Goal: Answer question/provide support: Share knowledge or assist other users

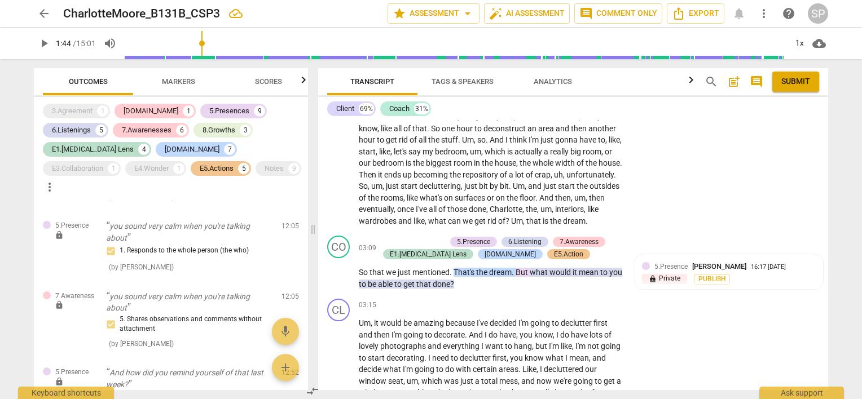
scroll to position [353, 0]
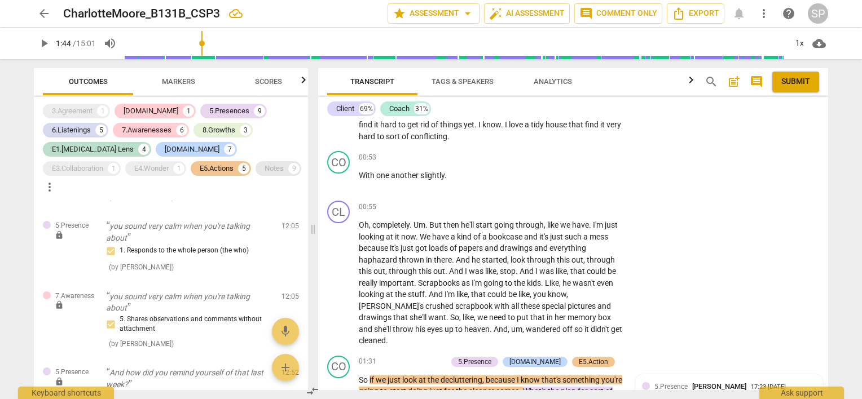
click at [288, 171] on div "9" at bounding box center [293, 168] width 11 height 11
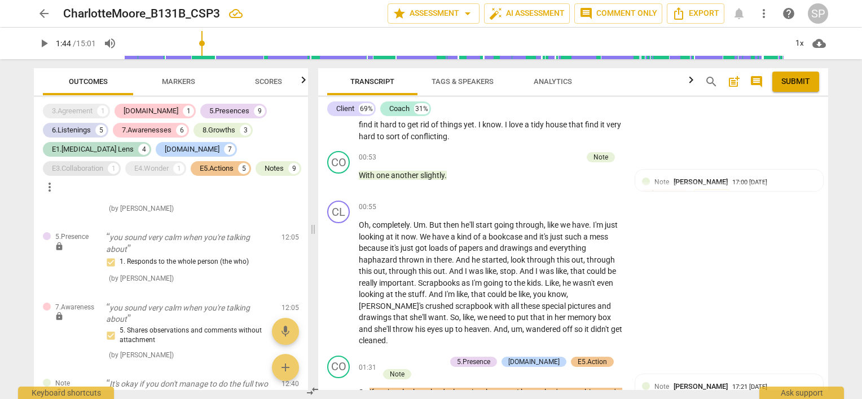
click at [103, 163] on div "E3.Collaboration" at bounding box center [77, 168] width 51 height 11
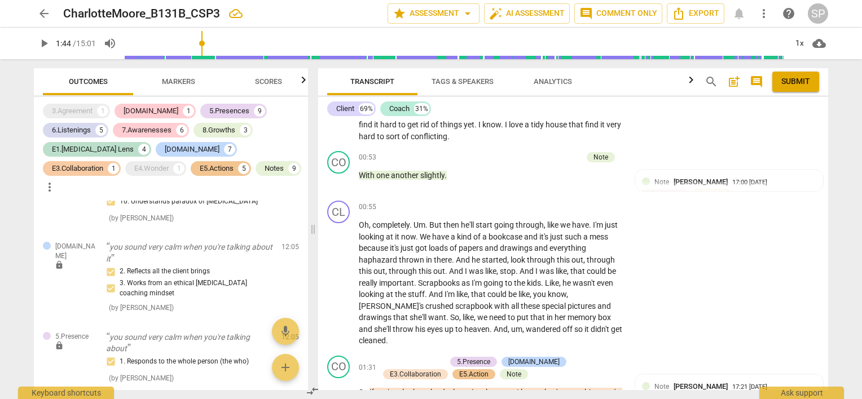
scroll to position [3008, 0]
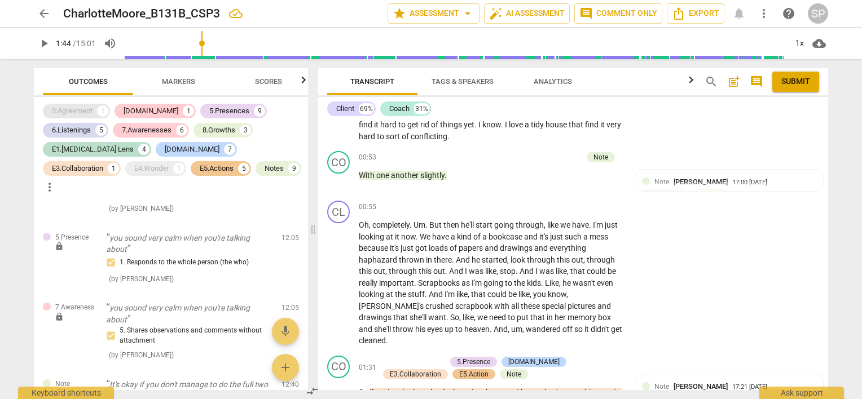
click at [93, 112] on div "3.Agreement" at bounding box center [72, 111] width 41 height 11
click at [134, 168] on div "E4.Wonder" at bounding box center [151, 168] width 34 height 11
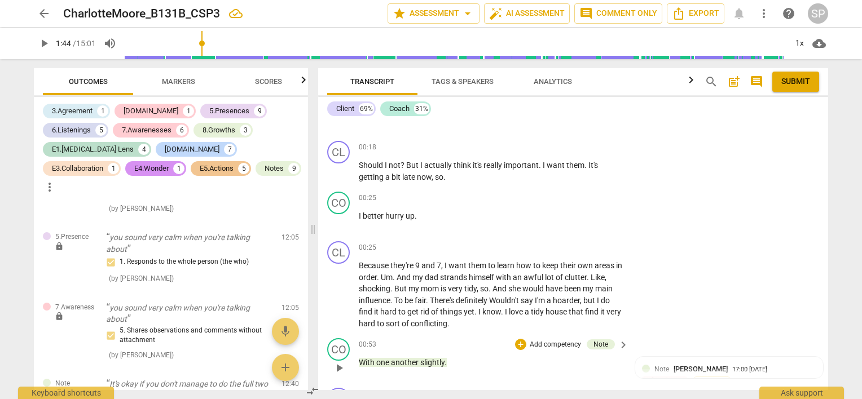
scroll to position [0, 0]
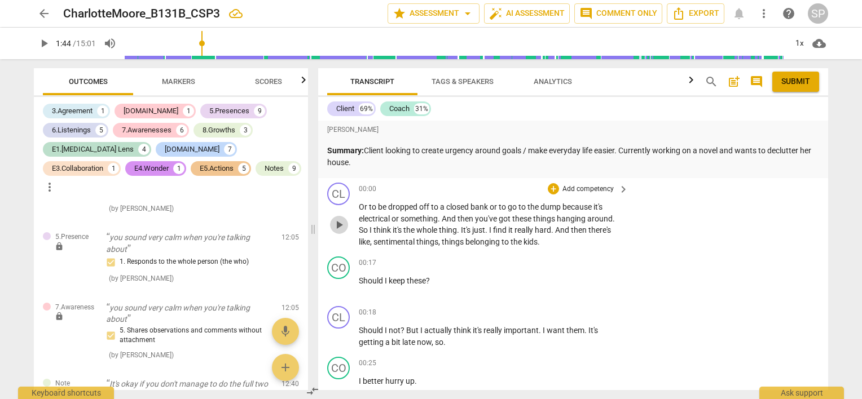
click at [340, 223] on span "play_arrow" at bounding box center [339, 225] width 14 height 14
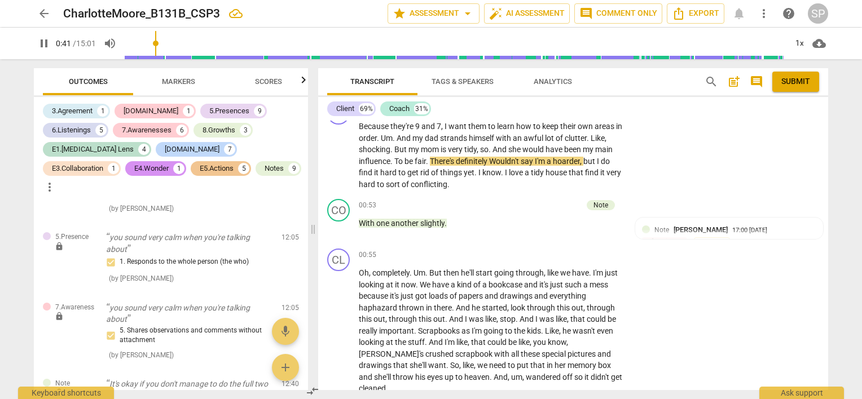
click at [340, 223] on span "pause" at bounding box center [339, 229] width 14 height 14
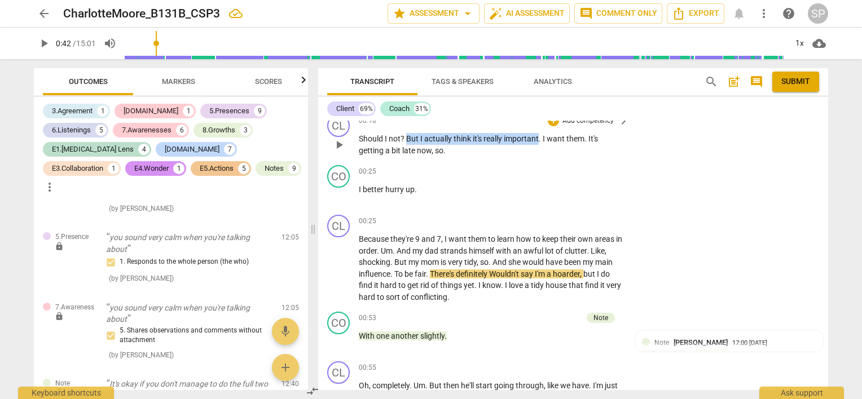
drag, startPoint x: 406, startPoint y: 138, endPoint x: 539, endPoint y: 139, distance: 133.2
click at [539, 139] on p "Should I not ? But I actually think it's really important . I want them . It's …" at bounding box center [491, 144] width 264 height 23
copy p "But I actually think it's really important"
click at [339, 268] on span "play_arrow" at bounding box center [339, 269] width 14 height 14
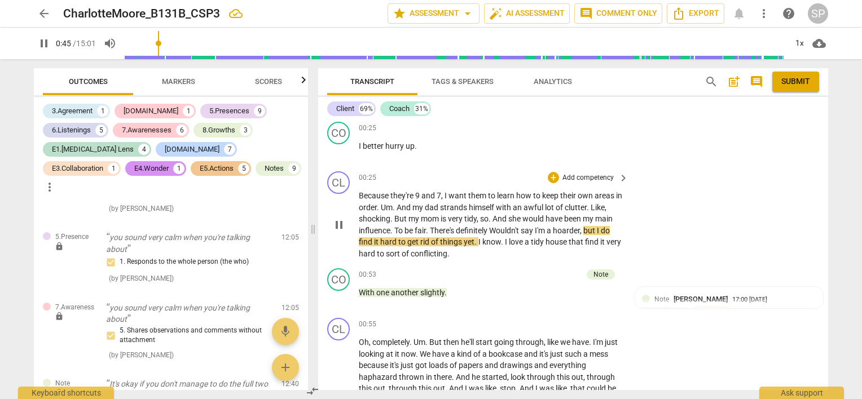
scroll to position [248, 0]
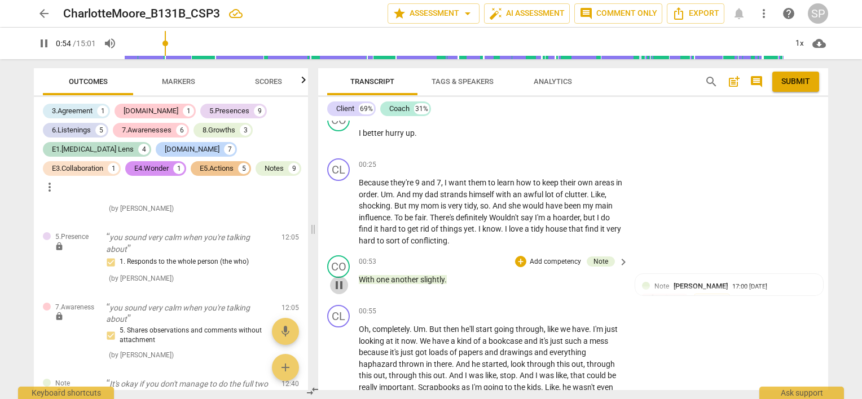
click at [342, 282] on span "pause" at bounding box center [339, 286] width 14 height 14
type input "55"
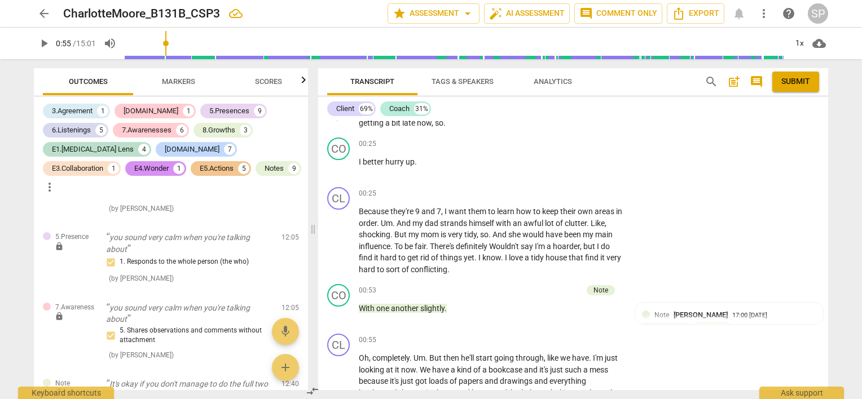
scroll to position [226, 0]
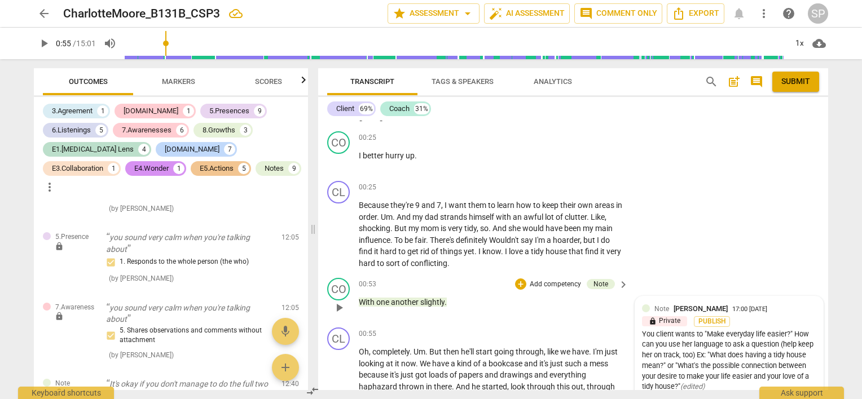
click at [796, 309] on div "Note [PERSON_NAME] 17:00 [DATE]" at bounding box center [735, 309] width 162 height 11
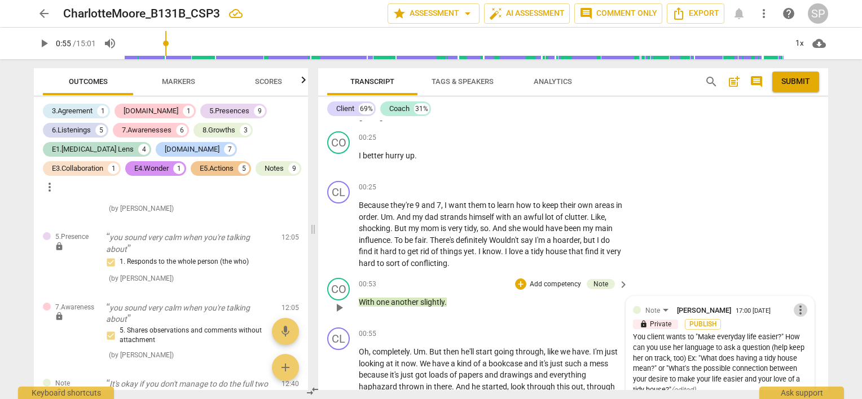
click at [796, 309] on span "more_vert" at bounding box center [801, 311] width 14 height 14
click at [805, 309] on li "Edit" at bounding box center [809, 309] width 39 height 21
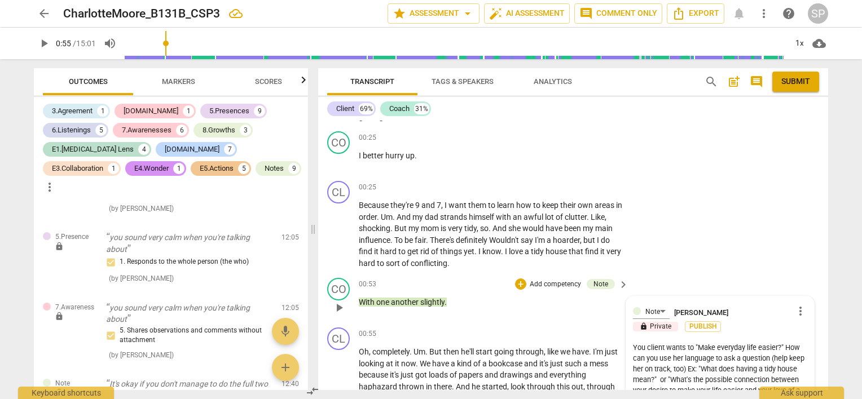
scroll to position [339, 0]
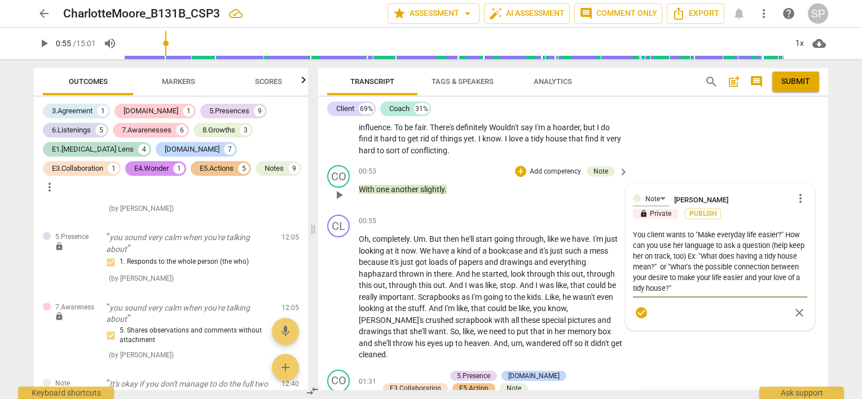
drag, startPoint x: 783, startPoint y: 231, endPoint x: 627, endPoint y: 235, distance: 155.8
click at [629, 235] on div "Note [PERSON_NAME] more_vert lock Private Publish You client wants to "Make eve…" at bounding box center [720, 257] width 188 height 146
type textarea "NHow can you use her language to ask a question (help keep her on track, too) E…"
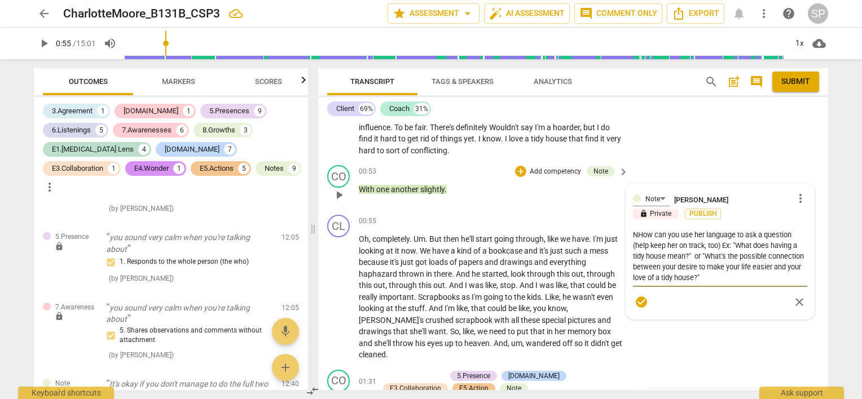
type textarea "NpHow can you use her language to ask a question (help keep her on track, too) …"
type textarea "NptHow can you use her language to ask a question (help keep her on track, too)…"
type textarea "NptoHow can you use her language to ask a question (help keep her on track, too…"
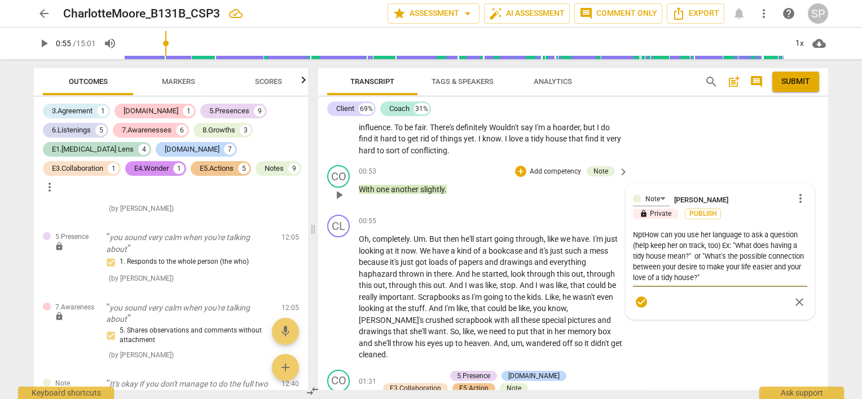
type textarea "NptoHow can you use her language to ask a question (help keep her on track, too…"
type textarea "NptocHow can you use her language to ask a question (help keep her on track, to…"
type textarea "NptoHow can you use her language to ask a question (help keep her on track, too…"
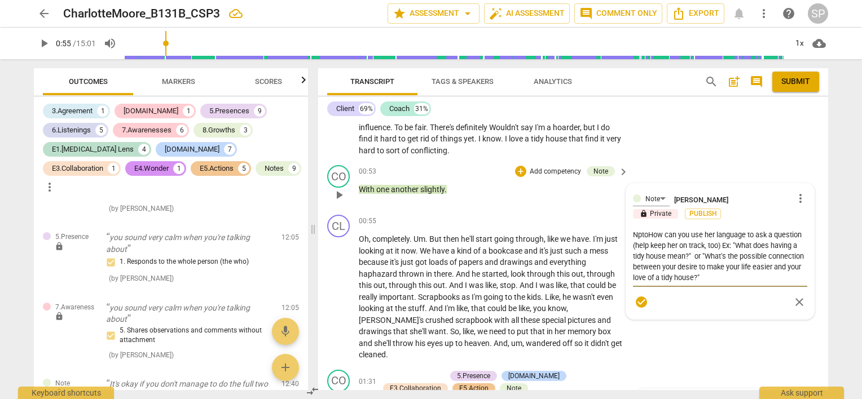
type textarea "NptHow can you use her language to ask a question (help keep her on track, too)…"
type textarea "NpHow can you use her language to ask a question (help keep her on track, too) …"
type textarea "NHow can you use her language to ask a question (help keep her on track, too) E…"
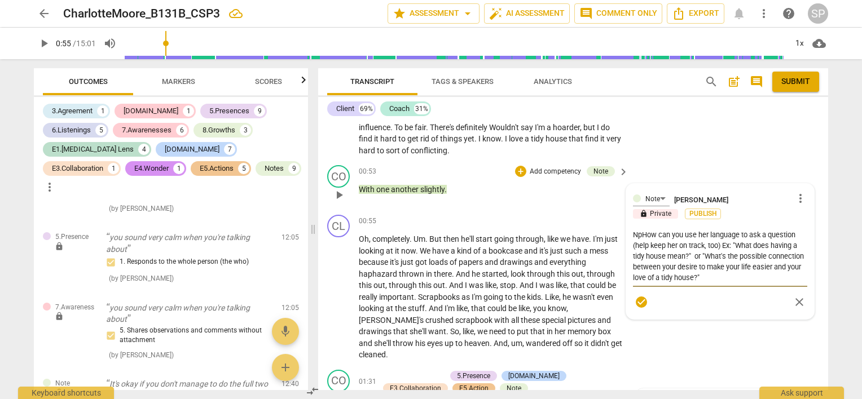
type textarea "NHow can you use her language to ask a question (help keep her on track, too) E…"
type textarea "NoHow can you use her language to ask a question (help keep her on track, too) …"
type textarea "NotHow can you use her language to ask a question (help keep her on track, too)…"
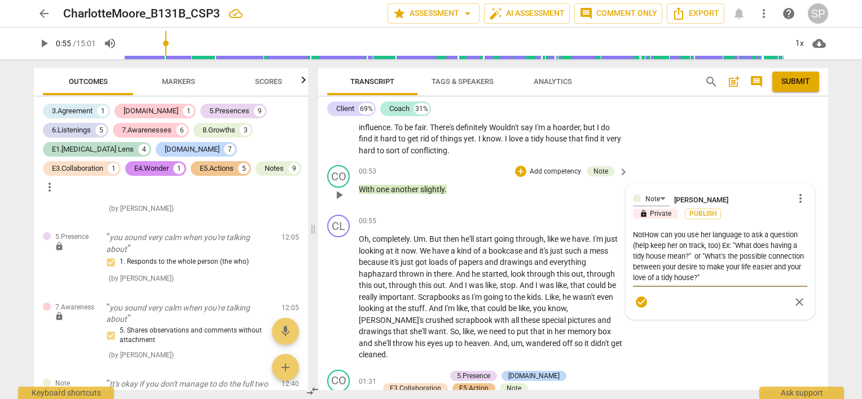
type textarea "NotiHow can you use her language to ask a question (help keep her on track, too…"
type textarea "NoticHow can you use her language to ask a question (help keep her on track, to…"
type textarea "NoticeHow can you use her language to ask a question (help keep her on track, t…"
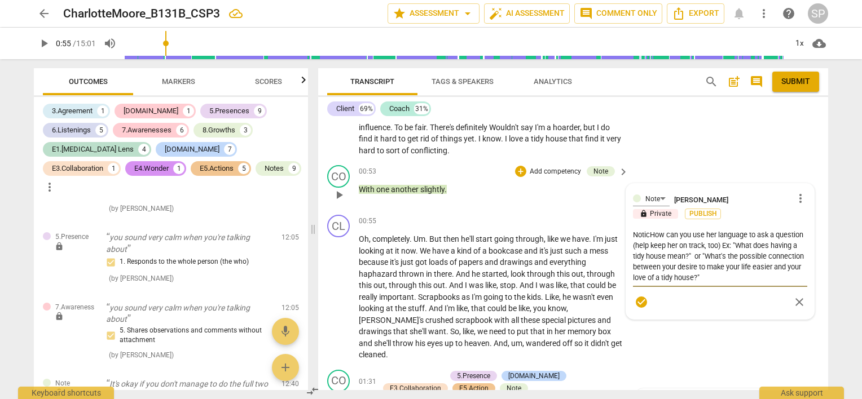
type textarea "NoticeHow can you use her language to ask a question (help keep her on track, t…"
type textarea "Notice How can you use her language to ask a question (help keep her on track, …"
type textarea "Notice sHow can you use her language to ask a question (help keep her on track,…"
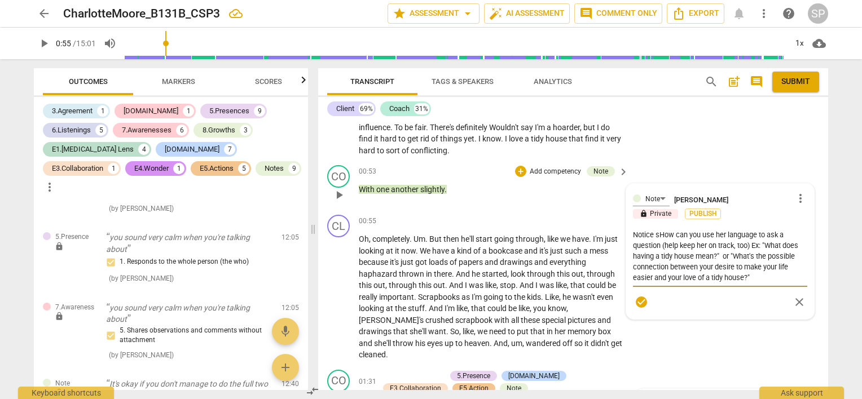
type textarea "Notice shHow can you use her language to ask a question (help keep her on track…"
type textarea "Notice sheHow can you use her language to ask a question (help keep her on trac…"
type textarea "Notice she How can you use her language to ask a question (help keep her on tra…"
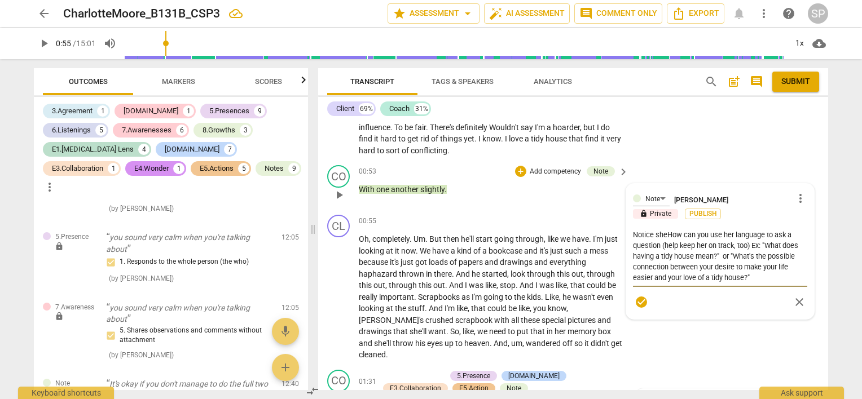
type textarea "Notice she How can you use her language to ask a question (help keep her on tra…"
type textarea "Notice she sHow can you use her language to ask a question (help keep her on tr…"
type textarea "Notice she saHow can you use her language to ask a question (help keep her on t…"
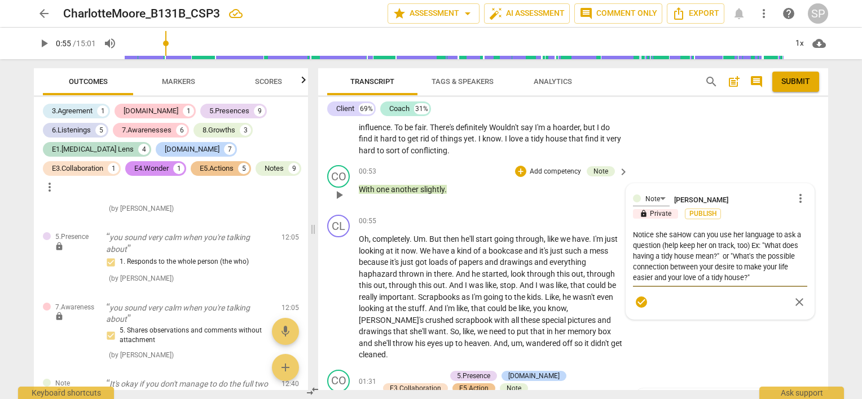
type textarea "Notice she saiHow can you use her language to ask a question (help keep her on …"
type textarea "Notice she saidHow can you use her language to ask a question (help keep her on…"
type textarea "Notice she said How can you use her language to ask a question (help keep her o…"
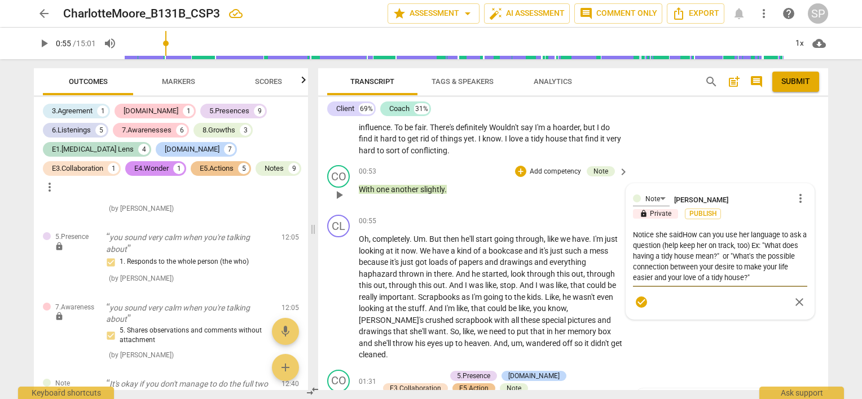
type textarea "Notice she said How can you use her language to ask a question (help keep her o…"
type textarea "Notice she saidHow can you use her language to ask a question (help keep her on…"
type textarea "Notice she said,How can you use her language to ask a question (help keep her o…"
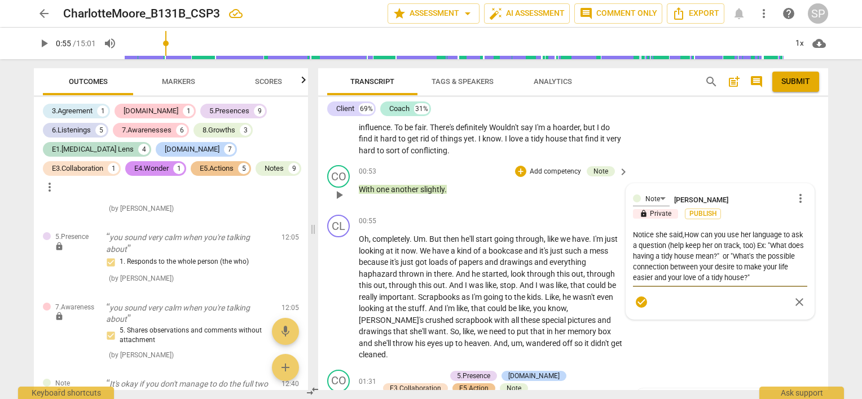
type textarea "Notice she said, How can you use her language to ask a question (help keep her …"
type textarea "Notice she said, "How can you use her language to ask a question (help keep her…"
type textarea "Notice she said, "IHow can you use her language to ask a question (help keep he…"
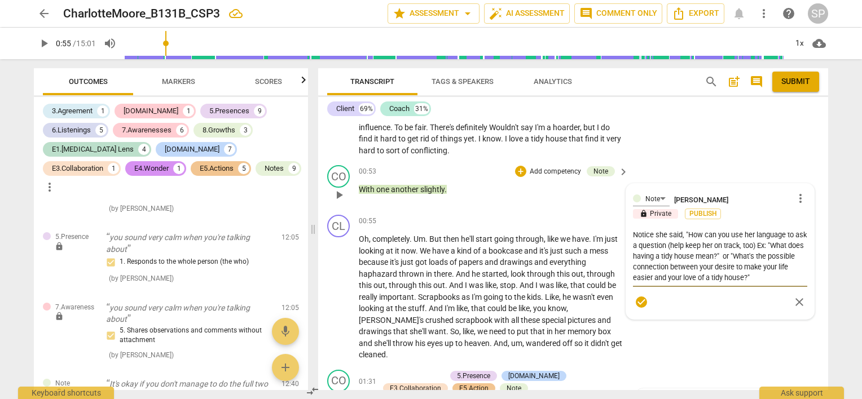
type textarea "Notice she said, "IHow can you use her language to ask a question (help keep he…"
type textarea "Notice she said, "I How can you use her language to ask a question (help keep h…"
type textarea "Notice she said, "I aHow can you use her language to ask a question (help keep …"
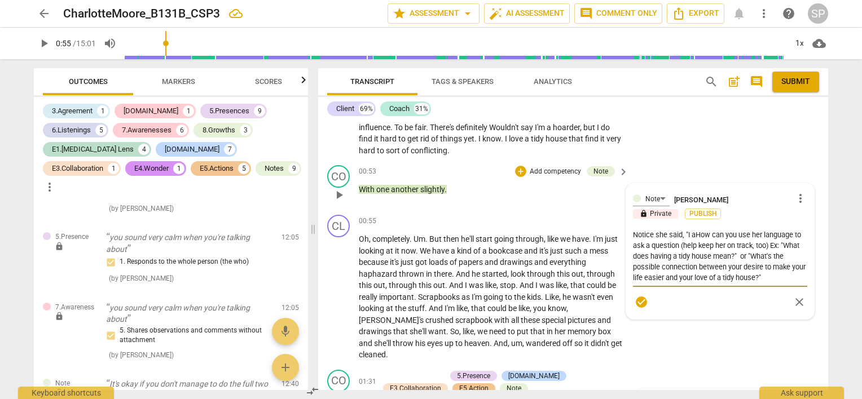
type textarea "Notice she said, "I acHow can you use her language to ask a question (help keep…"
type textarea "Notice she said, "I actHow can you use her language to ask a question (help kee…"
type textarea "Notice she said, "I actuHow can you use her language to ask a question (help ke…"
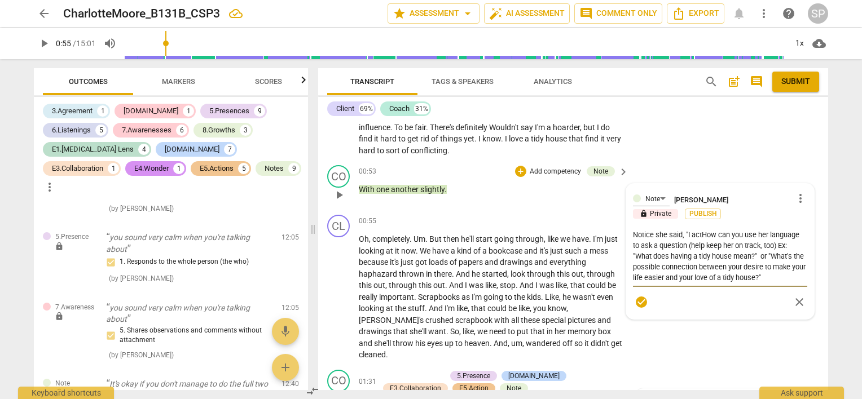
type textarea "Notice she said, "I actuHow can you use her language to ask a question (help ke…"
type textarea "Notice she said, "I actuaHow can you use her language to ask a question (help k…"
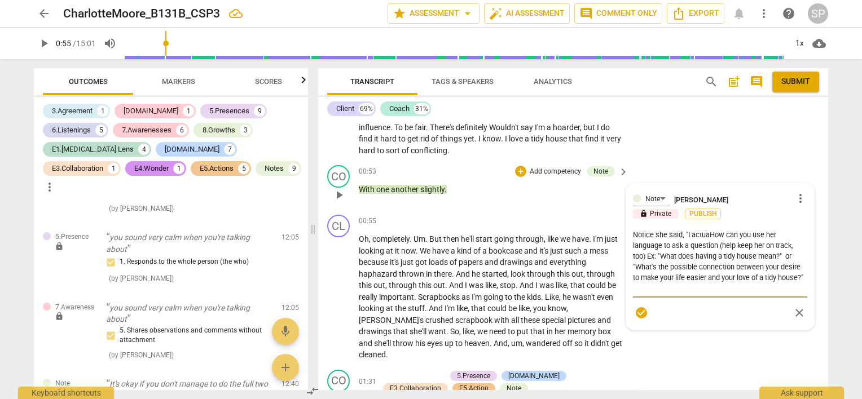
type textarea "Notice she said, "I actualHow can you use her language to ask a question (help …"
type textarea "Notice she said, "I actuallHow can you use her language to ask a question (help…"
type textarea "Notice she said, "I actuallyHow can you use her language to ask a question (hel…"
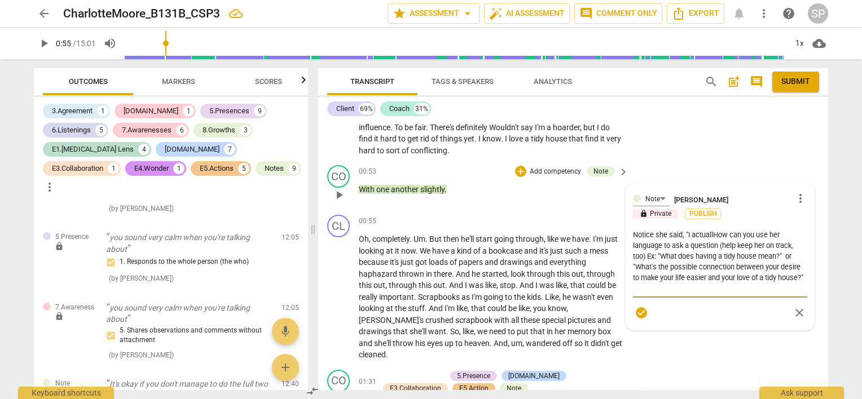
type textarea "Notice she said, "I actuallyHow can you use her language to ask a question (hel…"
type textarea "Notice she said, "I actually How can you use her language to ask a question (he…"
type textarea "Notice she said, "I actually tHow can you use her language to ask a question (h…"
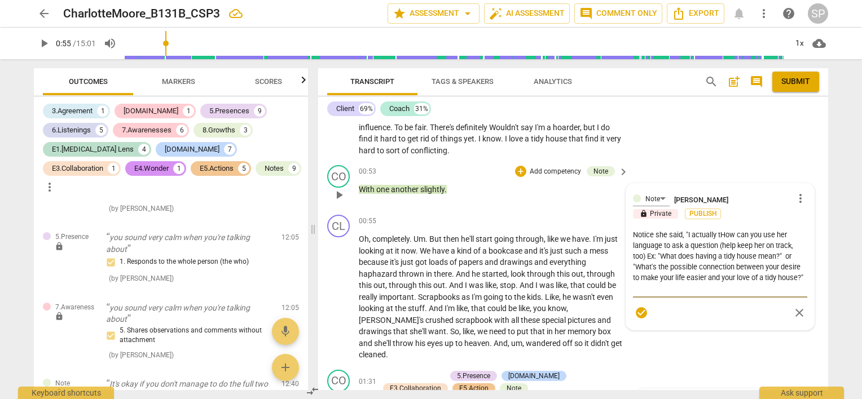
type textarea "Notice she said, "I actually thHow can you use her language to ask a question (…"
type textarea "Notice she said, "I actually thiHow can you use her language to ask a question …"
type textarea "Notice she said, "I actually thinHow can you use her language to ask a question…"
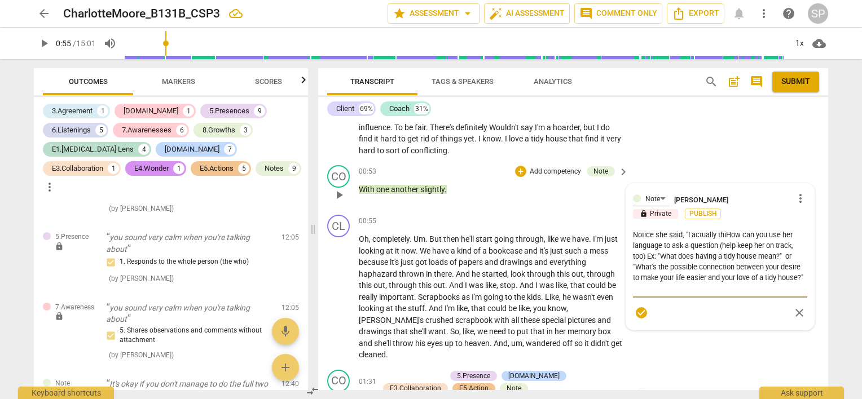
type textarea "Notice she said, "I actually thinHow can you use her language to ask a question…"
type textarea "Notice she said, "I actually thinkHow can you use her language to ask a questio…"
type textarea "Notice she said, "I actually think How can you use her language to ask a questi…"
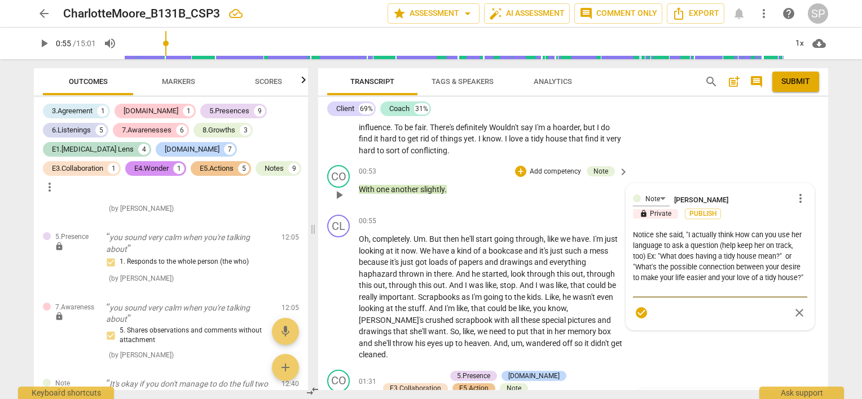
type textarea "Notice she said, "I actually think iHow can you use her language to ask a quest…"
type textarea "Notice she said, "I actually think itHow can you use her language to ask a ques…"
type textarea "Notice she said, "I actually think it'How can you use her language to ask a que…"
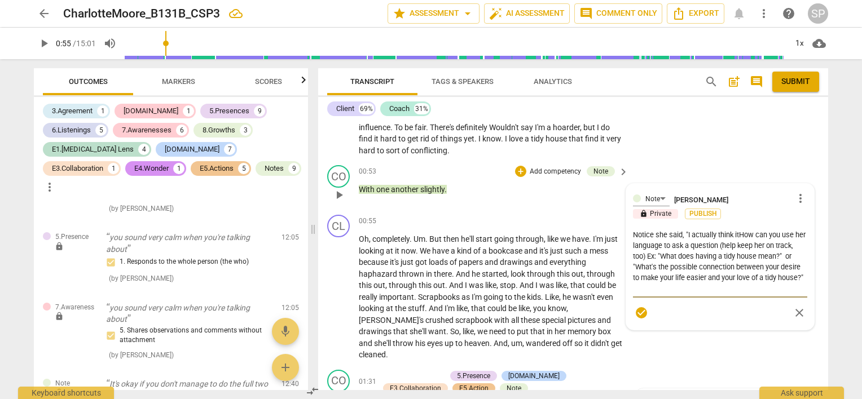
type textarea "Notice she said, "I actually think it'How can you use her language to ask a que…"
type textarea "Notice she said, "I actually think it'sHow can you use her language to ask a qu…"
type textarea "Notice she said, "I actually think it's How can you use her language to ask a q…"
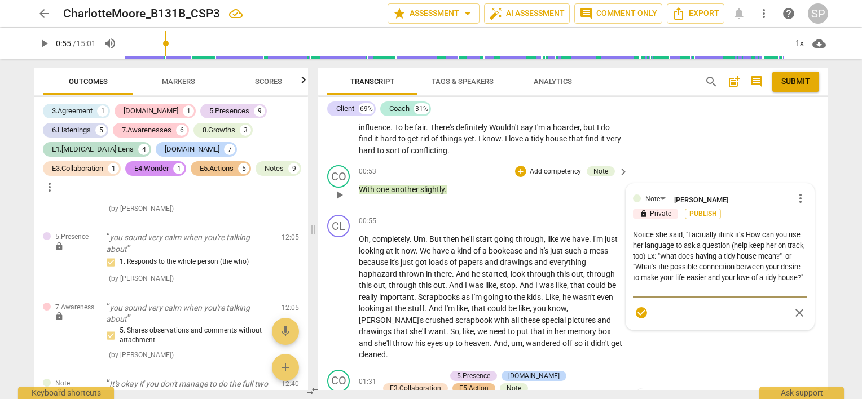
type textarea "Notice she said, "I actually think it's vHow can you use her language to ask a …"
type textarea "Notice she said, "I actually think it's veHow can you use her language to ask a…"
type textarea "Notice she said, "I actually think it's verHow can you use her language to ask …"
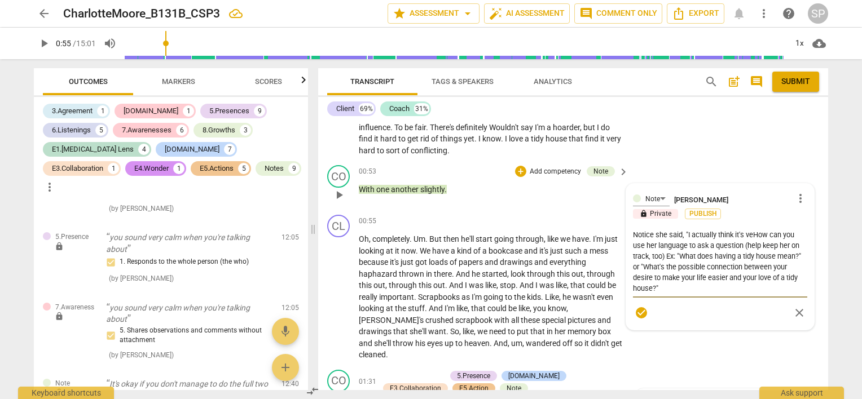
type textarea "Notice she said, "I actually think it's verHow can you use her language to ask …"
type textarea "Notice she said, "I actually think it's veryHow can you use her language to ask…"
type textarea "Notice she said, "I actually think it's very How can you use her language to as…"
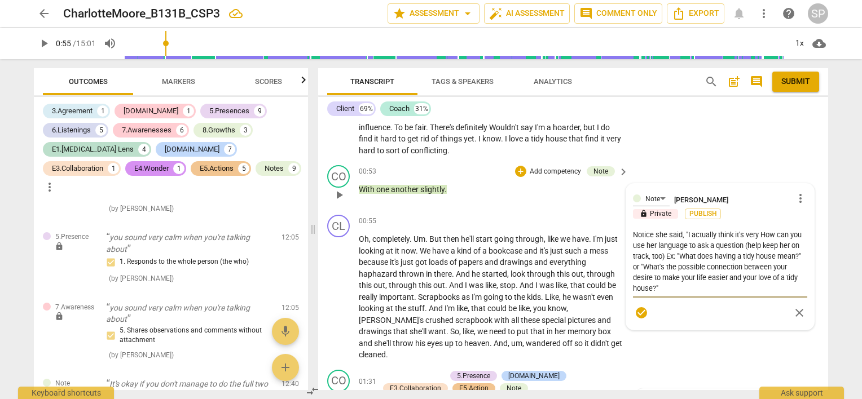
type textarea "Notice she said, "I actually think it's very iHow can you use her language to a…"
type textarea "Notice she said, "I actually think it's very imHow can you use her language to …"
type textarea "Notice she said, "I actually think it's very impHow can you use her language to…"
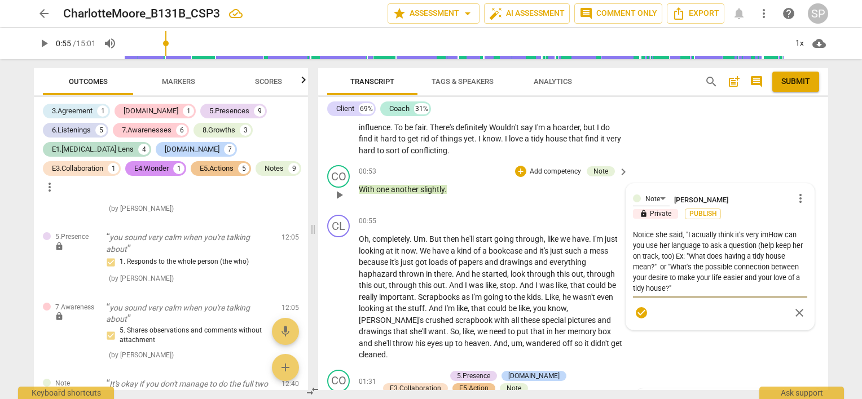
type textarea "Notice she said, "I actually think it's very impHow can you use her language to…"
type textarea "Notice she said, "I actually think it's very impoHow can you use her language t…"
type textarea "Notice she said, "I actually think it's very imporHow can you use her language …"
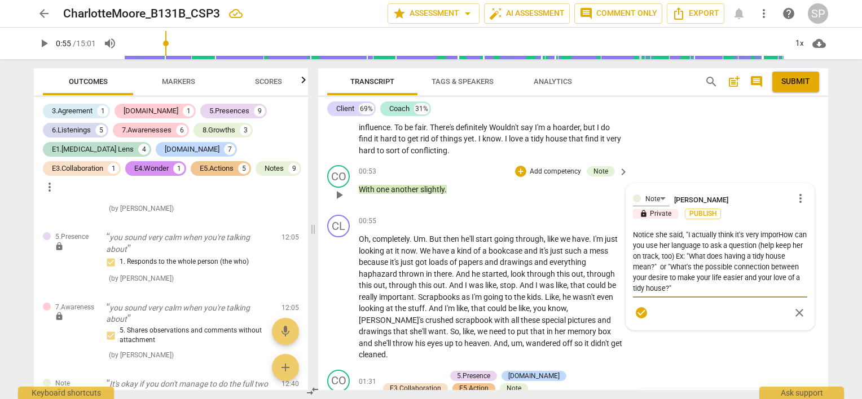
type textarea "Notice she said, "I actually think it's very imporrHow can you use her language…"
type textarea "Notice she said, "I actually think it's very imporraHow can you use her languag…"
type textarea "Notice she said, "I actually think it's very imporrHow can you use her language…"
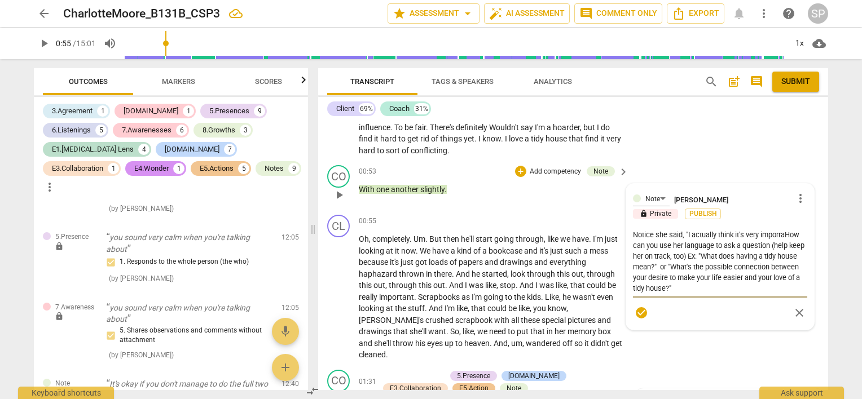
type textarea "Notice she said, "I actually think it's very imporrHow can you use her language…"
type textarea "Notice she said, "I actually think it's very imporHow can you use her language …"
type textarea "Notice she said, "I actually think it's very importHow can you use her language…"
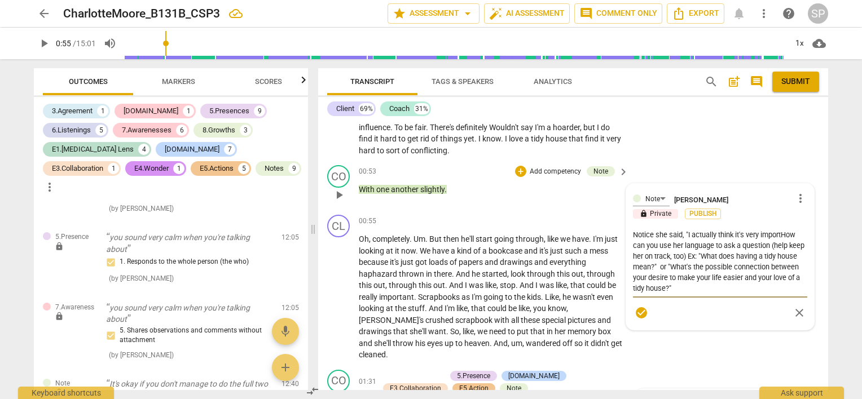
type textarea "Notice she said, "I actually think it's very importnHow can you use her languag…"
type textarea "Notice she said, "I actually think it's very importnaHow can you use her langua…"
type textarea "Notice she said, "I actually think it's very importnatHow can you use her langu…"
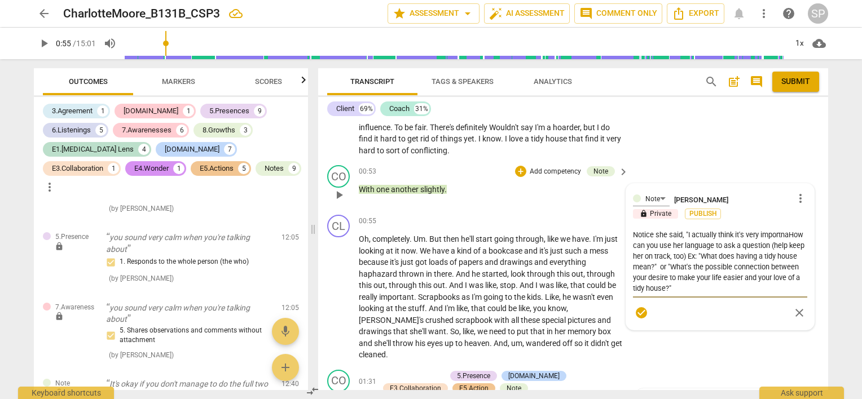
type textarea "Notice she said, "I actually think it's very importnatHow can you use her langu…"
type textarea "Notice she said, "I actually think it's very [DOMAIN_NAME] can you use her lang…"
type textarea "Notice she said, "I actually think it's very importnat."How can you use her lan…"
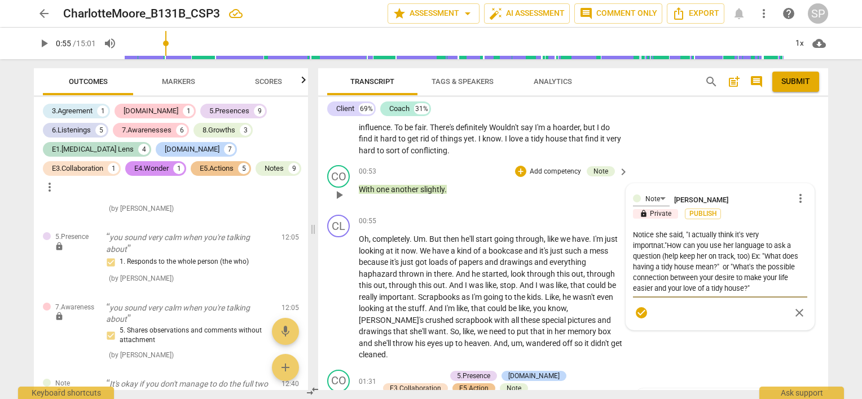
type textarea "Notice she said, "I actually think it's very [DOMAIN_NAME] can you use her lang…"
type textarea "Notice she said, "I actually think it's very importnatHow can you use her langu…"
type textarea "Notice she said, "I actually think it's very importnaHow can you use her langua…"
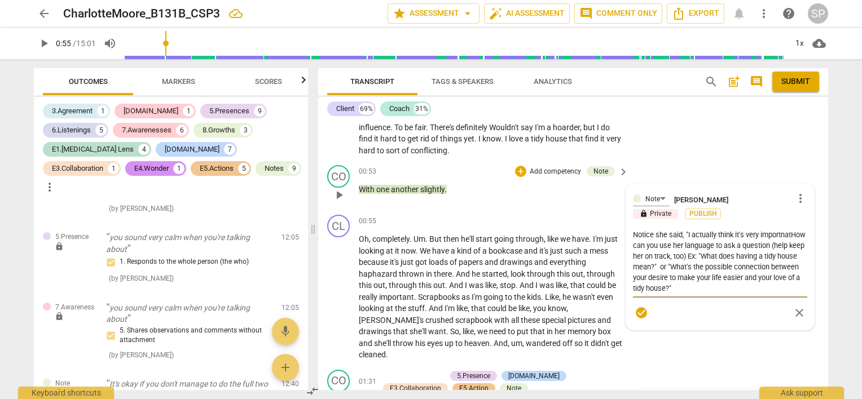
type textarea "Notice she said, "I actually think it's very importnaHow can you use her langua…"
type textarea "Notice she said, "I actually think it's very importnHow can you use her languag…"
type textarea "Notice she said, "I actually think it's very importHow can you use her language…"
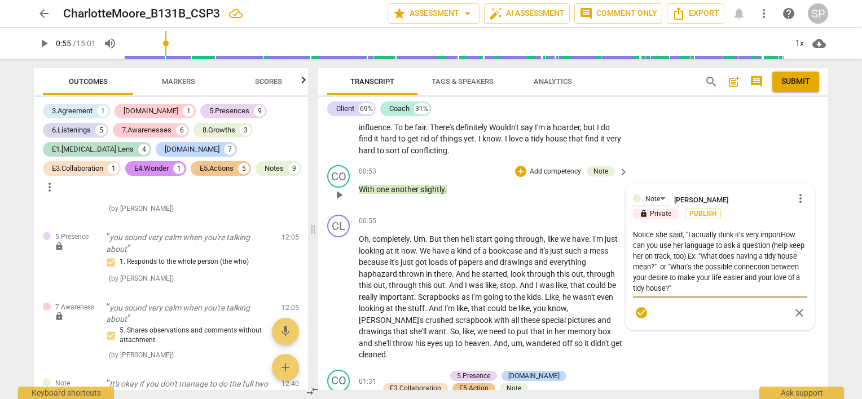
type textarea "Notice she said, "I actually think it's very importaHow can you use her languag…"
type textarea "Notice she said, "I actually think it's very importanHow can you use her langua…"
type textarea "Notice she said, "I actually think it's very importantHow can you use her langu…"
type textarea "Notice she said, "I actually think it's very [DOMAIN_NAME] can you use her lang…"
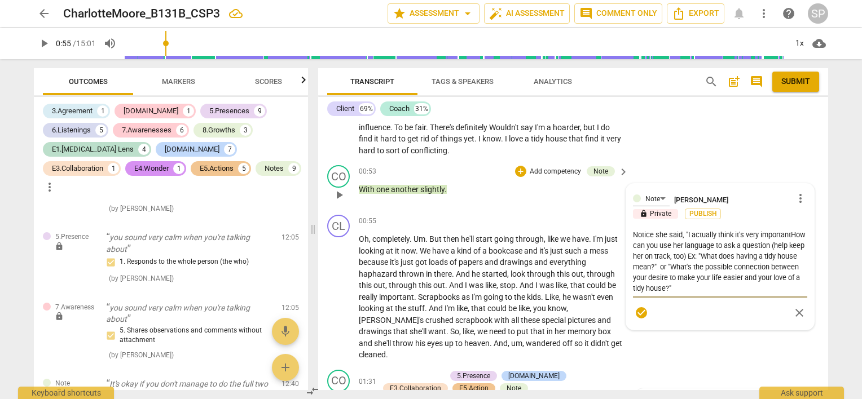
type textarea "Notice she said, "I actually think it's very [DOMAIN_NAME] can you use her lang…"
type textarea "Notice she said, "I actually think it's very important."How can you use her lan…"
type textarea "Notice she said, "I actually think it's very important." How can you use her la…"
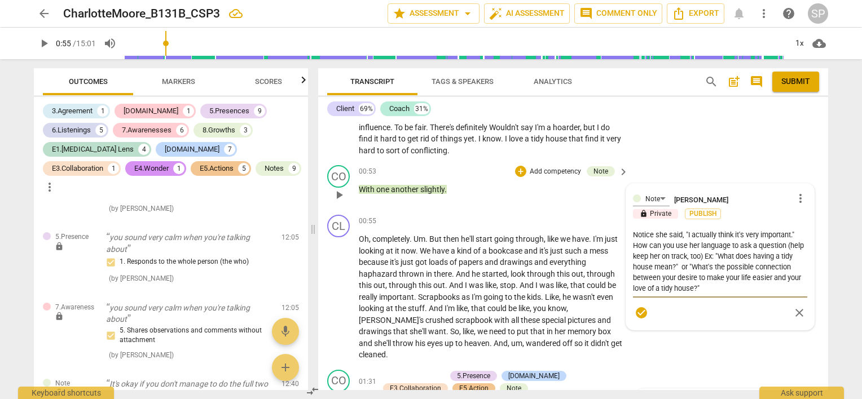
click at [790, 241] on textarea "Notice she said, "I actually think it's very important." How can you use her la…" at bounding box center [720, 262] width 174 height 64
type textarea "Notice she said, "I actually think it's very important." How can you use her la…"
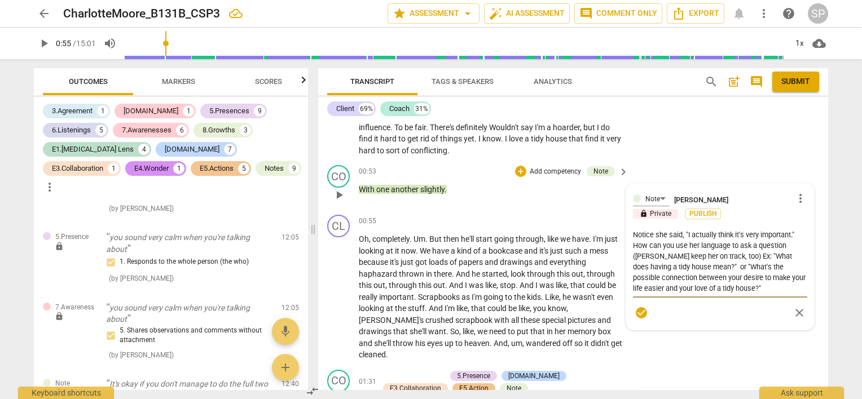
type textarea "Notice she said, "I actually think it's very important." How can you use her la…"
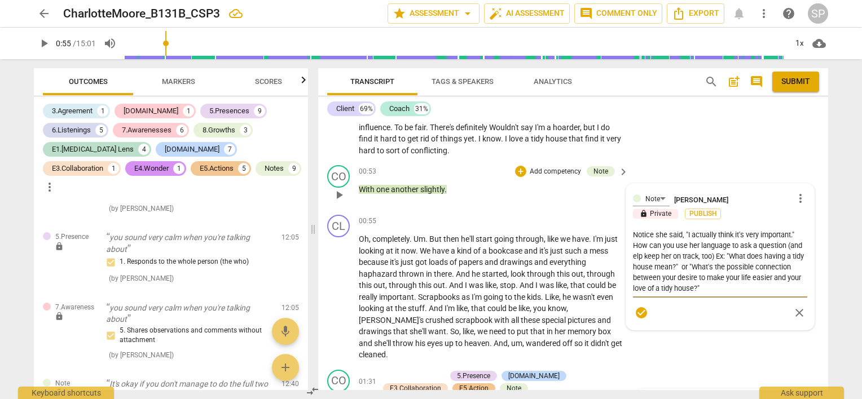
type textarea "Notice she said, "I actually think it's very important." How can you use her la…"
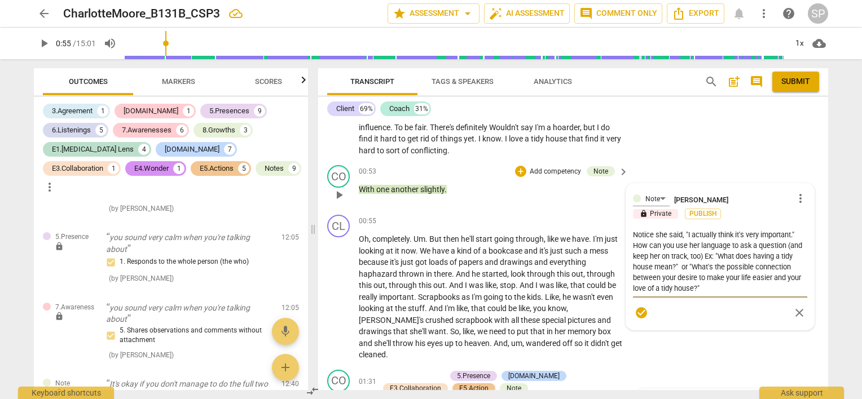
type textarea "Notice she said, "I actually think it's very important." How can you use her la…"
drag, startPoint x: 713, startPoint y: 266, endPoint x: 715, endPoint y: 271, distance: 5.9
click at [715, 271] on textarea "Notice she said, "I actually think it's very important." How can you use her la…" at bounding box center [720, 262] width 174 height 64
drag, startPoint x: 692, startPoint y: 267, endPoint x: 699, endPoint y: 286, distance: 20.0
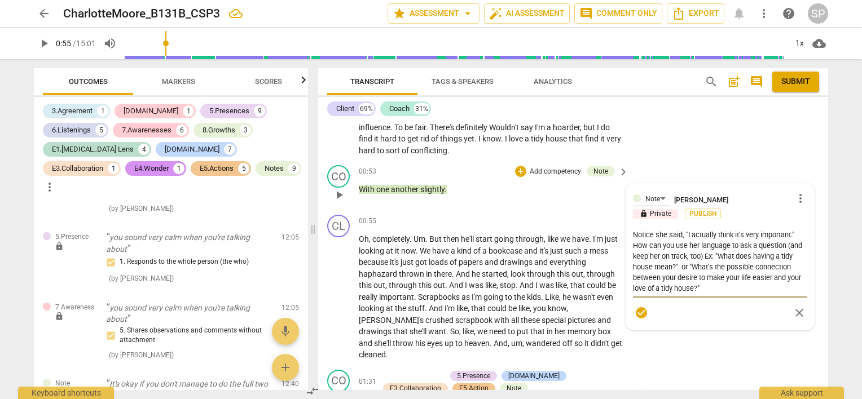
click at [699, 286] on textarea "Notice she said, "I actually think it's very important." How can you use her la…" at bounding box center [720, 262] width 174 height 64
type textarea "Notice she said, "I actually think it's very important." How can you use her la…"
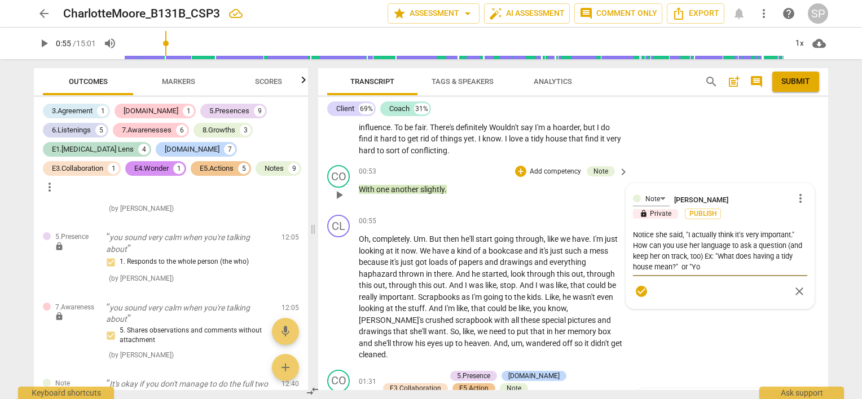
type textarea "Notice she said, "I actually think it's very important." How can you use her la…"
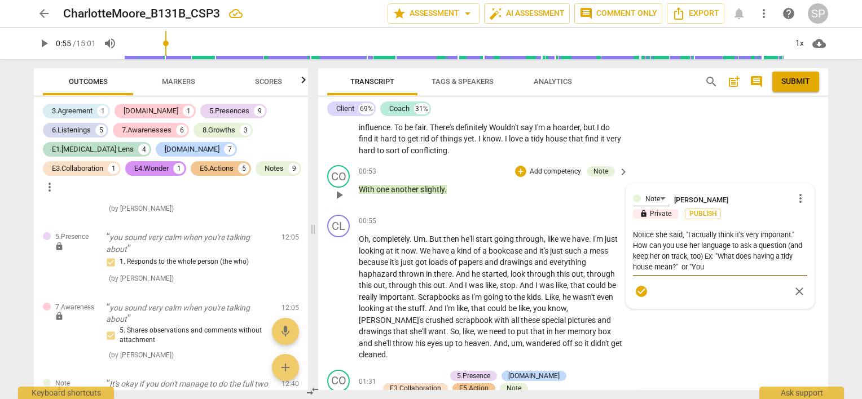
type textarea "Notice she said, "I actually think it's very important." How can you use her la…"
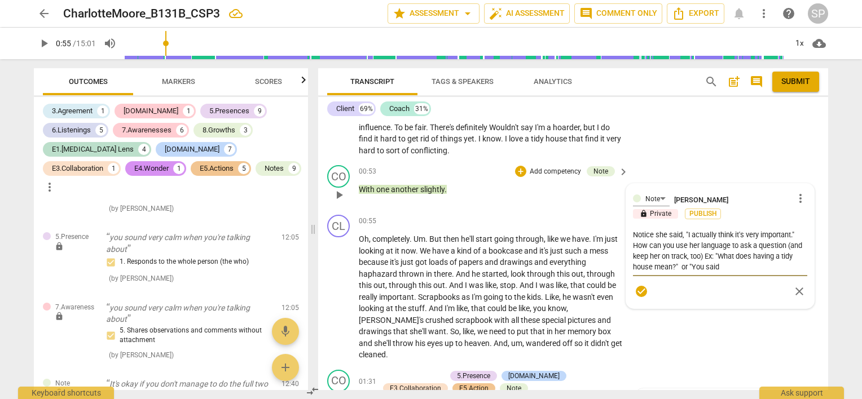
type textarea "Notice she said, "I actually think it's very important." How can you use her la…"
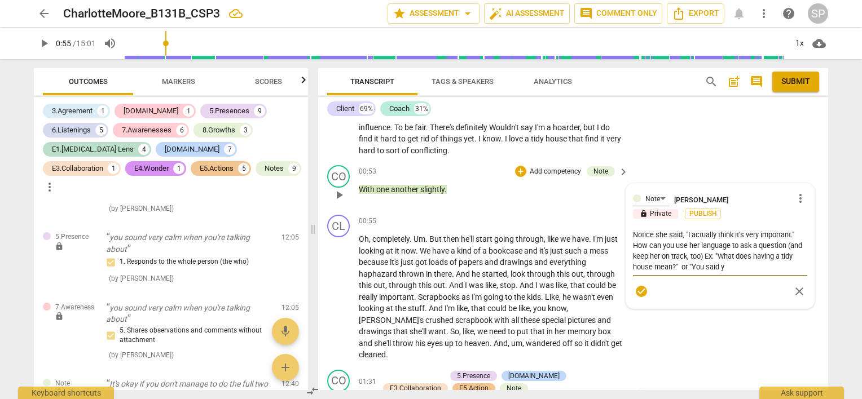
type textarea "Notice she said, "I actually think it's very important." How can you use her la…"
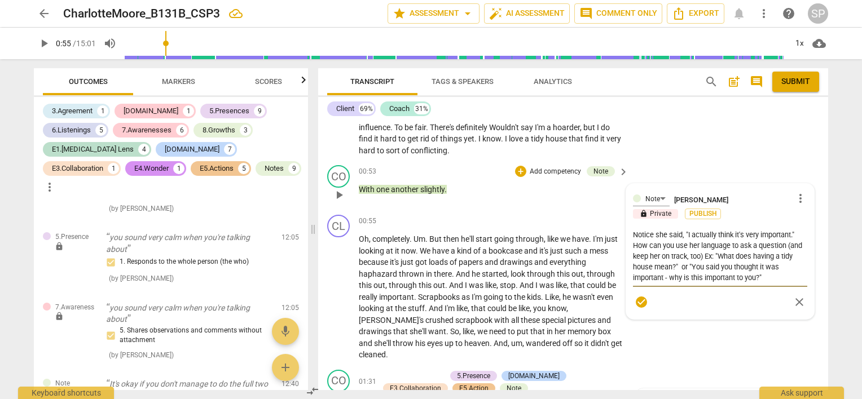
click at [681, 277] on textarea "Notice she said, "I actually think it's very important." How can you use her la…" at bounding box center [720, 257] width 174 height 54
click at [743, 274] on textarea "Notice she said, "I actually think it's very important." How can you use her la…" at bounding box center [720, 257] width 174 height 54
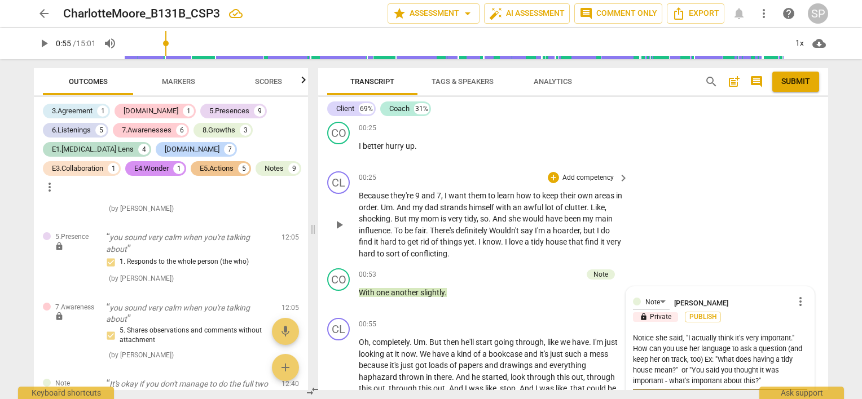
scroll to position [339, 0]
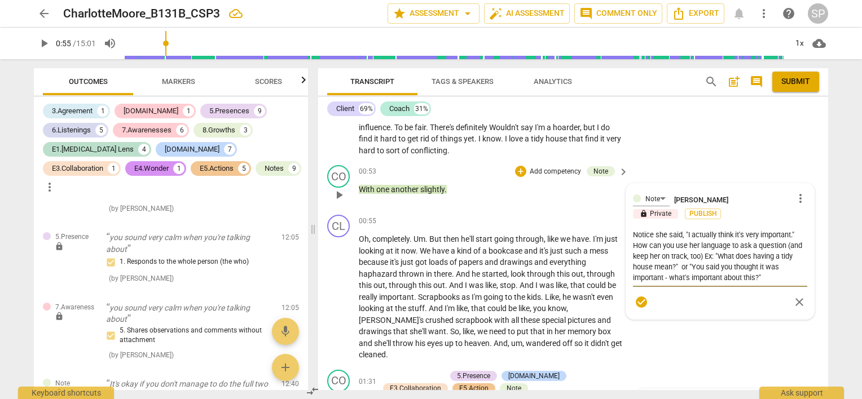
click at [779, 265] on textarea "Notice she said, "I actually think it's very important." How can you use her la…" at bounding box center [720, 257] width 174 height 54
click at [689, 278] on textarea "Notice she said, "I actually think it's very important." How can you use her la…" at bounding box center [720, 257] width 174 height 54
click at [640, 302] on span "check_circle" at bounding box center [642, 303] width 14 height 14
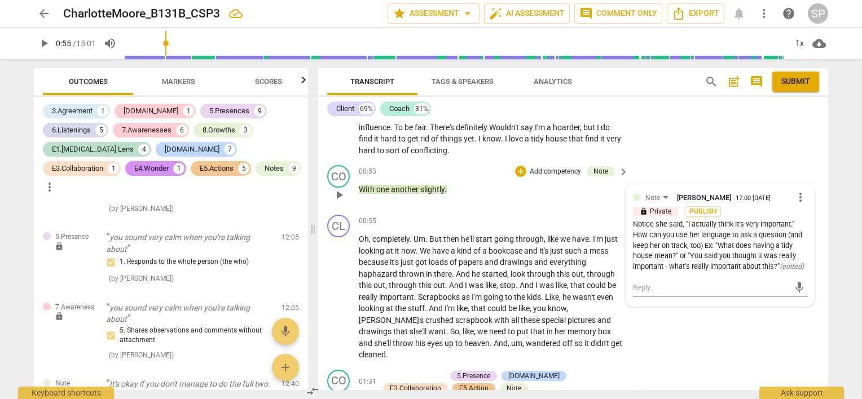
click at [794, 194] on span "more_vert" at bounding box center [801, 198] width 14 height 14
click at [795, 194] on li "Edit" at bounding box center [809, 196] width 39 height 21
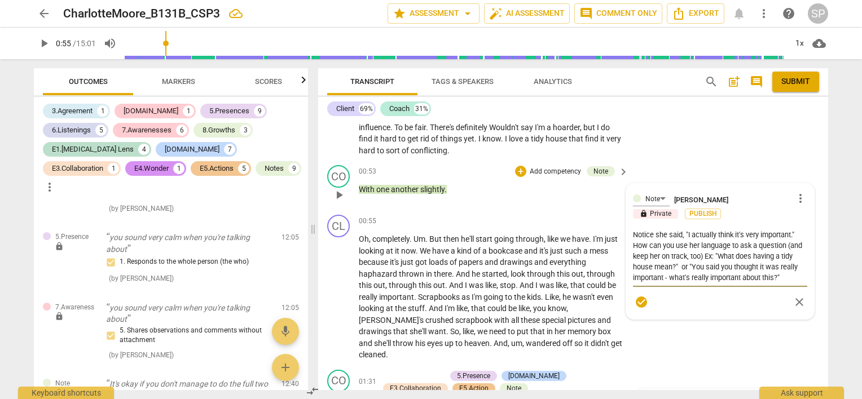
click at [759, 232] on textarea "Notice she said, "I actually think it's very important." How can you use her la…" at bounding box center [720, 257] width 174 height 54
click at [796, 199] on span "more_vert" at bounding box center [801, 199] width 14 height 14
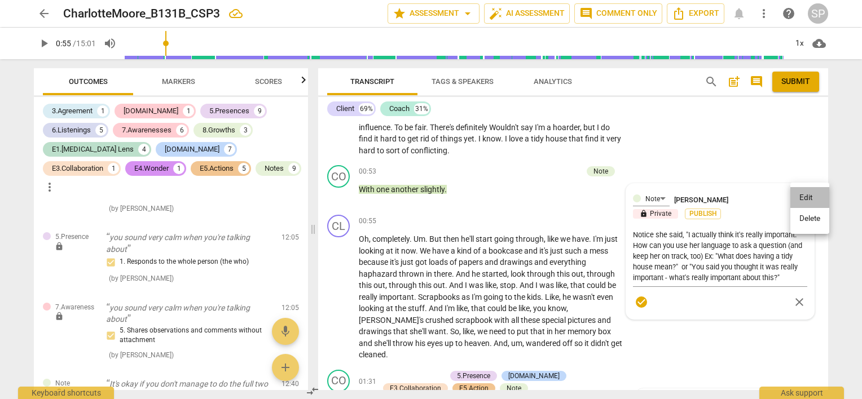
click at [796, 198] on li "Edit" at bounding box center [809, 197] width 39 height 21
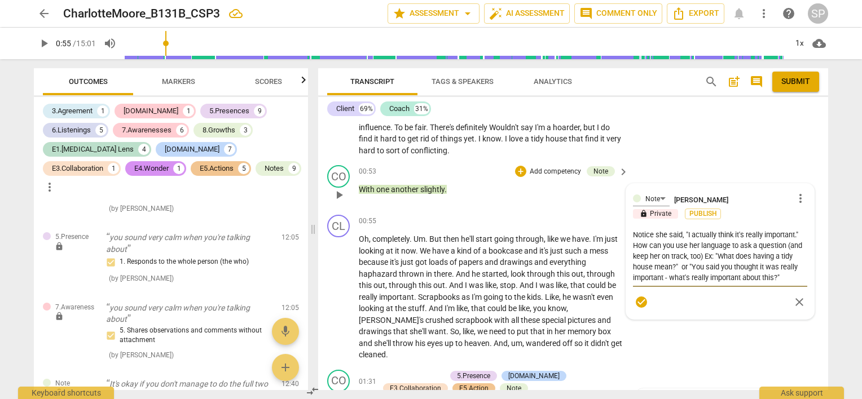
click at [775, 275] on textarea "Notice she said, "I actually think it's really important." How can you use her …" at bounding box center [720, 257] width 174 height 54
click at [635, 302] on span "check_circle" at bounding box center [642, 303] width 14 height 14
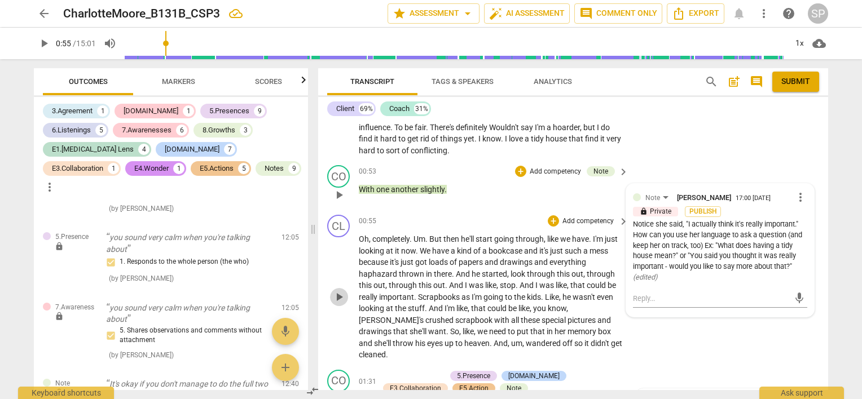
click at [341, 291] on span "play_arrow" at bounding box center [339, 298] width 14 height 14
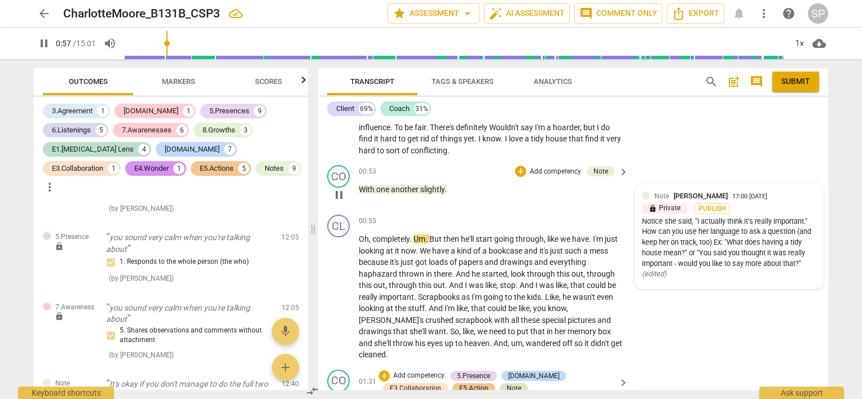
click at [507, 384] on div "Note" at bounding box center [514, 389] width 15 height 10
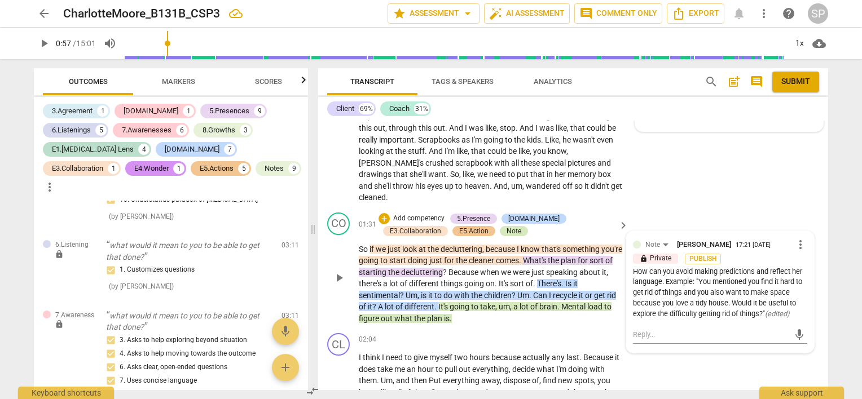
scroll to position [428, 0]
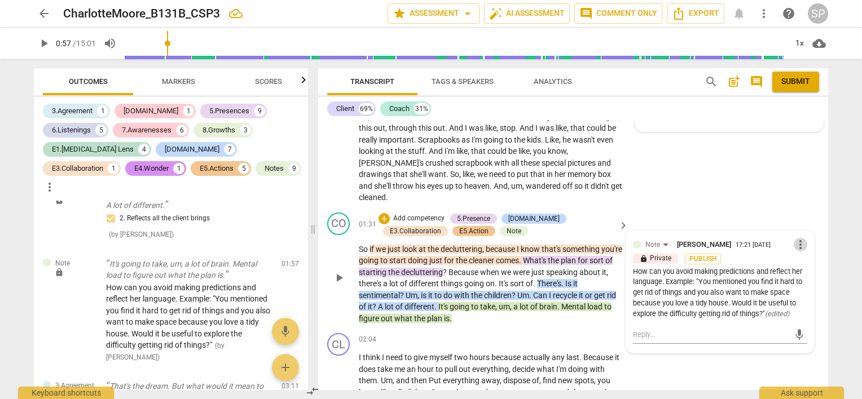
click at [799, 238] on span "more_vert" at bounding box center [801, 245] width 14 height 14
click at [799, 232] on li "Edit" at bounding box center [809, 231] width 39 height 21
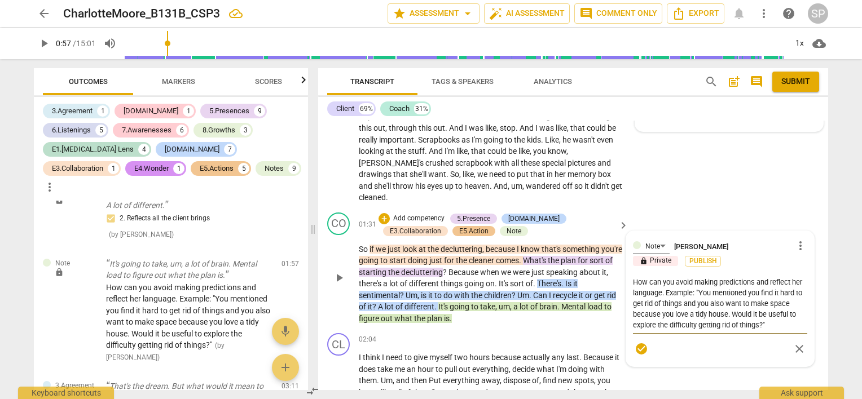
drag, startPoint x: 737, startPoint y: 301, endPoint x: 758, endPoint y: 309, distance: 22.1
click at [758, 309] on textarea "How can you avoid making predictions and reflect her language. Example: "You me…" at bounding box center [720, 304] width 174 height 54
click at [642, 342] on span "check_circle" at bounding box center [642, 349] width 14 height 14
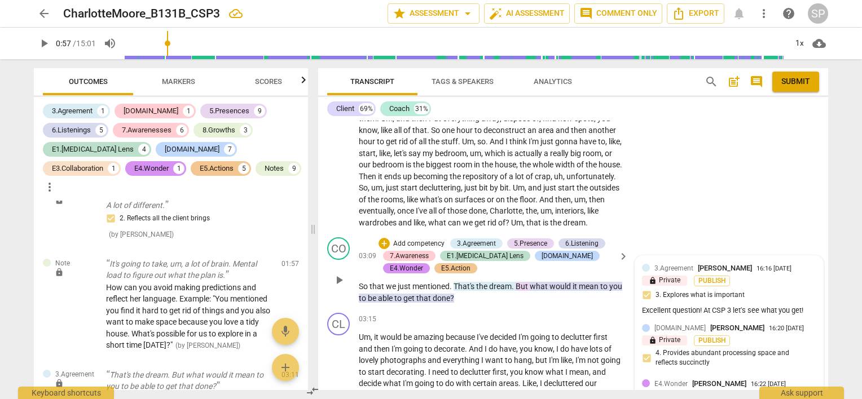
scroll to position [778, 0]
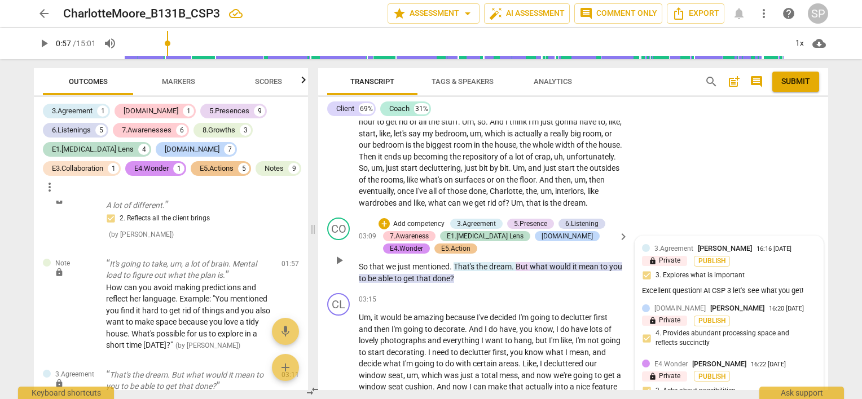
click at [750, 291] on div "Excellent question! At CSP 3 let's see what you get!" at bounding box center [729, 291] width 174 height 11
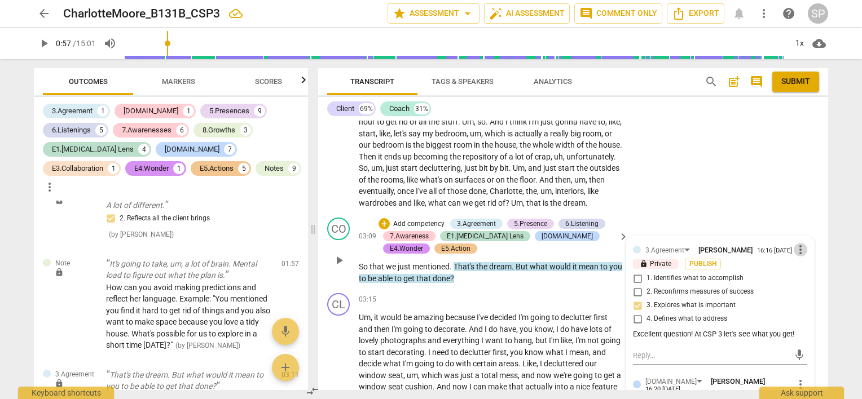
click at [798, 251] on span "more_vert" at bounding box center [801, 250] width 14 height 14
click at [798, 251] on li "Edit" at bounding box center [809, 248] width 39 height 21
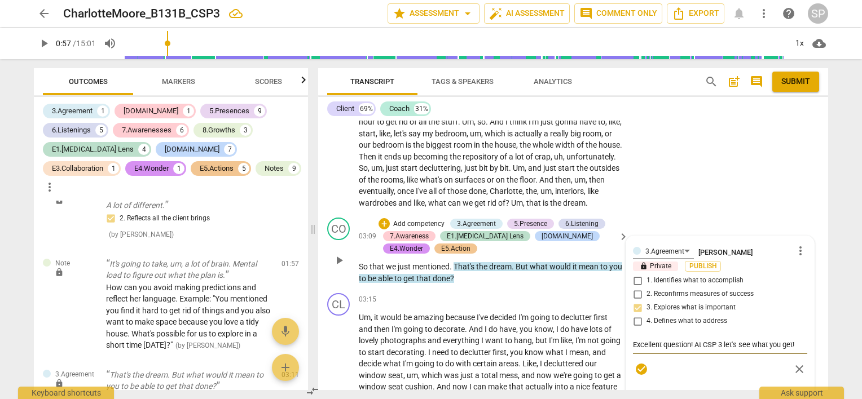
click at [725, 342] on textarea "Excellent question! At CSP 3 let's see what you get!" at bounding box center [720, 345] width 174 height 11
click at [636, 370] on span "check_circle" at bounding box center [642, 370] width 14 height 14
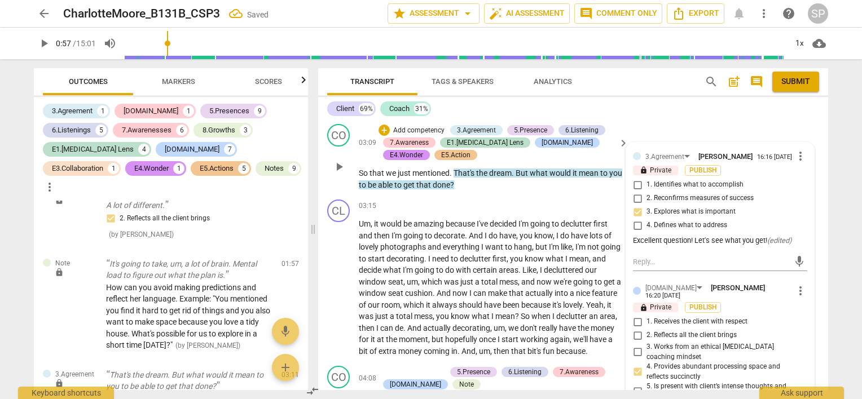
scroll to position [891, 0]
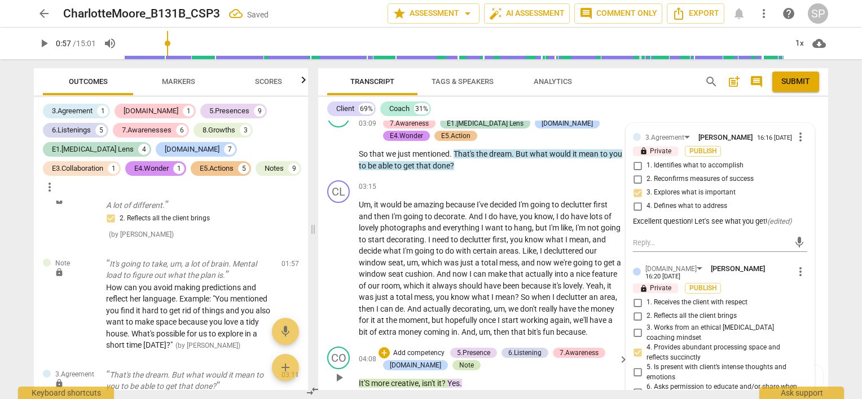
click at [459, 362] on div "Note" at bounding box center [466, 366] width 15 height 10
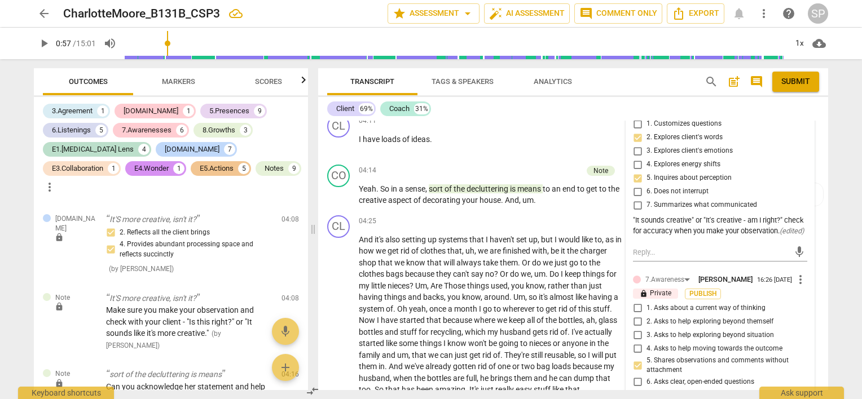
scroll to position [1173, 0]
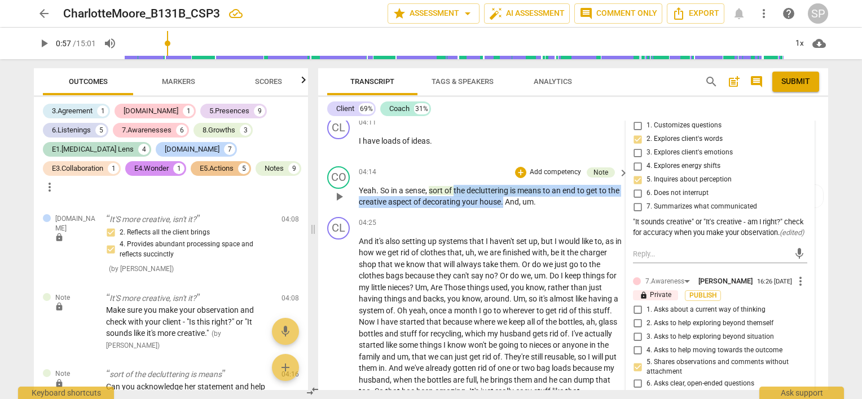
drag, startPoint x: 456, startPoint y: 185, endPoint x: 512, endPoint y: 186, distance: 55.9
click at [516, 203] on p "Yeah . So in a sense , sort of the decluttering is means to an end to get to th…" at bounding box center [491, 196] width 264 height 23
click at [516, 169] on div "+" at bounding box center [520, 172] width 11 height 11
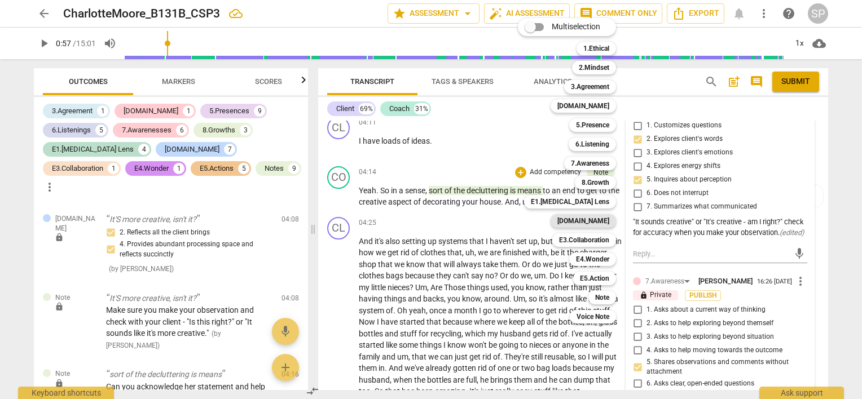
click at [598, 217] on b "[DOMAIN_NAME]" at bounding box center [583, 221] width 52 height 14
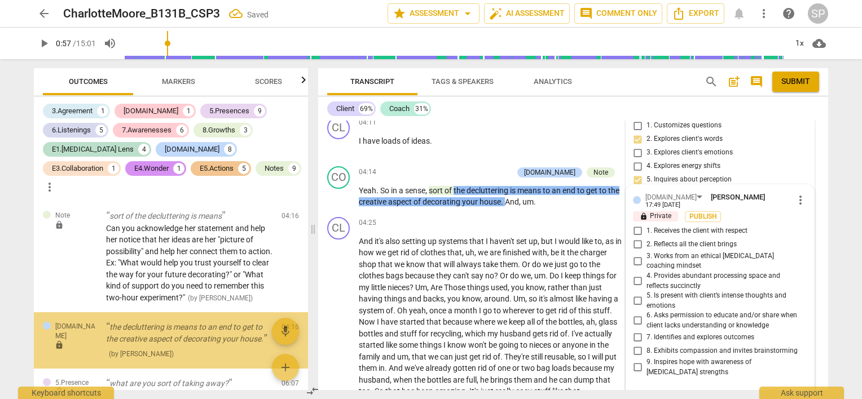
scroll to position [1684, 0]
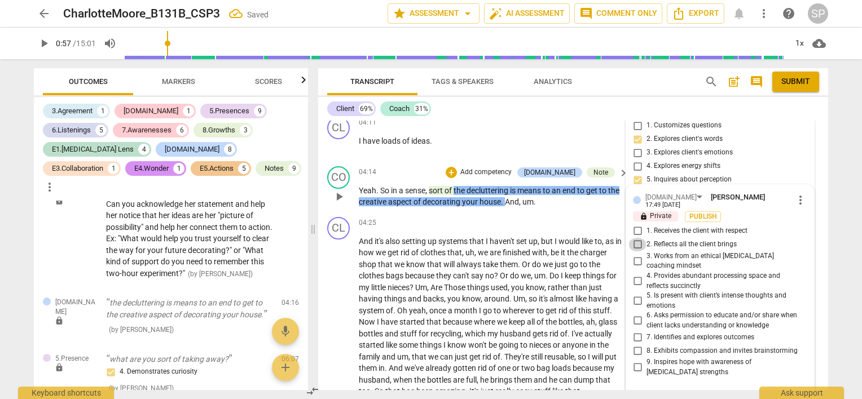
click at [633, 238] on input "2. Reflects all the client brings" at bounding box center [638, 245] width 18 height 14
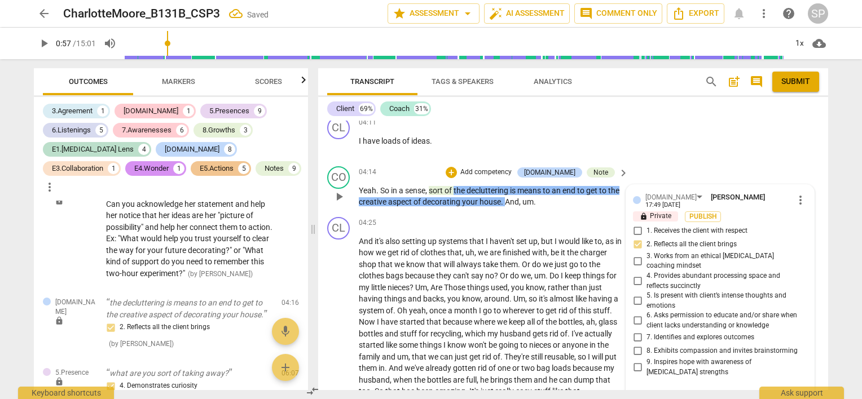
click at [434, 162] on div "CO play_arrow pause 04:14 + Add competency [DOMAIN_NAME] Note keyboard_arrow_ri…" at bounding box center [573, 187] width 510 height 51
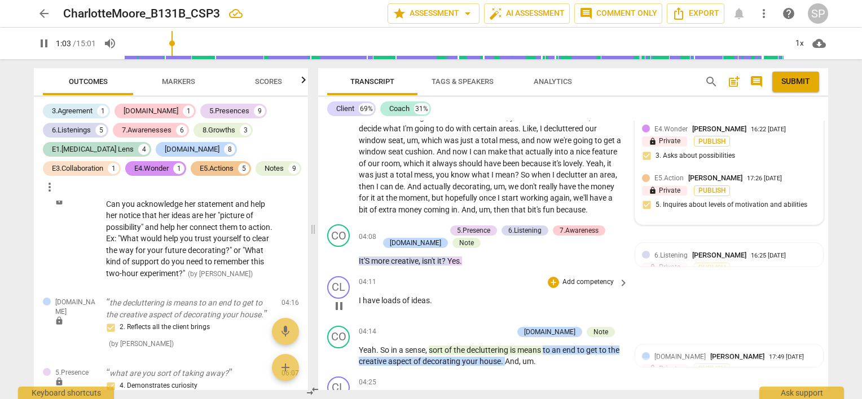
scroll to position [1128, 0]
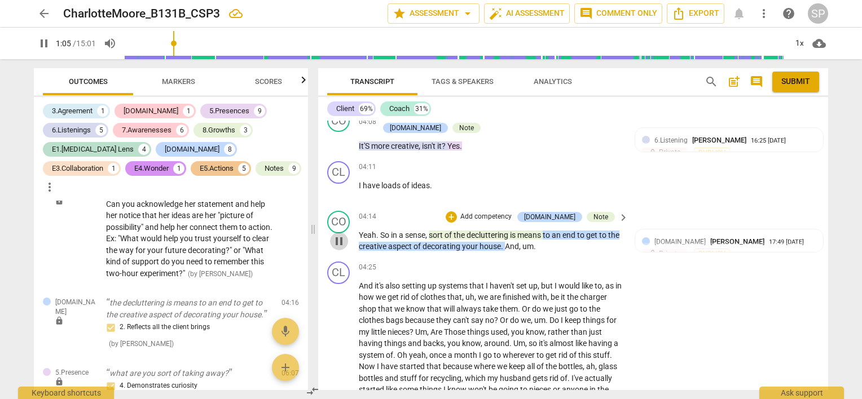
click at [339, 240] on span "pause" at bounding box center [339, 242] width 14 height 14
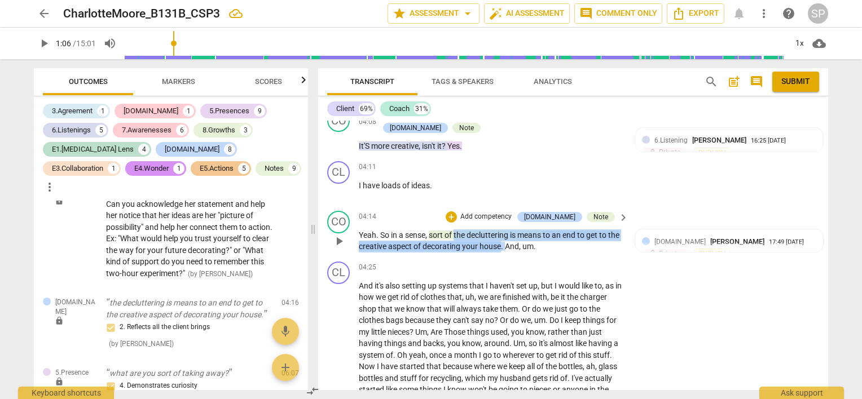
drag, startPoint x: 456, startPoint y: 229, endPoint x: 503, endPoint y: 238, distance: 47.8
click at [513, 247] on p "Yeah . So in a sense , sort of the decluttering is means to an end to get to th…" at bounding box center [491, 241] width 264 height 23
click at [457, 217] on div "+" at bounding box center [451, 217] width 11 height 11
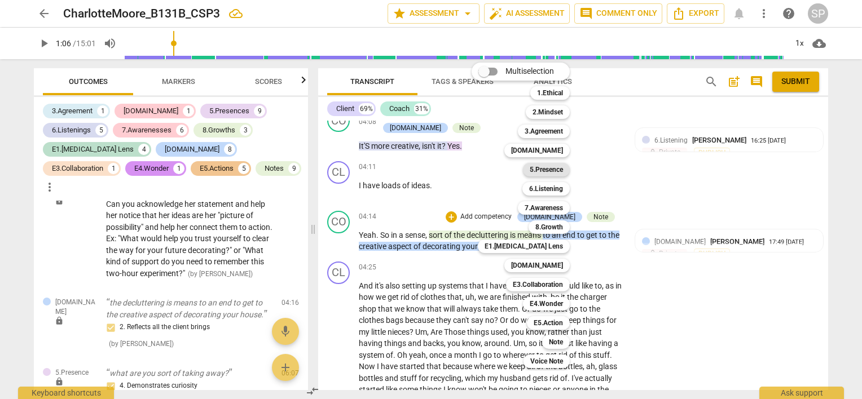
click at [551, 173] on b "5.Presence" at bounding box center [546, 170] width 33 height 14
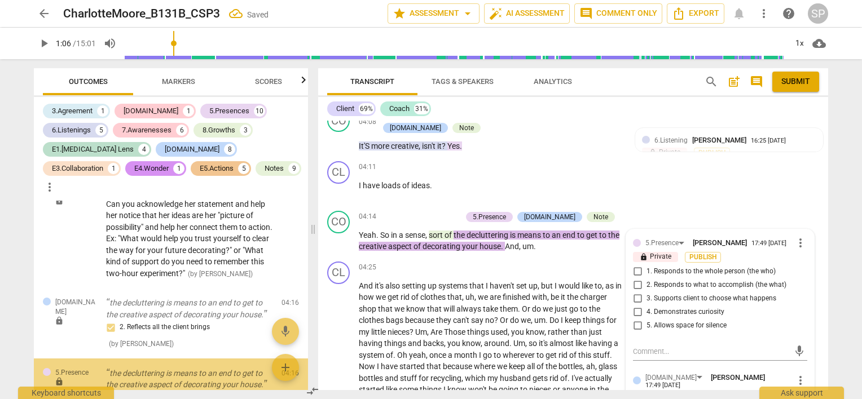
scroll to position [1754, 0]
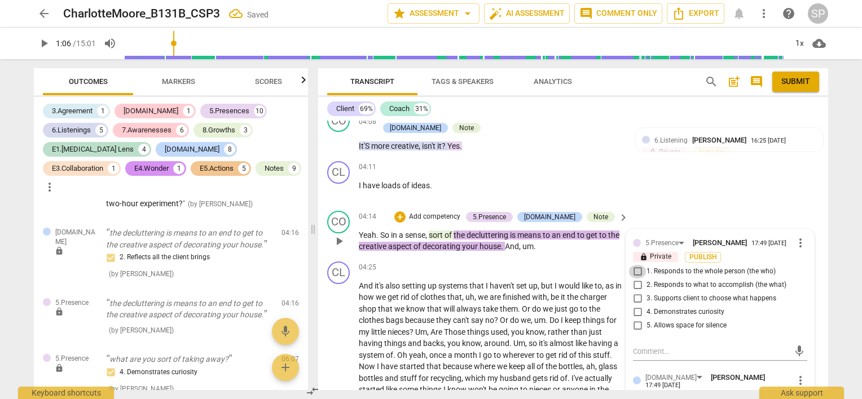
click at [633, 269] on input "1. Responds to the whole person (the who)" at bounding box center [638, 272] width 18 height 14
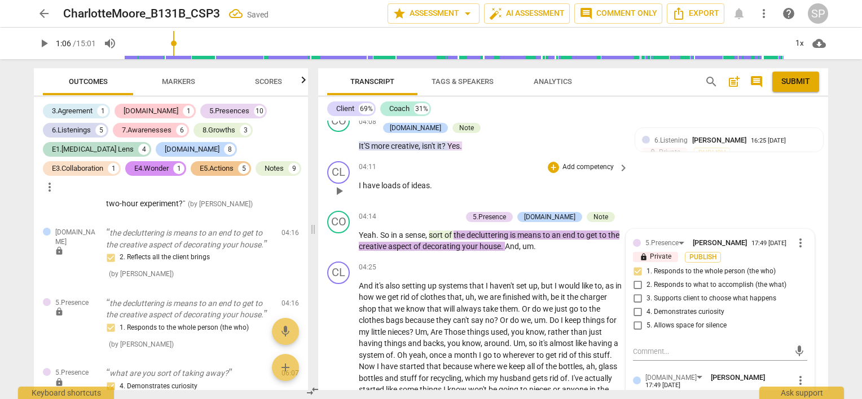
click at [493, 187] on p "I have loads of ideas ." at bounding box center [491, 186] width 264 height 12
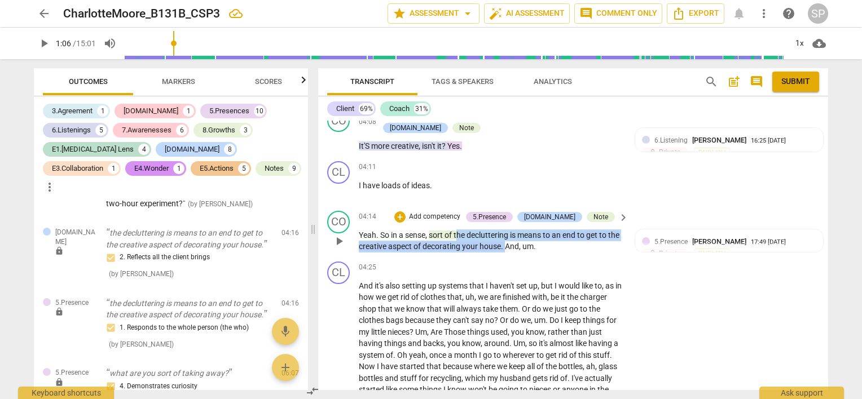
drag, startPoint x: 457, startPoint y: 229, endPoint x: 519, endPoint y: 245, distance: 63.8
click at [519, 245] on p "Yeah . So in a sense , sort of the decluttering is means to an end to get to th…" at bounding box center [491, 241] width 264 height 23
click at [406, 214] on div "+" at bounding box center [399, 217] width 11 height 11
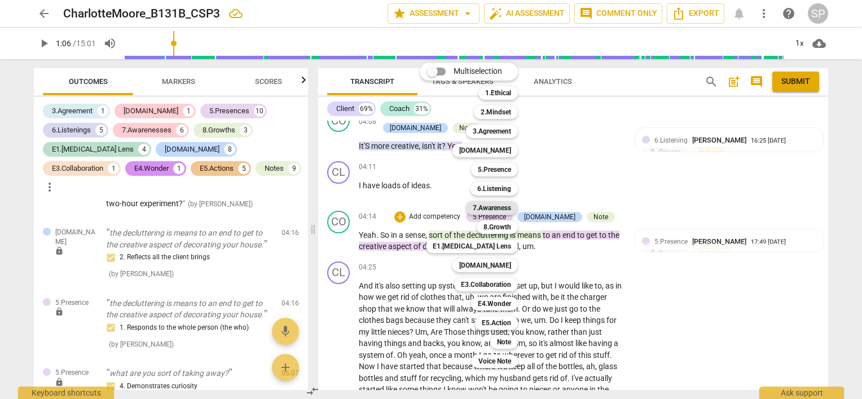
click at [491, 205] on b "7.Awareness" at bounding box center [492, 208] width 38 height 14
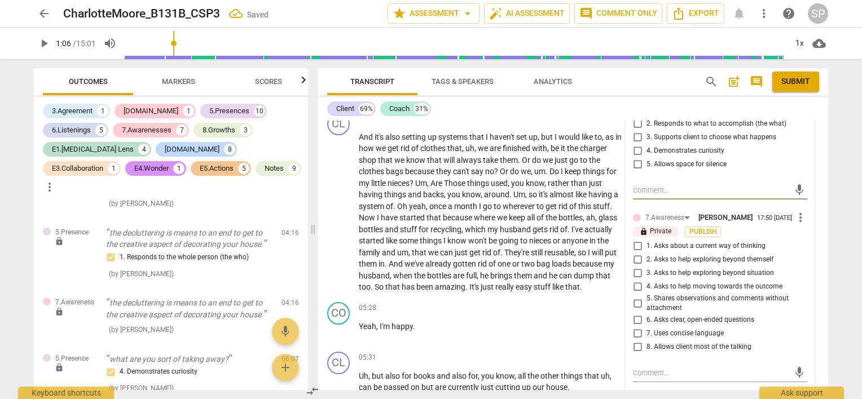
scroll to position [1298, 0]
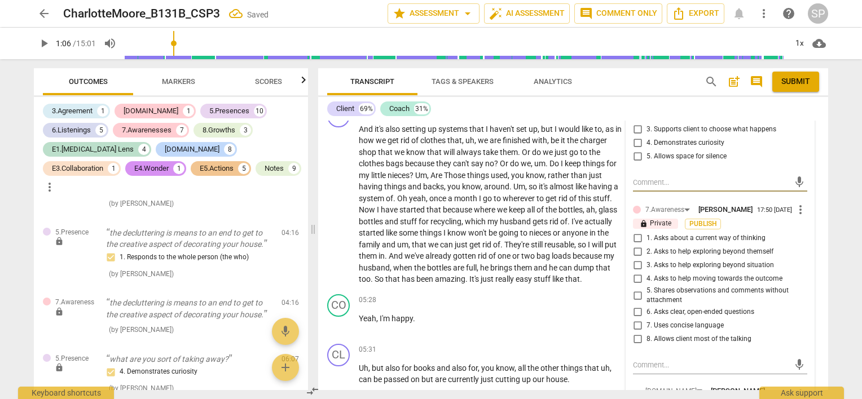
click at [637, 321] on input "7. Uses concise language" at bounding box center [638, 326] width 18 height 14
click at [635, 291] on input "5. Shares observations and comments without attachment" at bounding box center [638, 296] width 18 height 14
click at [642, 361] on textarea at bounding box center [711, 365] width 156 height 11
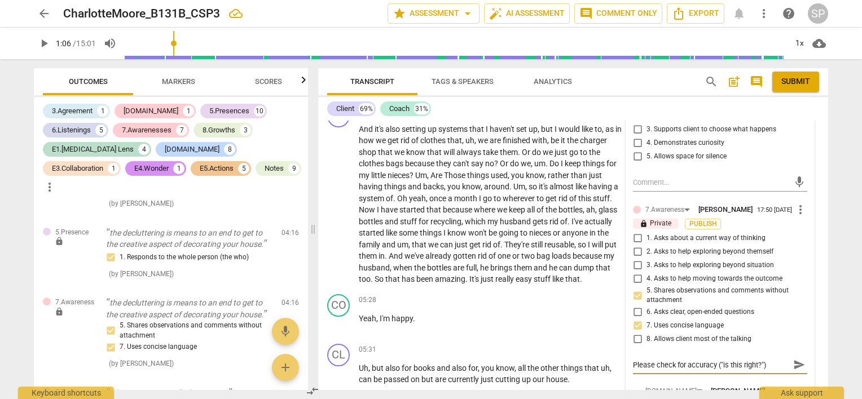
click at [793, 361] on span "send" at bounding box center [799, 365] width 12 height 12
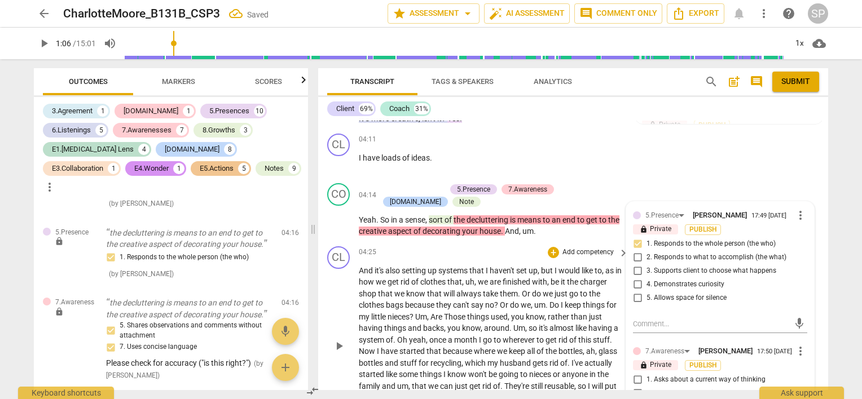
scroll to position [1016, 0]
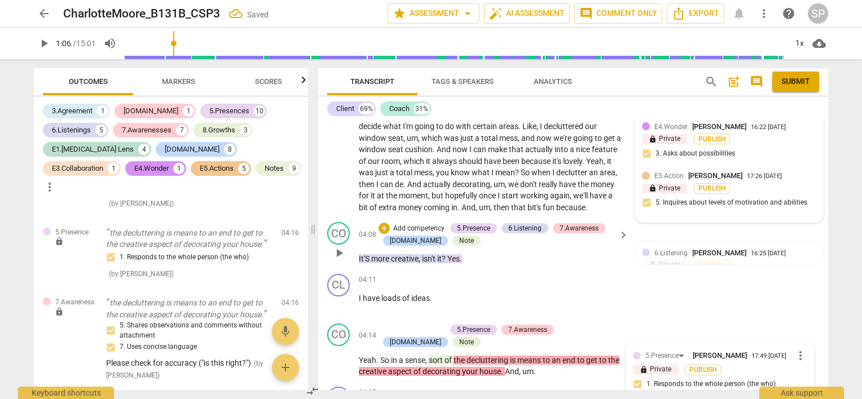
click at [486, 260] on p "It'S more creative , isn't it ? Yes ." at bounding box center [491, 259] width 264 height 12
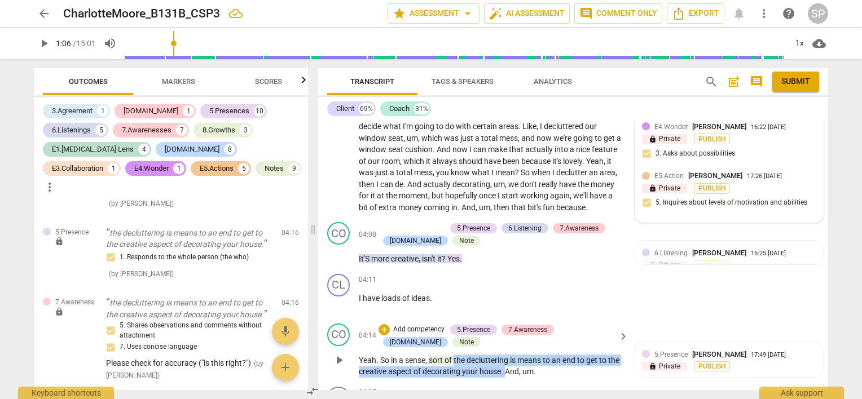
drag, startPoint x: 456, startPoint y: 354, endPoint x: 519, endPoint y: 374, distance: 66.0
click at [519, 374] on p "Yeah . So in a sense , sort of the decluttering is means to an end to get to th…" at bounding box center [491, 366] width 264 height 23
click at [384, 330] on div "+" at bounding box center [384, 329] width 11 height 11
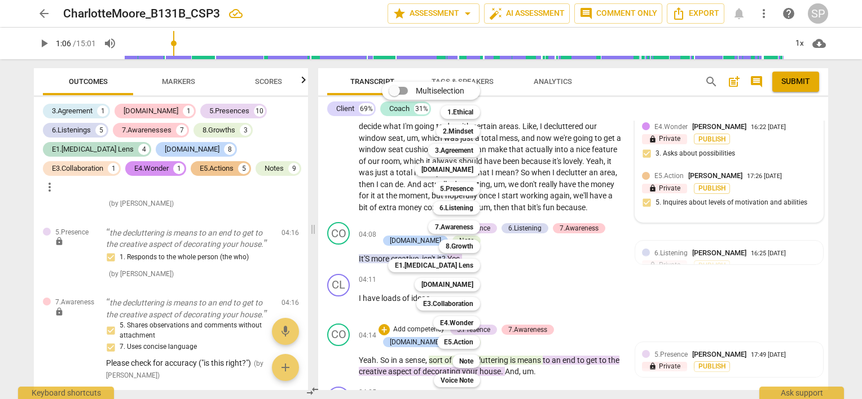
click at [530, 391] on div at bounding box center [431, 199] width 862 height 399
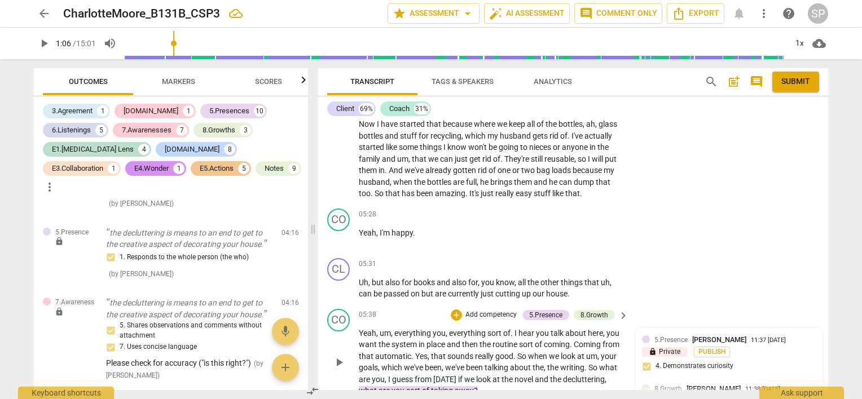
scroll to position [1411, 0]
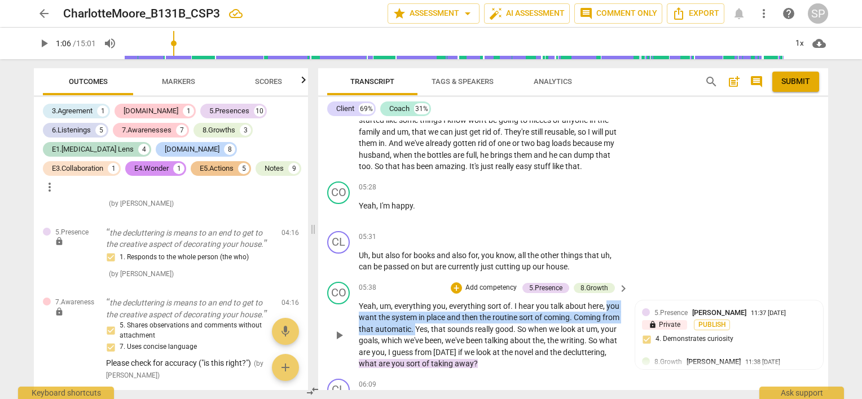
drag, startPoint x: 605, startPoint y: 304, endPoint x: 432, endPoint y: 326, distance: 174.6
click at [432, 326] on p "Yeah , um , everything you , everything sort of . I hear you talk about here , …" at bounding box center [491, 335] width 264 height 69
click at [452, 287] on div "+" at bounding box center [456, 288] width 11 height 11
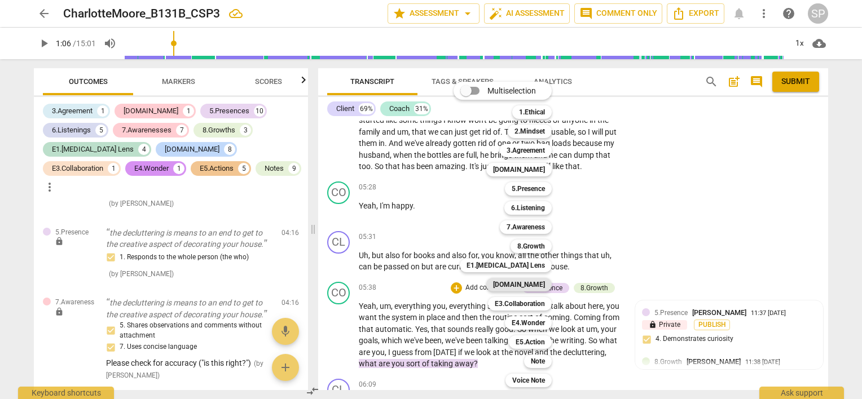
click at [530, 284] on b "[DOMAIN_NAME]" at bounding box center [519, 285] width 52 height 14
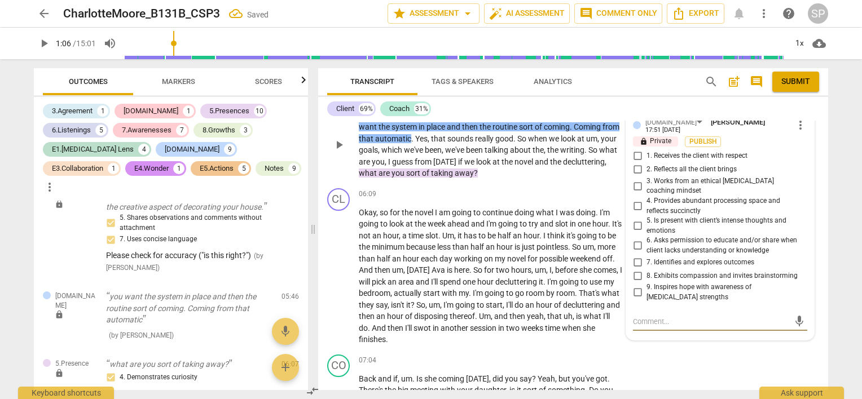
scroll to position [1535, 0]
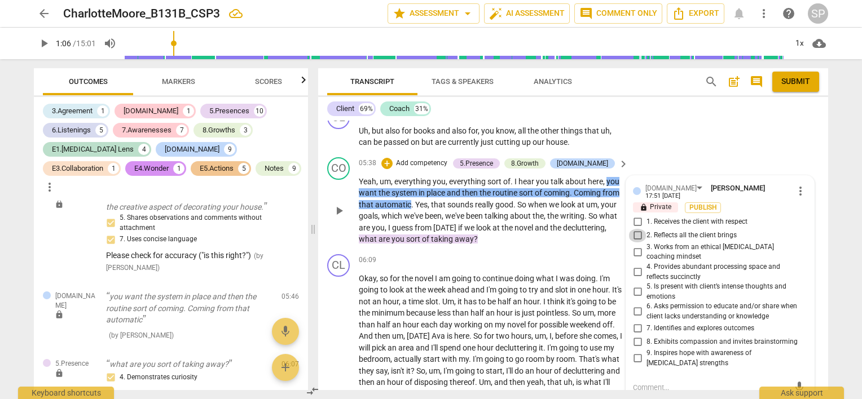
click at [635, 229] on input "2. Reflects all the client brings" at bounding box center [638, 236] width 18 height 14
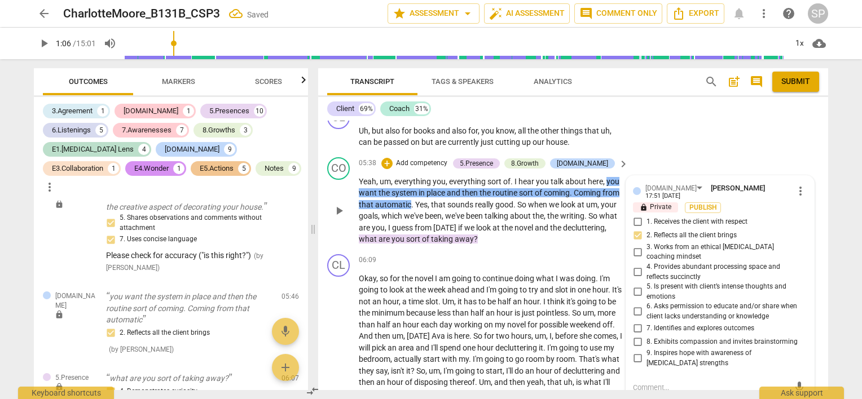
click at [557, 244] on div "CO play_arrow pause 05:38 + Add competency 5.Presence 8.Growth [DOMAIN_NAME] ke…" at bounding box center [573, 201] width 510 height 97
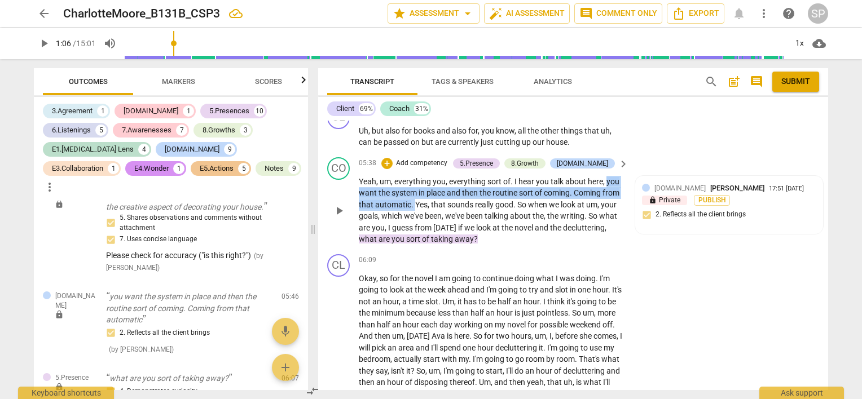
drag, startPoint x: 607, startPoint y: 176, endPoint x: 433, endPoint y: 204, distance: 176.1
click at [433, 204] on p "Yeah , um , everything you , everything sort of . I hear you talk about here , …" at bounding box center [491, 210] width 264 height 69
click at [393, 159] on div "+" at bounding box center [386, 163] width 11 height 11
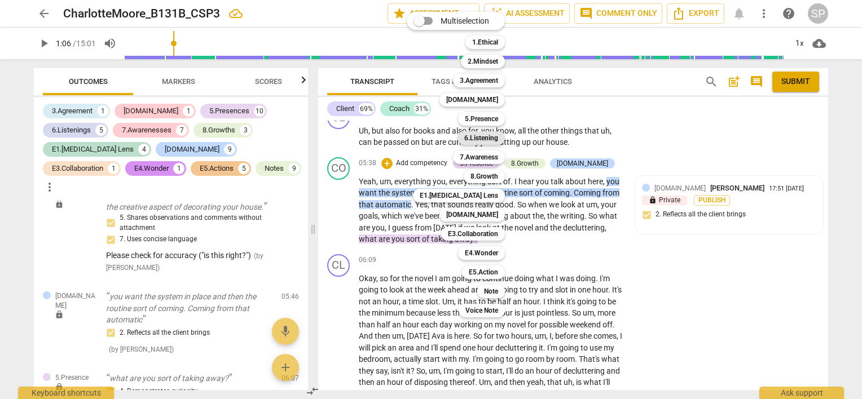
click at [486, 139] on b "6.Listening" at bounding box center [481, 138] width 34 height 14
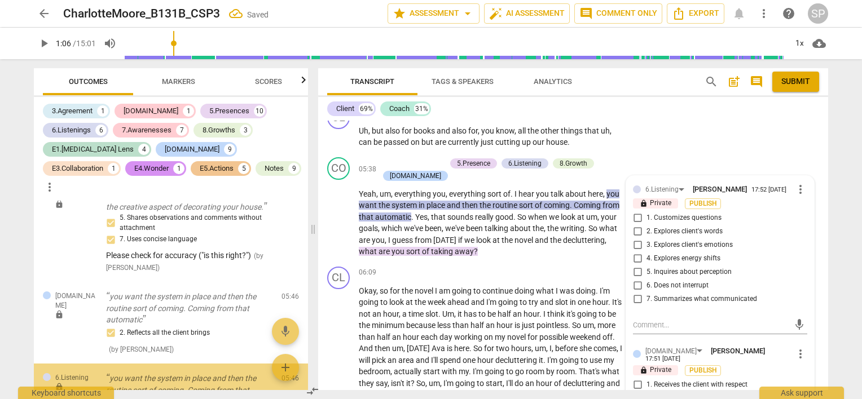
scroll to position [2013, 0]
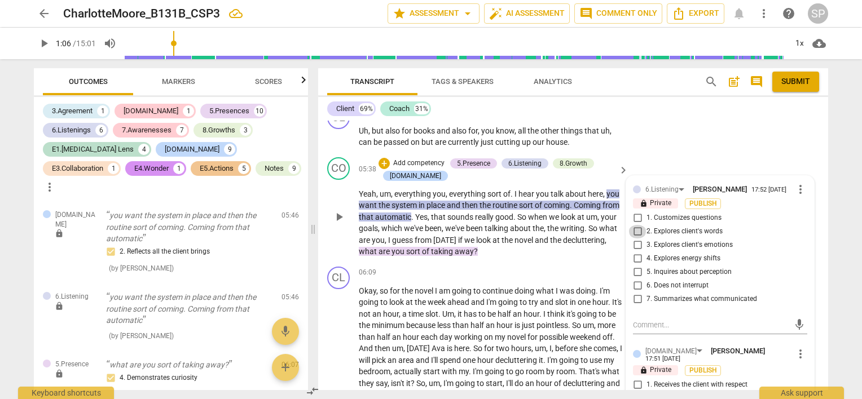
click at [638, 230] on input "2. Explores client's words" at bounding box center [638, 232] width 18 height 14
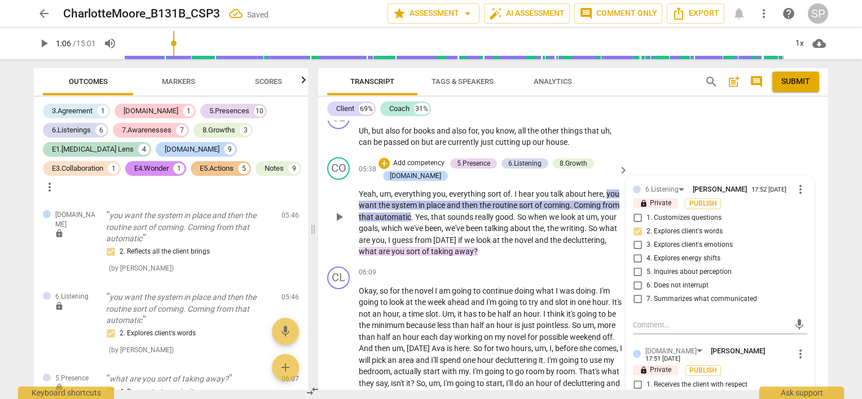
click at [568, 255] on div "CO play_arrow pause 05:38 + Add competency 5.Presence 6.Listening 8.Growth [DOM…" at bounding box center [573, 207] width 510 height 109
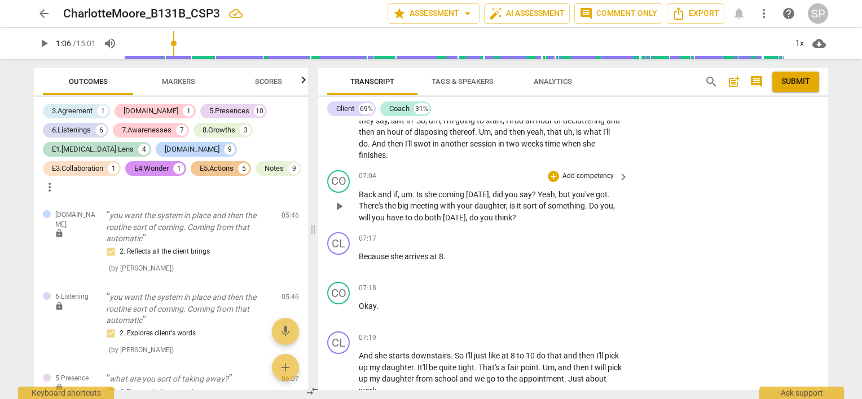
scroll to position [1817, 0]
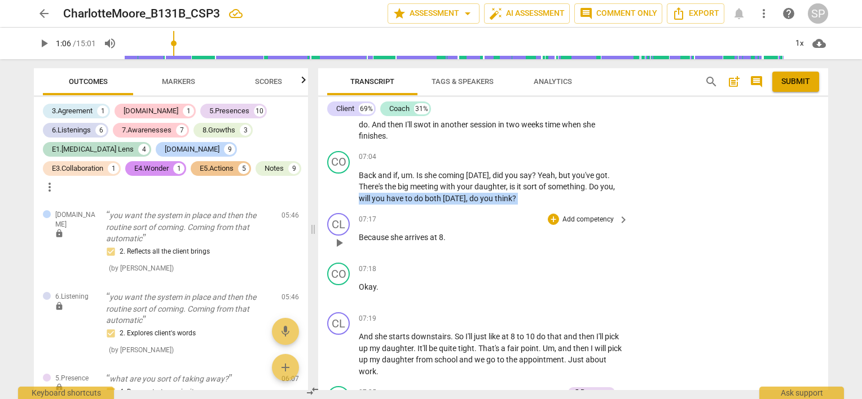
drag, startPoint x: 374, startPoint y: 196, endPoint x: 538, endPoint y: 207, distance: 164.5
click at [538, 207] on div "[PERSON_NAME] Summary: Client looking to create urgency around goals / make eve…" at bounding box center [573, 256] width 510 height 270
click at [551, 156] on div "+" at bounding box center [553, 157] width 11 height 11
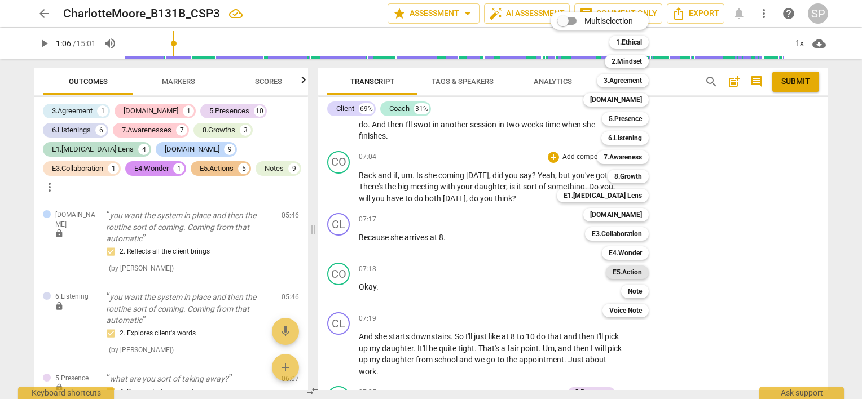
click at [621, 275] on b "E5.Action" at bounding box center [627, 273] width 29 height 14
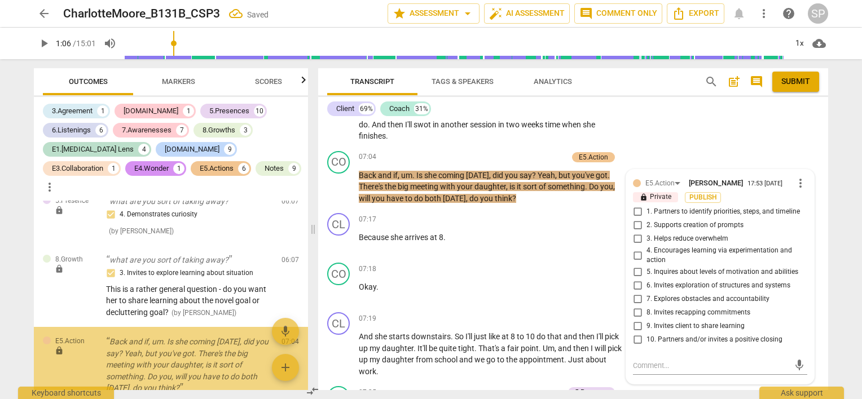
scroll to position [2247, 0]
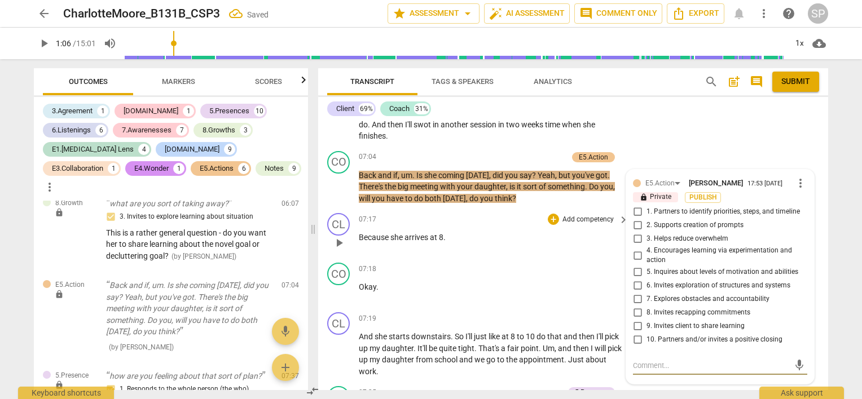
click at [585, 227] on div "07:17 + Add competency keyboard_arrow_right Because she arrives at 8 ." at bounding box center [494, 233] width 271 height 41
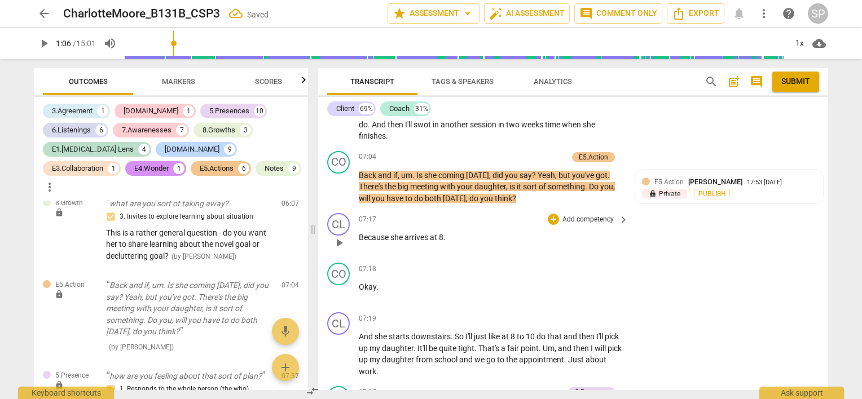
click at [444, 213] on div "07:17 + Add competency keyboard_arrow_right" at bounding box center [494, 219] width 271 height 12
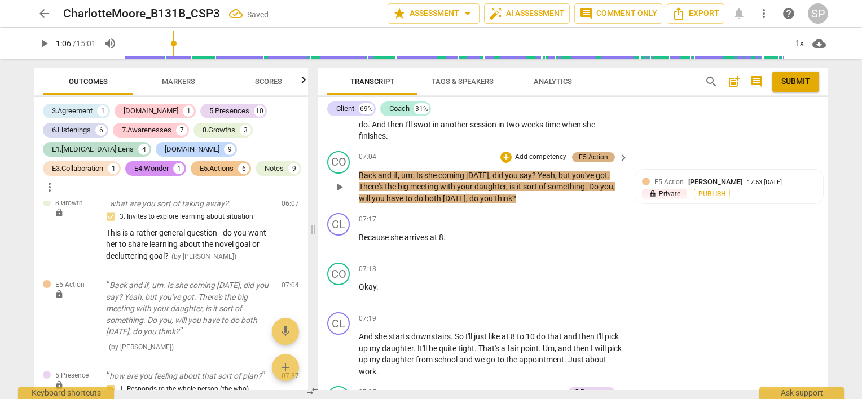
click at [575, 155] on div "E5.Action" at bounding box center [593, 157] width 43 height 10
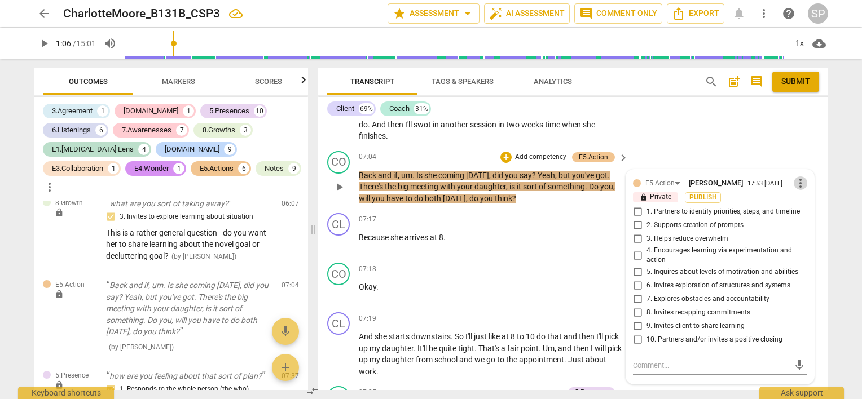
click at [794, 183] on span "more_vert" at bounding box center [801, 184] width 14 height 14
drag, startPoint x: 799, startPoint y: 199, endPoint x: 476, endPoint y: 36, distance: 362.3
click at [799, 200] on li "Delete" at bounding box center [809, 201] width 39 height 21
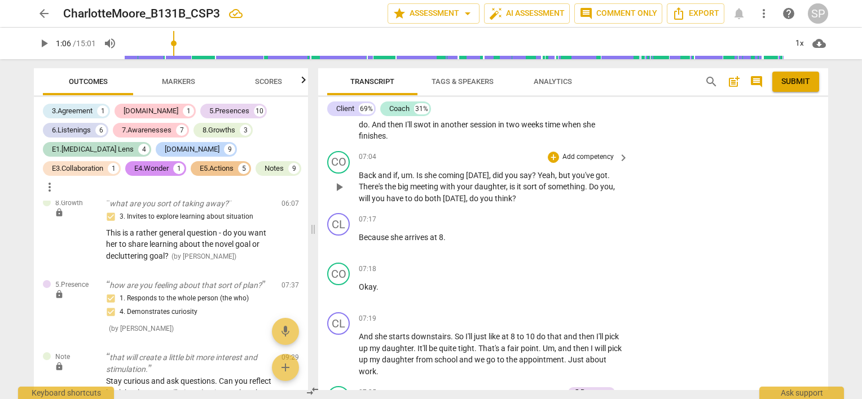
drag, startPoint x: 374, startPoint y: 196, endPoint x: 493, endPoint y: 198, distance: 118.5
click at [493, 198] on p "Back and if , um . Is she coming [DATE] , did you say ? Yeah , but you've got .…" at bounding box center [491, 187] width 264 height 35
click at [552, 156] on div "+" at bounding box center [553, 157] width 11 height 11
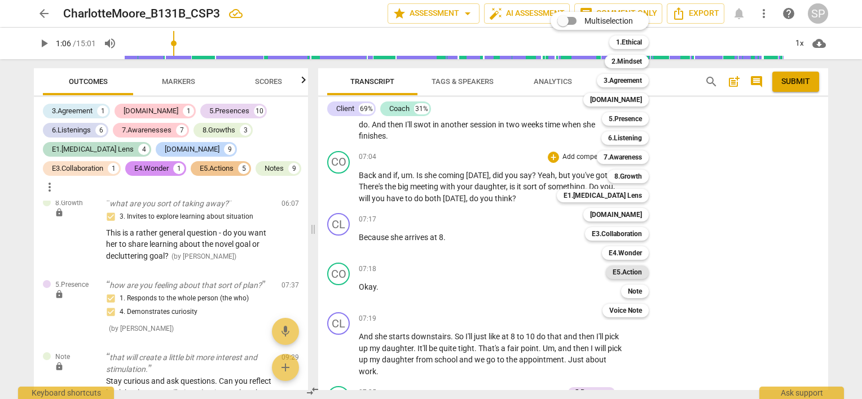
click at [626, 269] on b "E5.Action" at bounding box center [627, 273] width 29 height 14
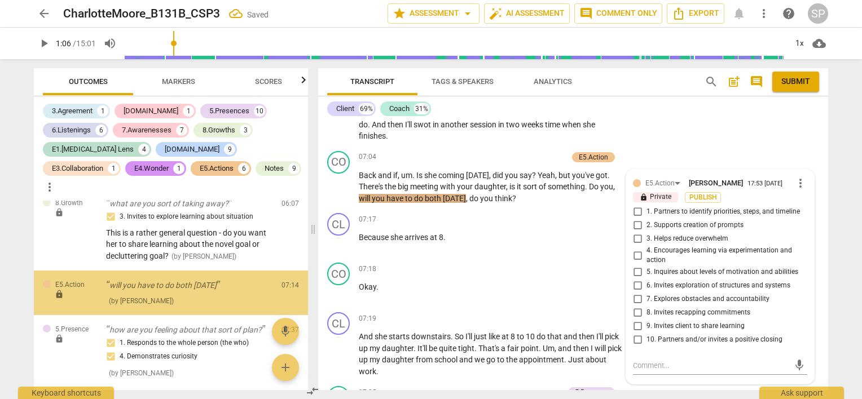
scroll to position [2224, 0]
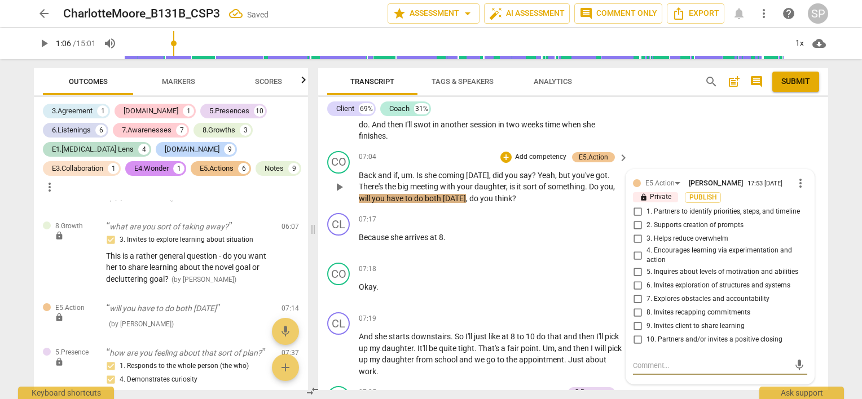
click at [635, 237] on input "3. Helps reduce overwhelm" at bounding box center [638, 239] width 18 height 14
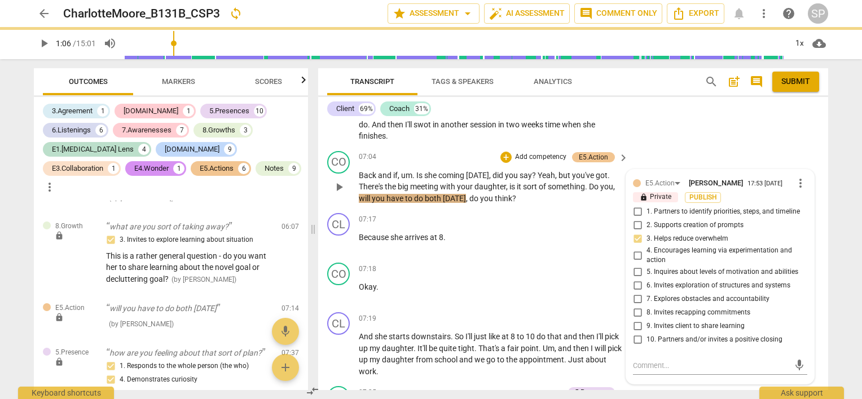
click at [638, 207] on input "1. Partners to identify priorities, steps, and timeline" at bounding box center [638, 212] width 18 height 14
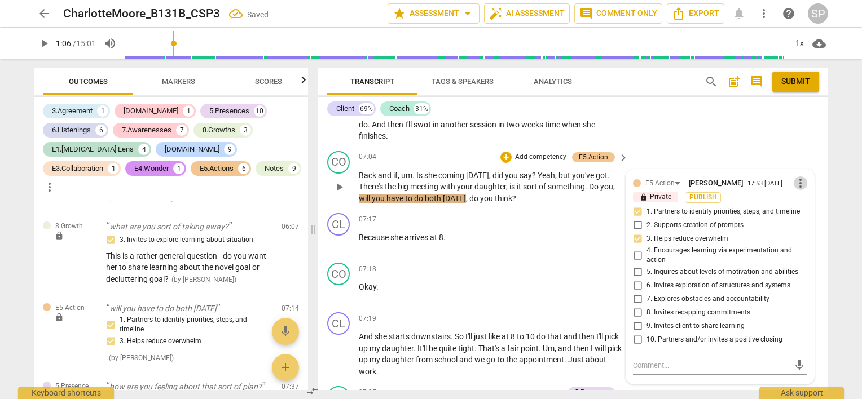
click at [794, 180] on span "more_vert" at bounding box center [801, 184] width 14 height 14
click at [800, 203] on li "Delete" at bounding box center [809, 201] width 39 height 21
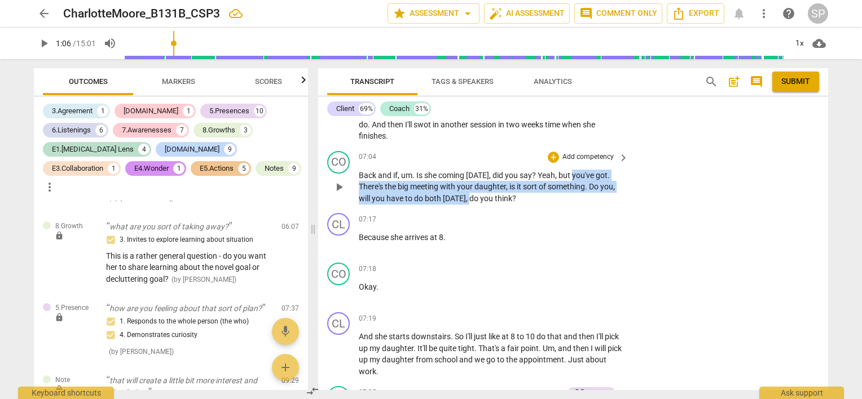
drag, startPoint x: 583, startPoint y: 170, endPoint x: 508, endPoint y: 182, distance: 76.0
click at [503, 186] on p "Back and if , um . Is she coming [DATE] , did you say ? Yeah , but you've got .…" at bounding box center [491, 187] width 264 height 35
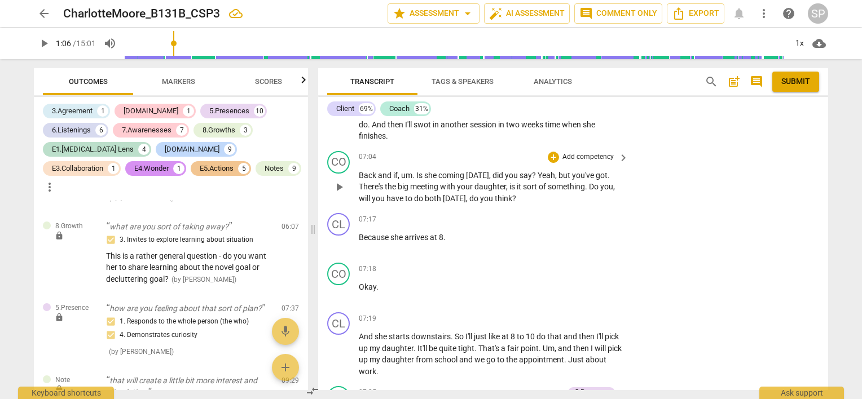
click at [622, 179] on div "Back and if , um . Is she coming [DATE] , did you say ? Yeah , but you've got .…" at bounding box center [494, 187] width 271 height 35
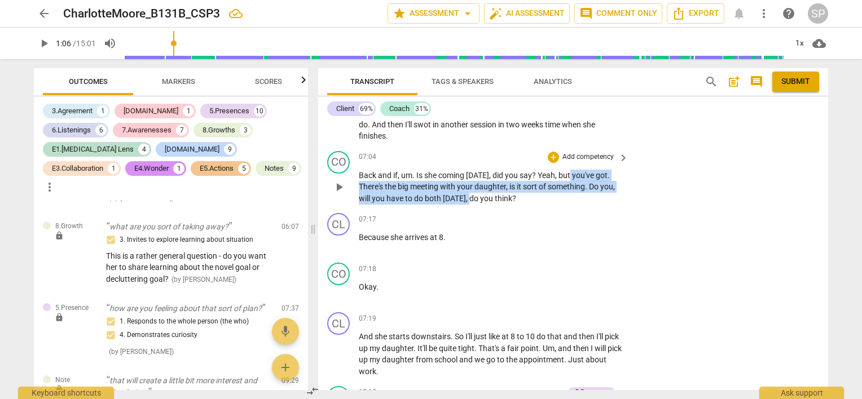
drag, startPoint x: 582, startPoint y: 172, endPoint x: 497, endPoint y: 194, distance: 88.1
click at [497, 194] on p "Back and if , um . Is she coming [DATE] , did you say ? Yeah , but you've got .…" at bounding box center [491, 187] width 264 height 35
click at [548, 157] on div "+" at bounding box center [553, 157] width 11 height 11
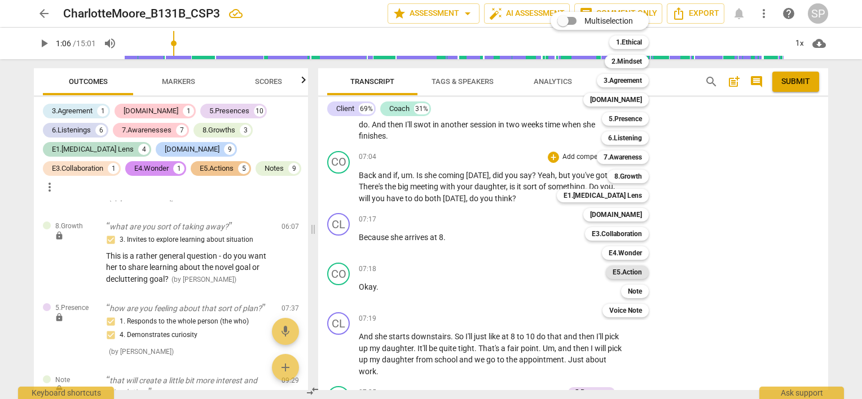
click at [623, 271] on b "E5.Action" at bounding box center [627, 273] width 29 height 14
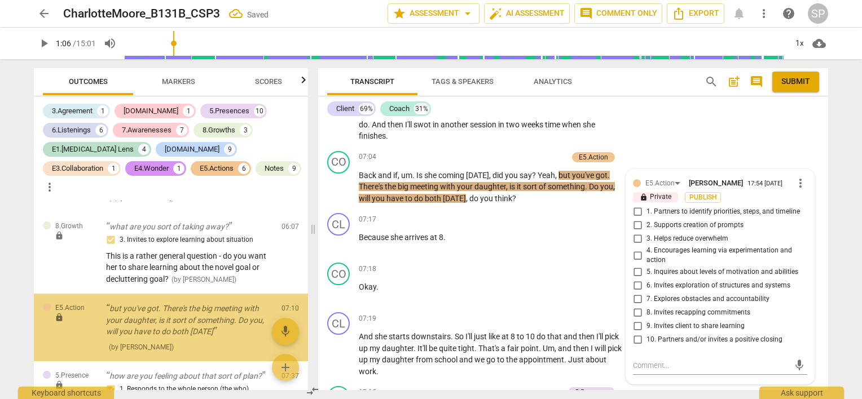
scroll to position [2236, 0]
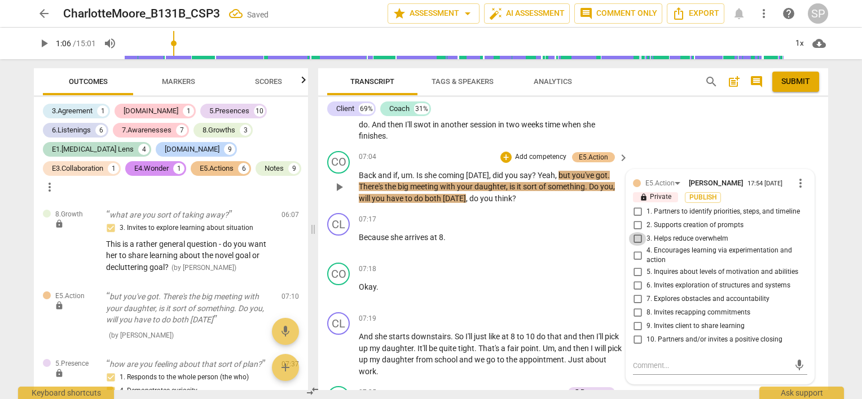
click at [635, 233] on input "3. Helps reduce overwhelm" at bounding box center [638, 239] width 18 height 14
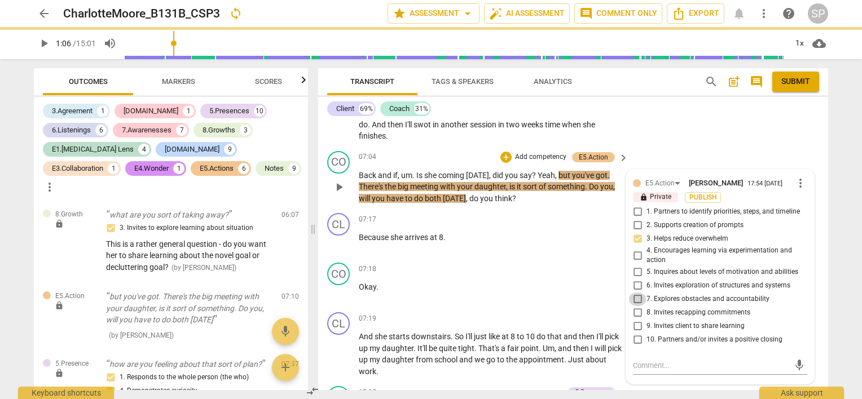
click at [634, 293] on input "7. Explores obstacles and accountability" at bounding box center [638, 300] width 18 height 14
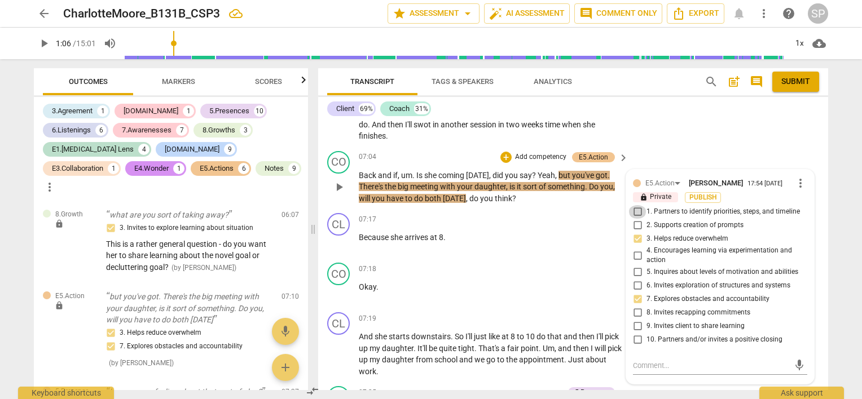
click at [636, 210] on input "1. Partners to identify priorities, steps, and timeline" at bounding box center [638, 212] width 18 height 14
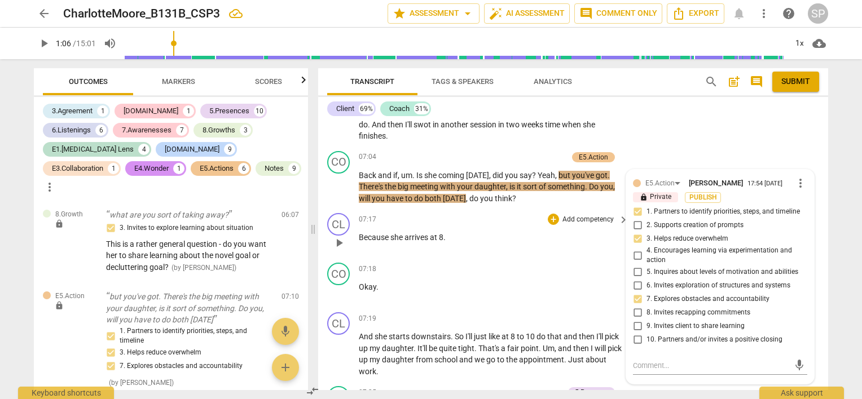
click at [540, 244] on div "07:17 + Add competency keyboard_arrow_right Because she arrives at 8 ." at bounding box center [494, 233] width 271 height 41
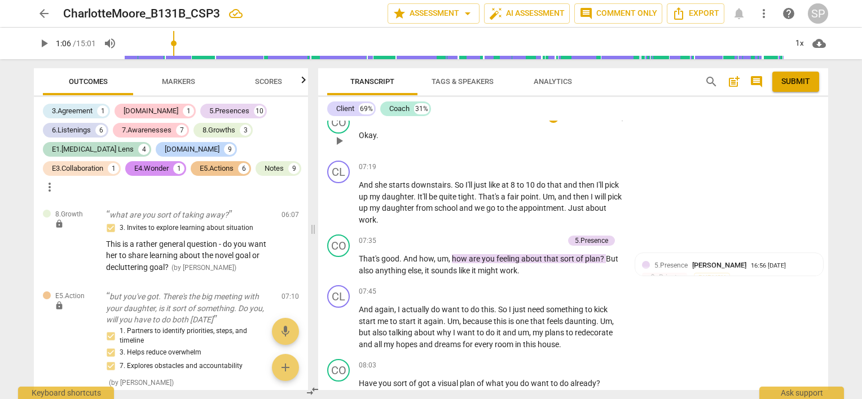
scroll to position [1987, 0]
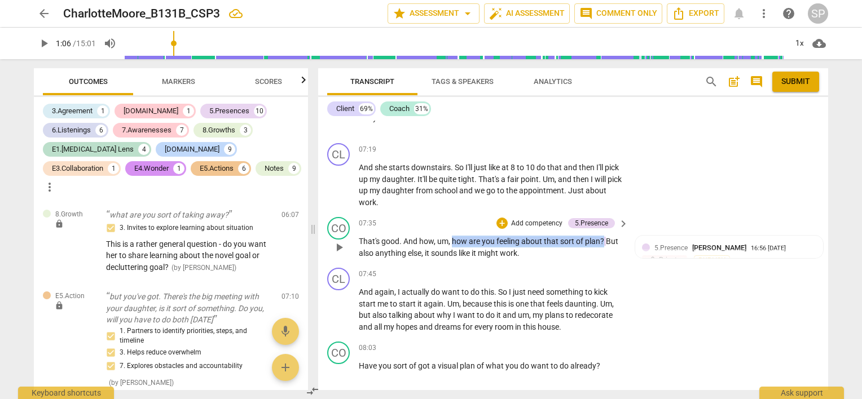
drag, startPoint x: 451, startPoint y: 237, endPoint x: 603, endPoint y: 243, distance: 151.9
click at [603, 243] on p "That's good . And how , um , how are you feeling about that sort of plan ? But …" at bounding box center [491, 247] width 264 height 23
click at [500, 222] on div "+" at bounding box center [502, 223] width 11 height 11
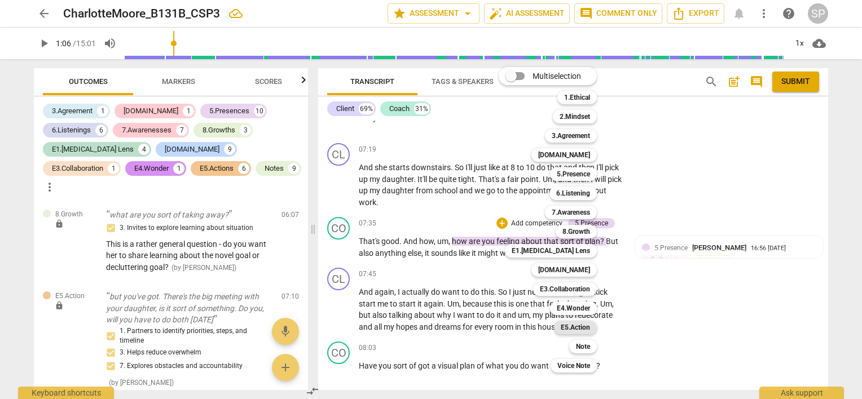
click at [580, 327] on b "E5.Action" at bounding box center [575, 328] width 29 height 14
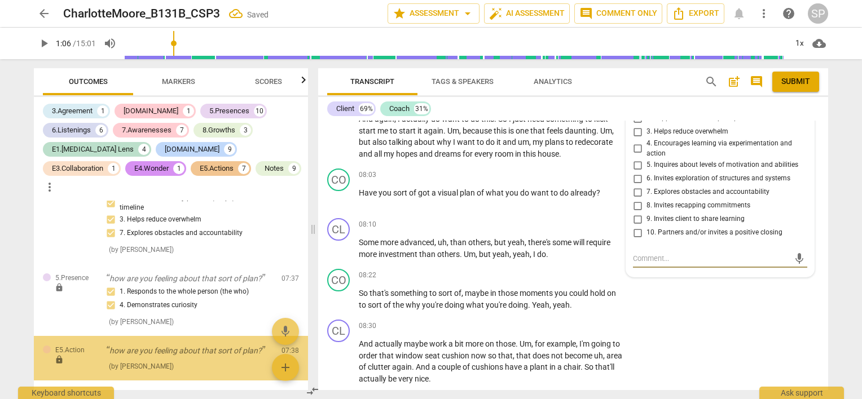
scroll to position [2411, 0]
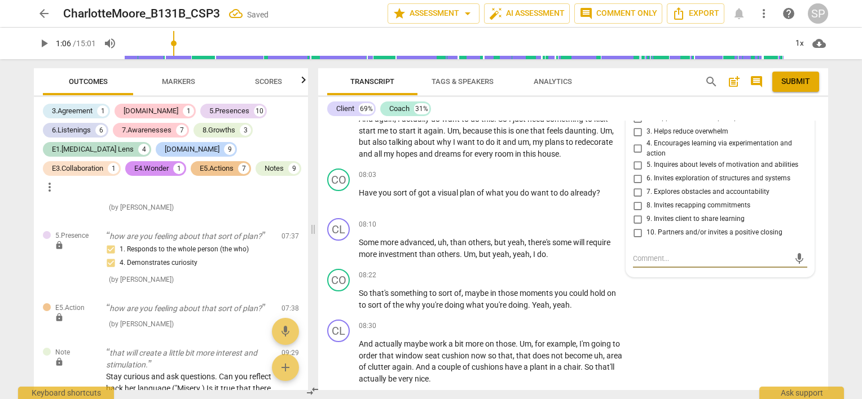
click at [632, 162] on input "5. Inquires about levels of motivation and abilities" at bounding box center [638, 166] width 18 height 14
click at [534, 218] on div "08:10 + Add competency keyboard_arrow_right" at bounding box center [494, 224] width 271 height 12
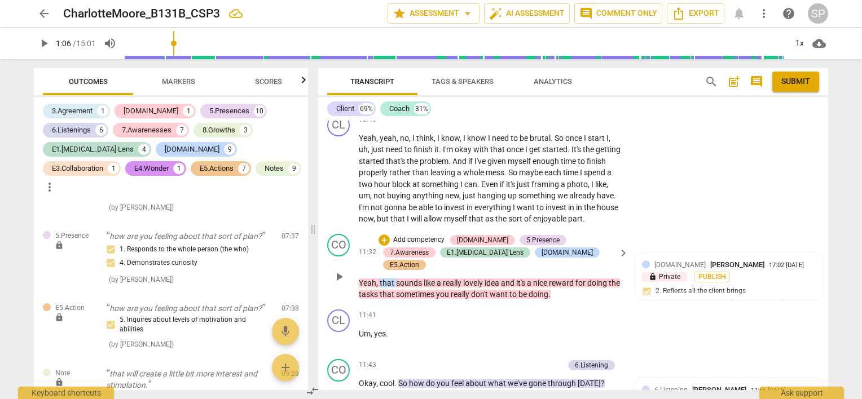
scroll to position [3345, 0]
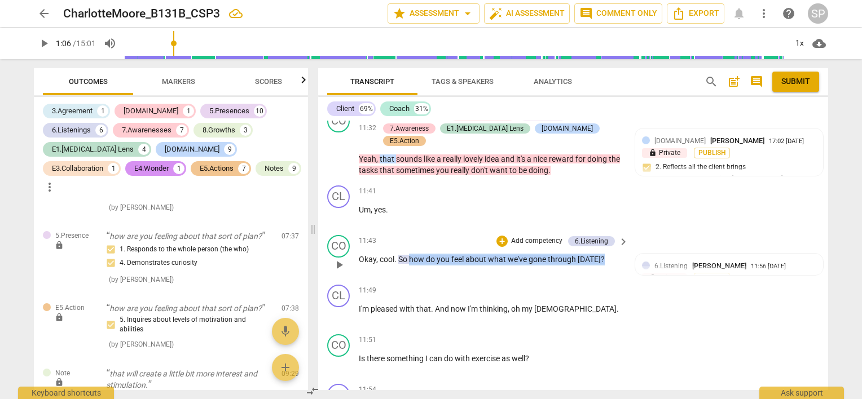
drag, startPoint x: 408, startPoint y: 237, endPoint x: 599, endPoint y: 244, distance: 190.8
click at [599, 254] on p "Okay , cool . So how do you feel about what we've gone through [DATE] ?" at bounding box center [491, 260] width 264 height 12
click at [502, 236] on div "+" at bounding box center [502, 241] width 11 height 11
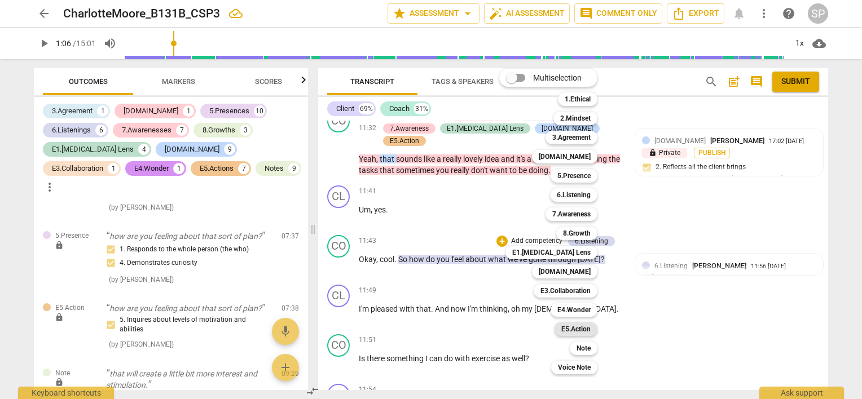
click at [582, 330] on b "E5.Action" at bounding box center [575, 330] width 29 height 14
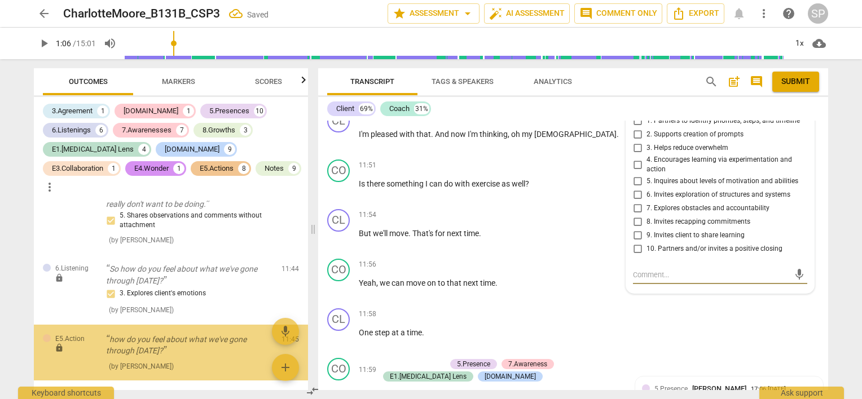
scroll to position [3453, 0]
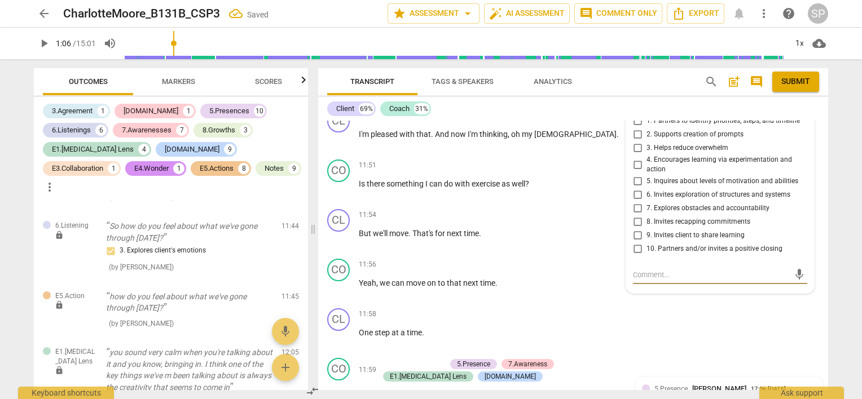
click at [635, 175] on input "5. Inquires about levels of motivation and abilities" at bounding box center [638, 182] width 18 height 14
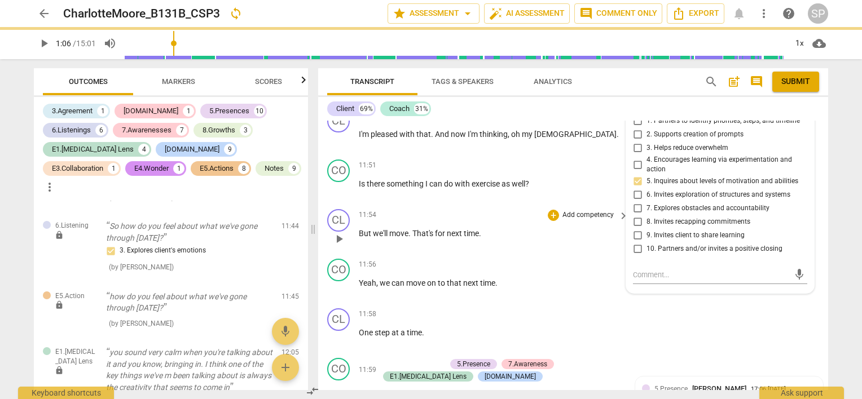
click at [542, 232] on div "CL play_arrow pause 11:54 + Add competency keyboard_arrow_right But we'll move …" at bounding box center [573, 230] width 510 height 50
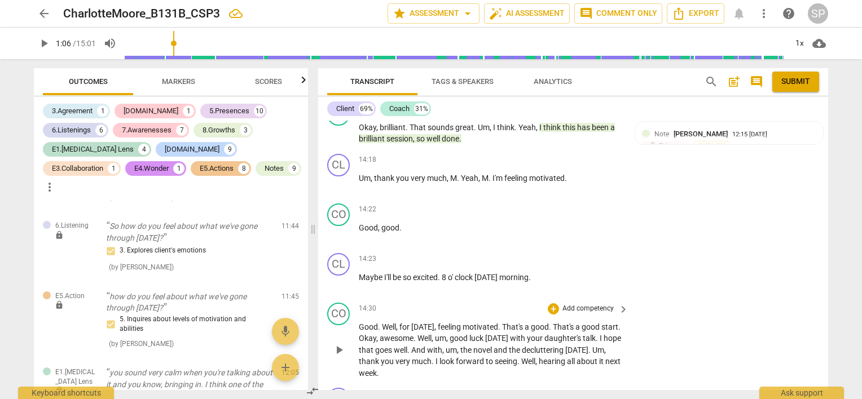
scroll to position [4592, 0]
drag, startPoint x: 434, startPoint y: 313, endPoint x: 626, endPoint y: 315, distance: 191.8
click at [626, 321] on div "Good . Well , for [DATE] , feeling motivated . That's a good . That's a good st…" at bounding box center [494, 350] width 271 height 58
click at [551, 303] on div "+" at bounding box center [553, 308] width 11 height 11
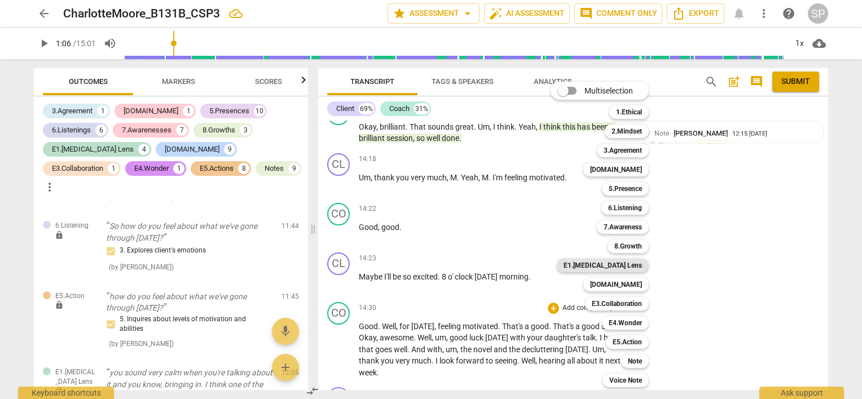
click at [617, 268] on b "E1.[MEDICAL_DATA] Lens" at bounding box center [603, 266] width 78 height 14
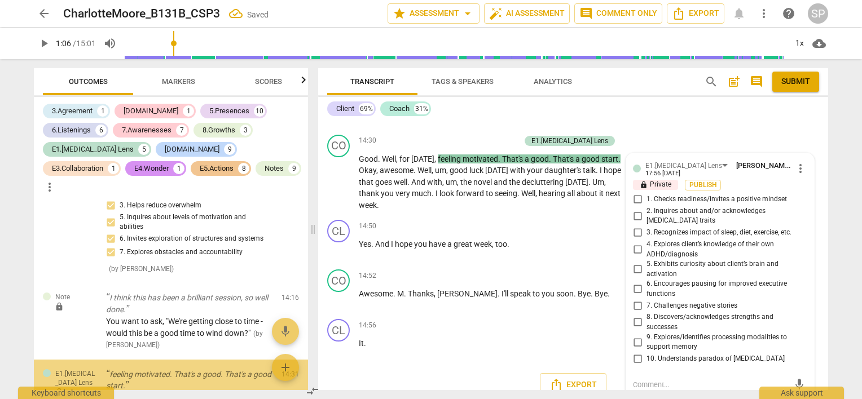
scroll to position [5547, 0]
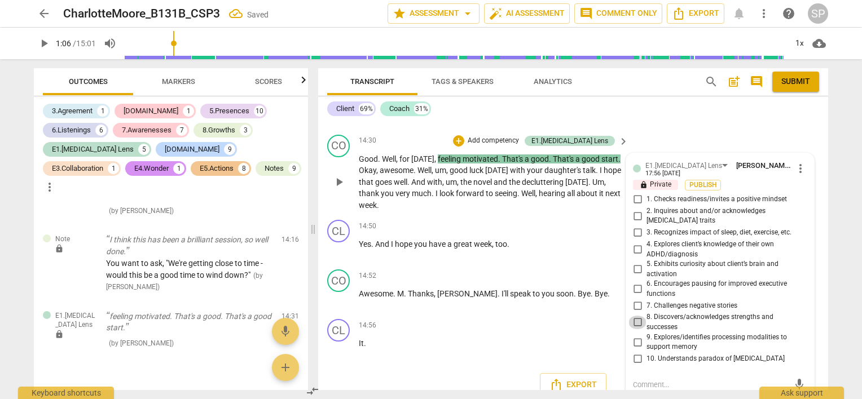
click at [636, 316] on input "8. Discovers/acknowledges strengths and successes" at bounding box center [638, 323] width 18 height 14
click at [634, 353] on input "10. Understands paradox of [MEDICAL_DATA]" at bounding box center [638, 360] width 18 height 14
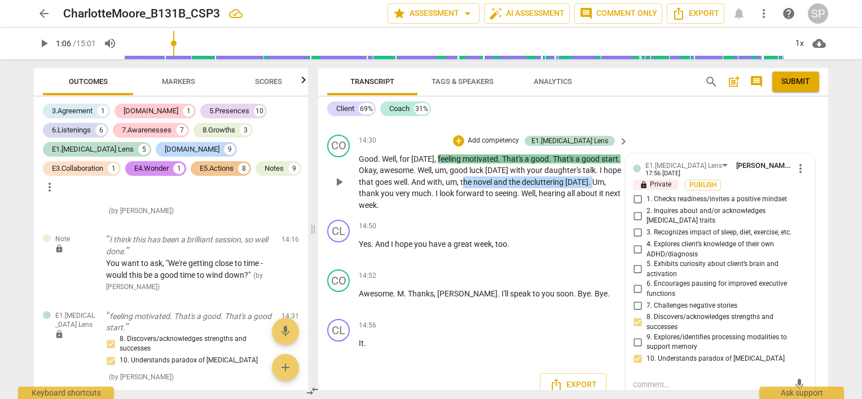
drag, startPoint x: 481, startPoint y: 166, endPoint x: 397, endPoint y: 182, distance: 85.1
click at [397, 182] on p "Good . Well , for [DATE] , feeling motivated . That's a good . That's a good st…" at bounding box center [491, 182] width 264 height 58
click at [513, 220] on div "14:50 + Add competency keyboard_arrow_right" at bounding box center [494, 226] width 271 height 12
click at [603, 193] on p "Good . Well , for [DATE] , feeling motivated . That's a good . That's a good st…" at bounding box center [491, 182] width 264 height 58
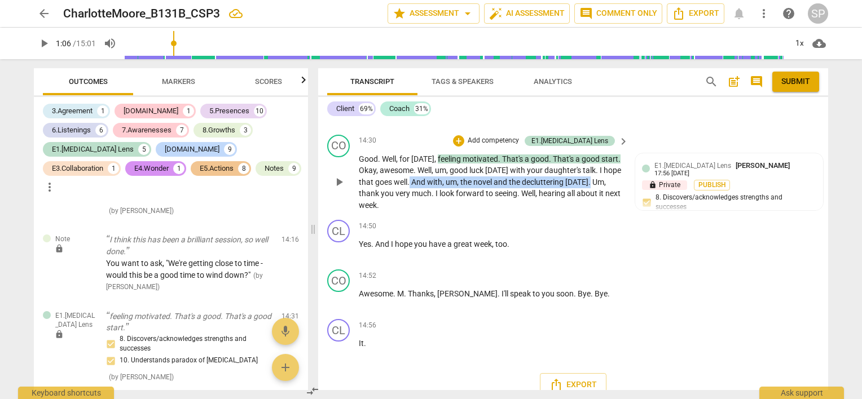
drag, startPoint x: 429, startPoint y: 165, endPoint x: 394, endPoint y: 178, distance: 37.3
click at [394, 178] on p "Good . Well , for [DATE] , feeling motivated . That's a good . That's a good st…" at bounding box center [491, 182] width 264 height 58
click at [523, 198] on div "CO play_arrow pause 14:30 + Add competency E1.[MEDICAL_DATA] Lens keyboard_arro…" at bounding box center [573, 173] width 510 height 86
drag, startPoint x: 435, startPoint y: 140, endPoint x: 391, endPoint y: 175, distance: 56.2
click at [391, 175] on p "Good . Well , for [DATE] , feeling motivated . That's a good . That's a good st…" at bounding box center [491, 182] width 264 height 58
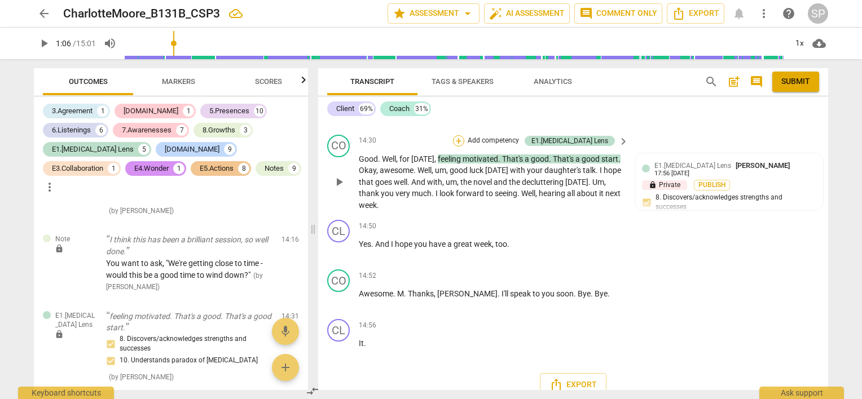
click at [464, 135] on div "+" at bounding box center [458, 140] width 11 height 11
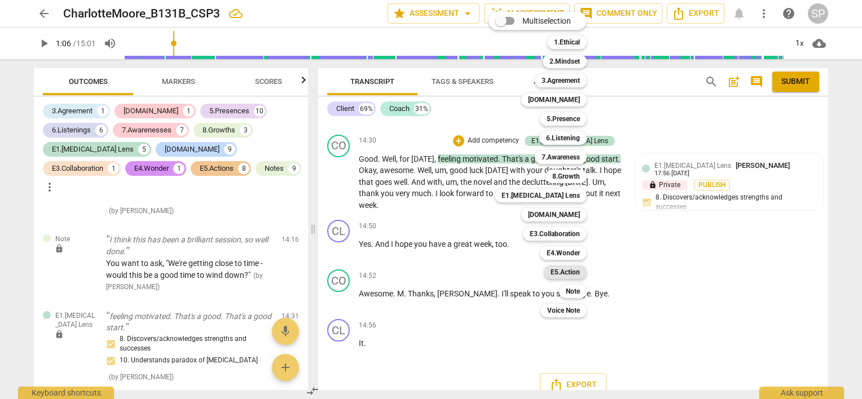
click at [575, 270] on b "E5.Action" at bounding box center [565, 273] width 29 height 14
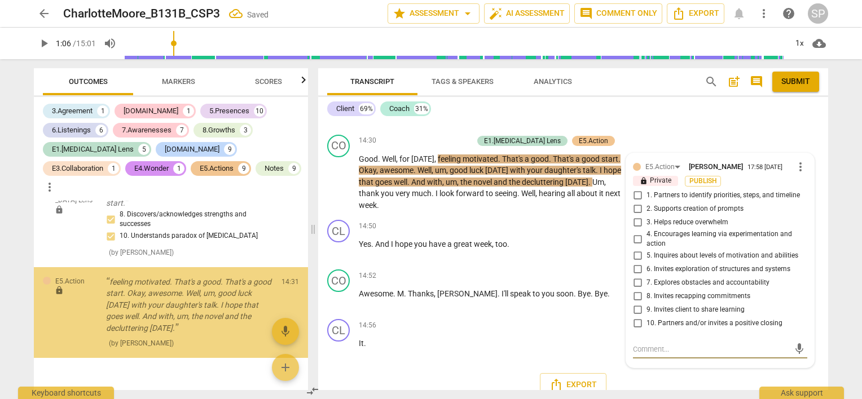
scroll to position [5673, 0]
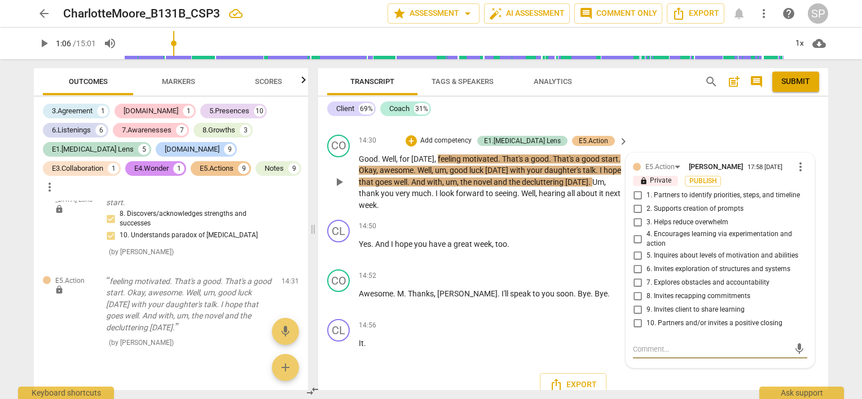
click at [636, 317] on input "10. Partners and/or invites a positive closing" at bounding box center [638, 324] width 18 height 14
click at [520, 190] on p "Good . Well , for [DATE] , feeling motivated . That's a good . That's a good st…" at bounding box center [491, 182] width 264 height 58
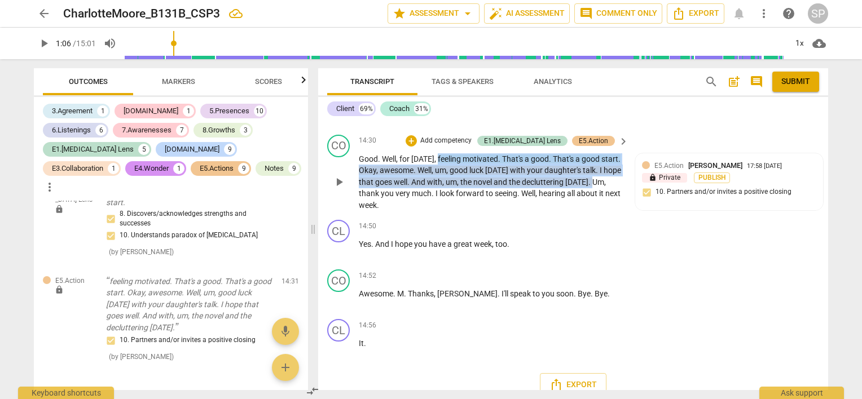
drag, startPoint x: 435, startPoint y: 139, endPoint x: 397, endPoint y: 174, distance: 51.5
click at [396, 177] on p "Good . Well , for [DATE] , feeling motivated . That's a good . That's a good st…" at bounding box center [491, 182] width 264 height 58
click at [417, 135] on div "+" at bounding box center [411, 140] width 11 height 11
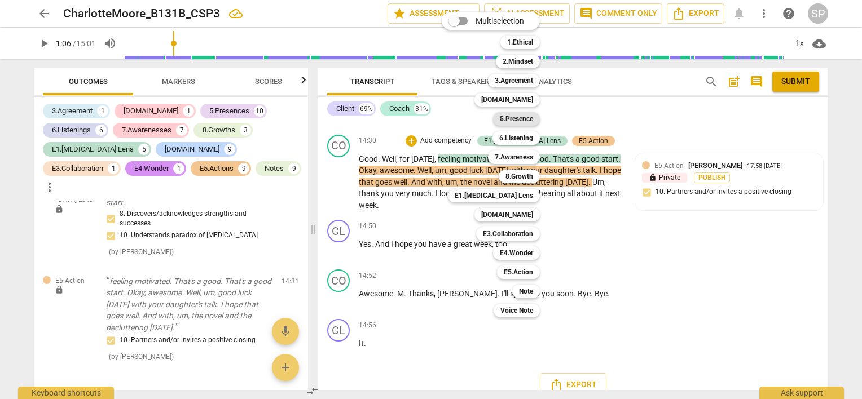
click at [503, 117] on b "5.Presence" at bounding box center [516, 119] width 33 height 14
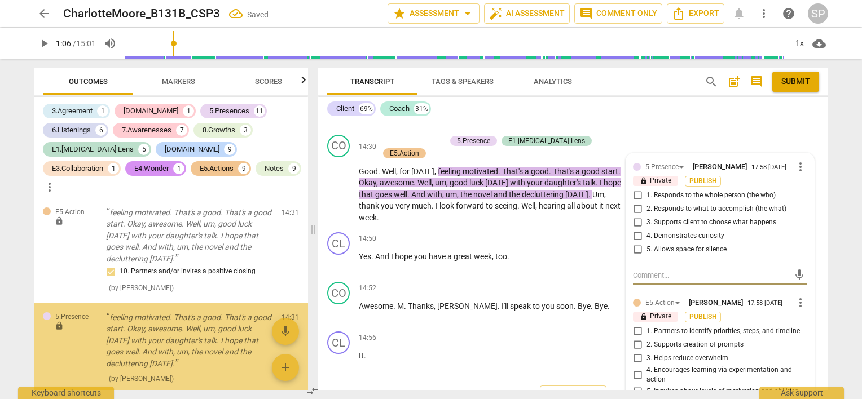
scroll to position [5778, 0]
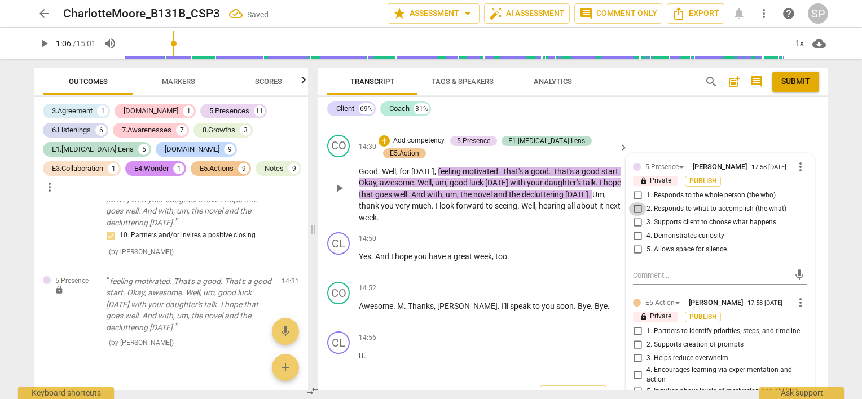
click at [632, 203] on input "2. Responds to what to accomplish (the what)" at bounding box center [638, 210] width 18 height 14
click at [636, 189] on input "1. Responds to the whole person (the who)" at bounding box center [638, 196] width 18 height 14
click at [585, 196] on div "CO play_arrow pause 14:30 + Add competency 5.Presence E1.[MEDICAL_DATA] Lens E5…" at bounding box center [573, 179] width 510 height 98
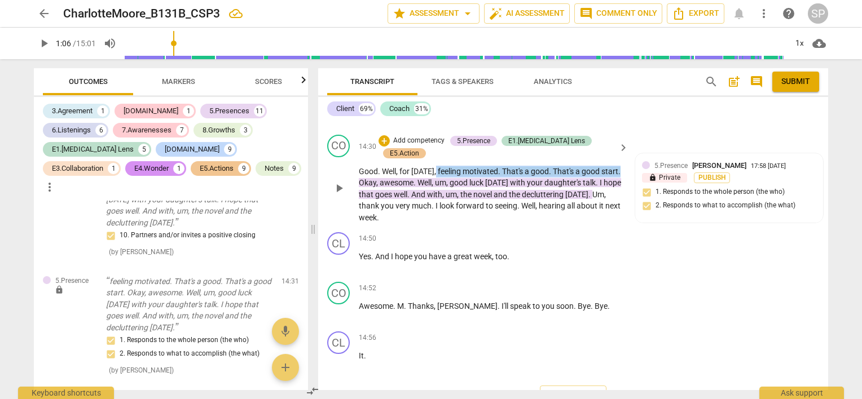
drag, startPoint x: 431, startPoint y: 143, endPoint x: 623, endPoint y: 146, distance: 191.9
click at [623, 166] on div "Good . Well , for [DATE] , feeling motivated . That's a good . That's a good st…" at bounding box center [494, 195] width 271 height 58
click at [389, 135] on div "+" at bounding box center [384, 140] width 11 height 11
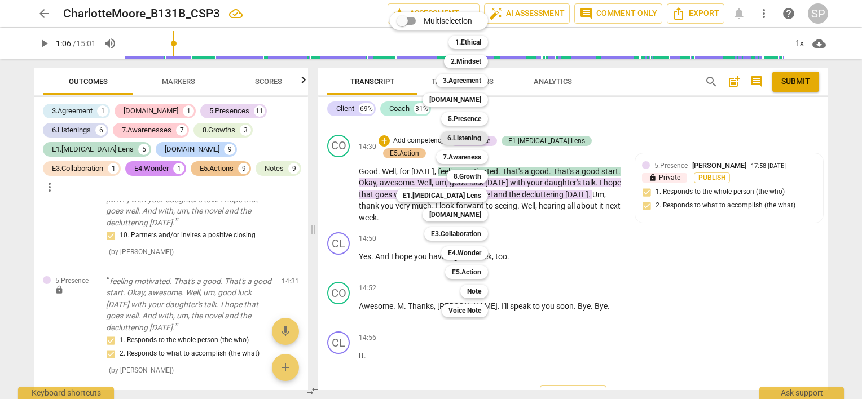
click at [461, 139] on b "6.Listening" at bounding box center [464, 138] width 34 height 14
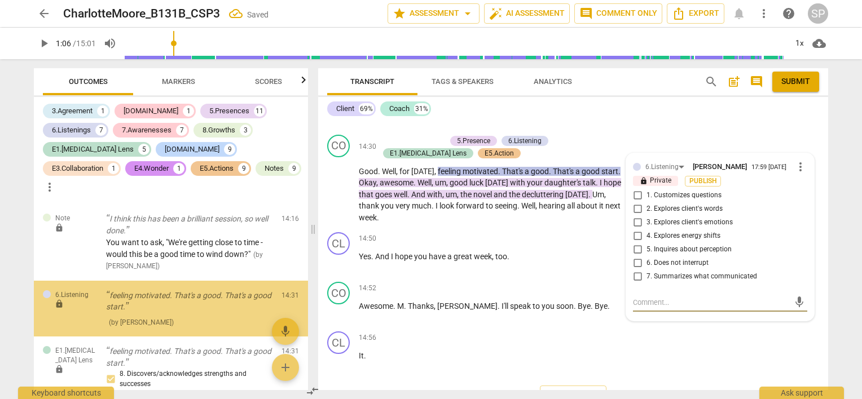
scroll to position [5567, 0]
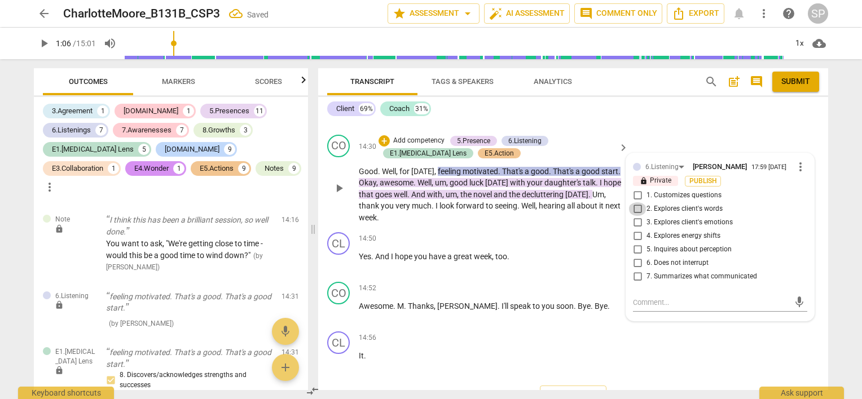
click at [634, 203] on input "2. Explores client's words" at bounding box center [638, 210] width 18 height 14
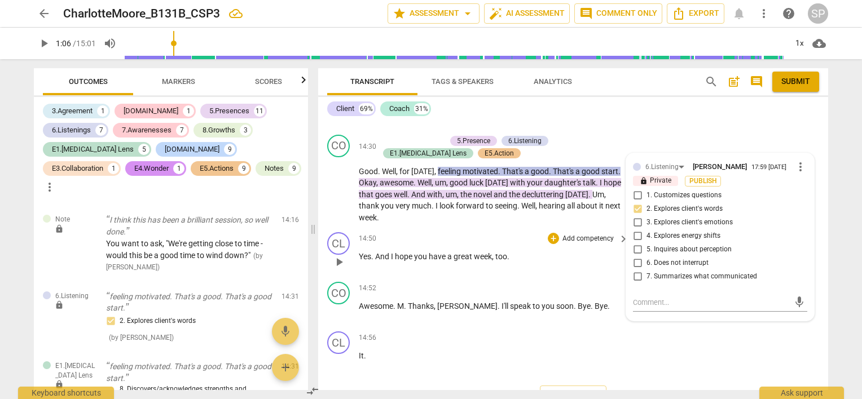
click at [498, 228] on div "CL play_arrow pause 14:50 + Add competency keyboard_arrow_right Yes . And I hop…" at bounding box center [573, 253] width 510 height 50
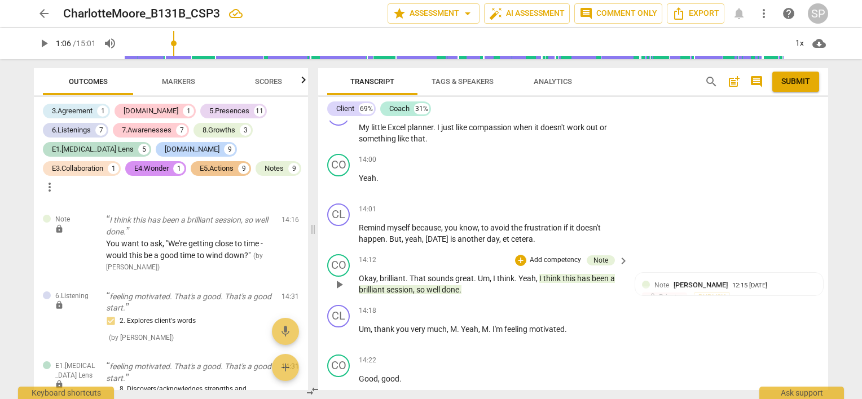
scroll to position [4421, 0]
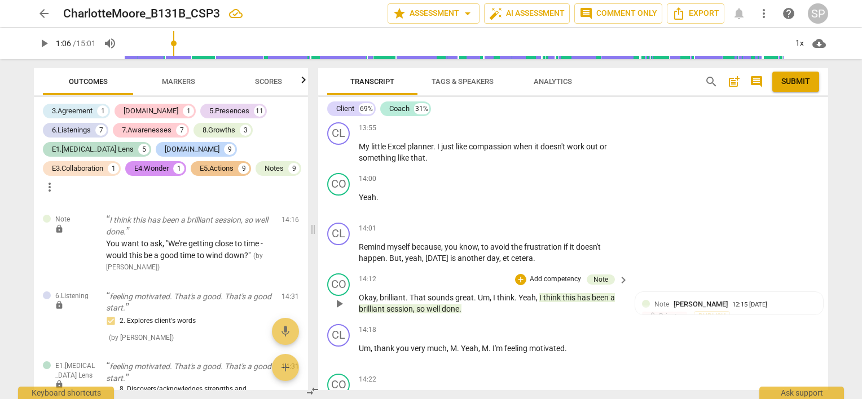
click at [544, 293] on span "think" at bounding box center [552, 297] width 19 height 9
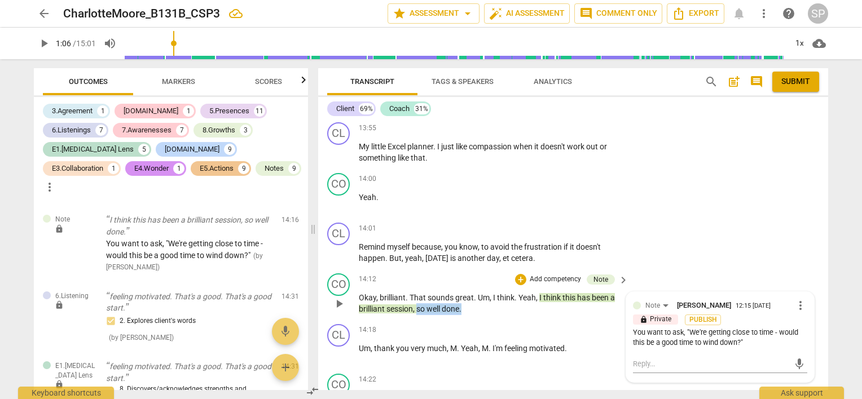
drag, startPoint x: 418, startPoint y: 296, endPoint x: 467, endPoint y: 301, distance: 49.9
click at [467, 301] on p "Okay , brilliant . That sounds great . Um , I think . Yeah , I think this has b…" at bounding box center [491, 303] width 264 height 23
click at [516, 274] on div "+" at bounding box center [520, 279] width 11 height 11
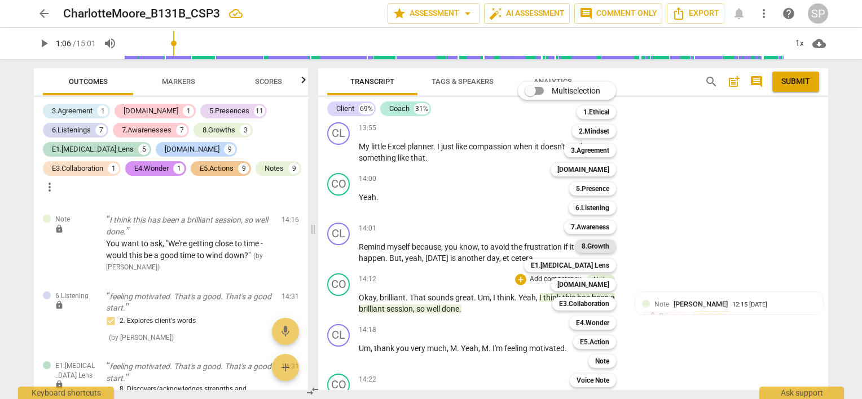
click at [599, 249] on b "8.Growth" at bounding box center [596, 247] width 28 height 14
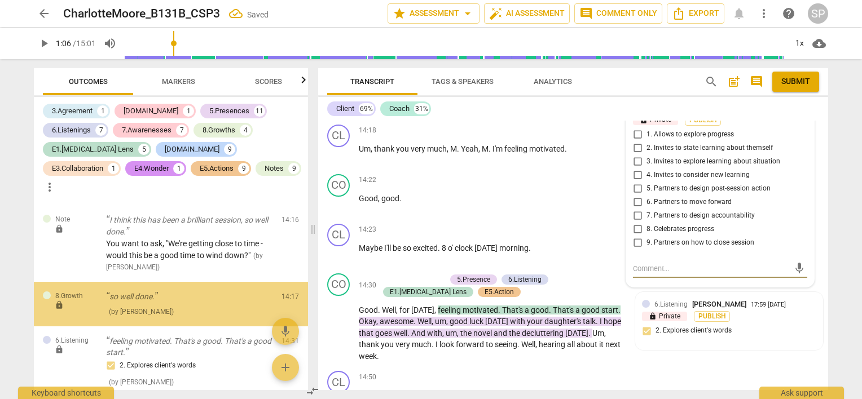
scroll to position [5561, 0]
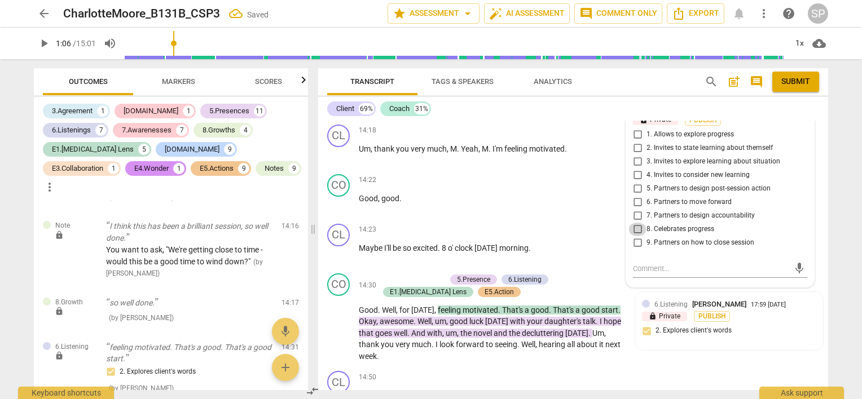
click at [637, 223] on input "8. Celebrates progress" at bounding box center [638, 230] width 18 height 14
click at [485, 219] on div "CL play_arrow pause 14:23 + Add competency keyboard_arrow_right Maybe I'll be s…" at bounding box center [573, 244] width 510 height 50
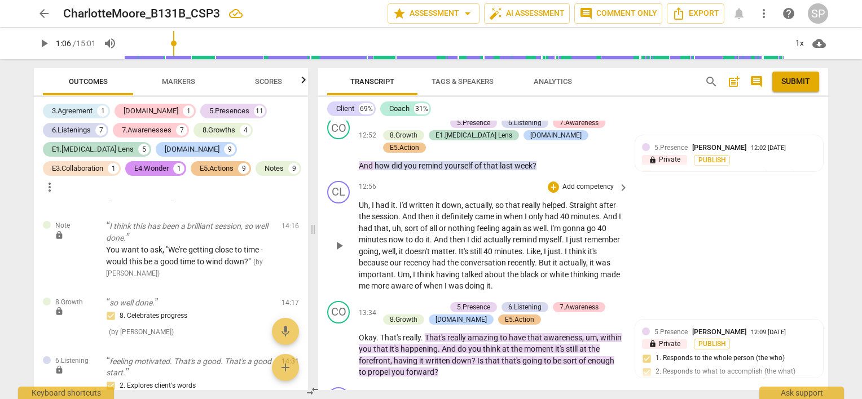
scroll to position [3887, 0]
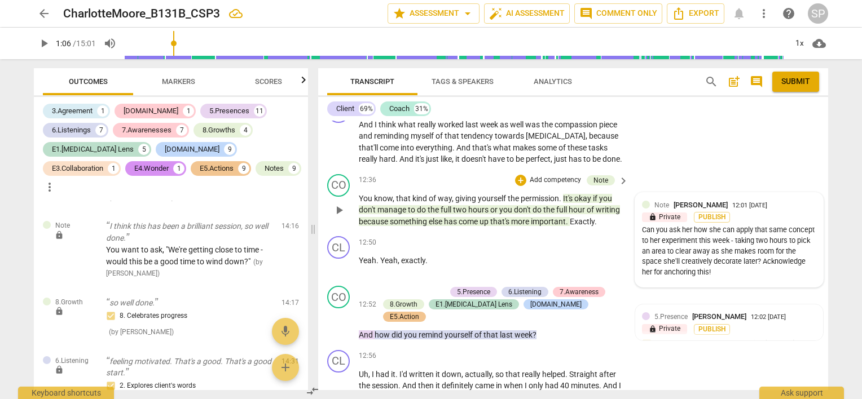
click at [808, 201] on div "Note [PERSON_NAME] 12:01 [DATE] lock Private Publish Can you ask her how she ca…" at bounding box center [729, 240] width 174 height 81
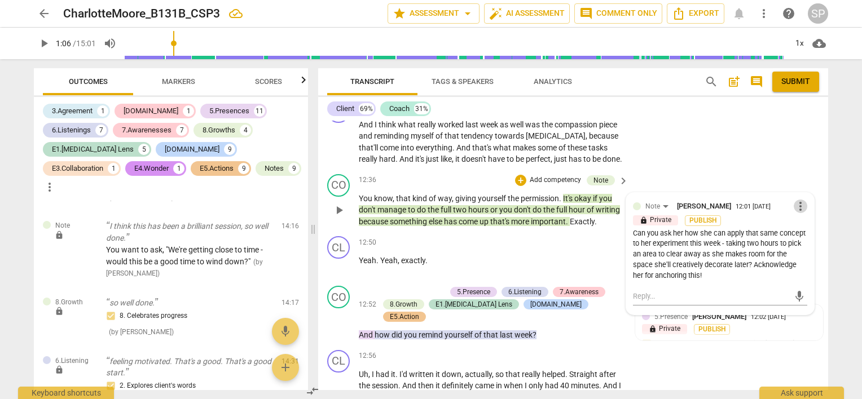
click at [797, 200] on span "more_vert" at bounding box center [801, 207] width 14 height 14
click at [799, 196] on li "Edit" at bounding box center [809, 195] width 39 height 21
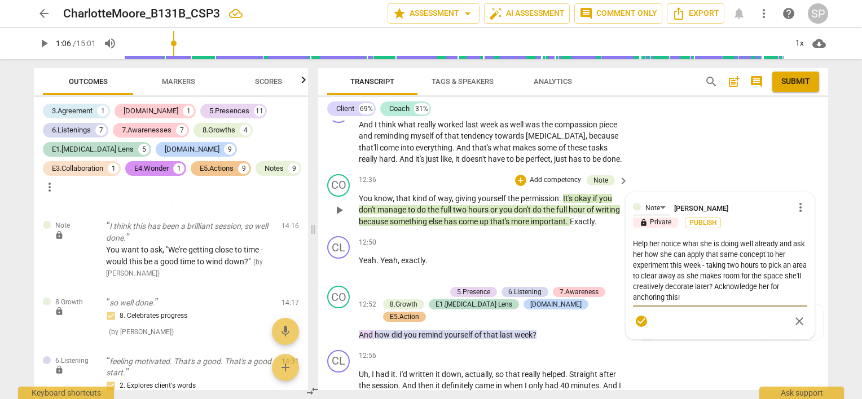
drag, startPoint x: 732, startPoint y: 275, endPoint x: 734, endPoint y: 287, distance: 12.0
click at [734, 287] on textarea "Help her notice what she is doing well already and ask her how she can apply th…" at bounding box center [720, 271] width 174 height 64
click at [633, 239] on textarea "Help her notice what she is doing well already and ask her how she can apply th…" at bounding box center [720, 271] width 174 height 64
click at [793, 239] on textarea "Acknowledge her for anchoring this!Help her notice what she is doing well alrea…" at bounding box center [720, 271] width 174 height 64
click at [649, 244] on textarea "Acknowledge her for this - help her notice what she is doing well already and a…" at bounding box center [720, 271] width 174 height 64
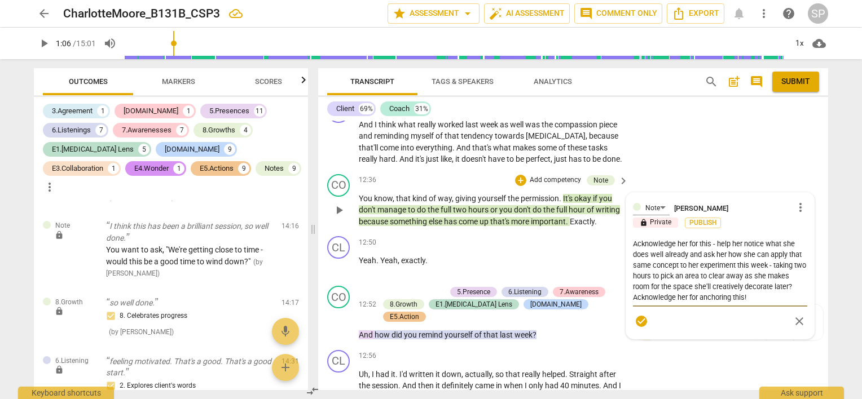
click at [686, 242] on textarea "Acknowledge her for this - help her notice what she does well already and ask h…" at bounding box center [720, 271] width 174 height 64
click at [709, 239] on textarea "Acknowledge her for this - help her notice what she does well already, and ask …" at bounding box center [720, 271] width 174 height 64
click at [633, 239] on textarea "Acknowledge her for this! Help her notice what she does well already, and ask h…" at bounding box center [720, 271] width 174 height 64
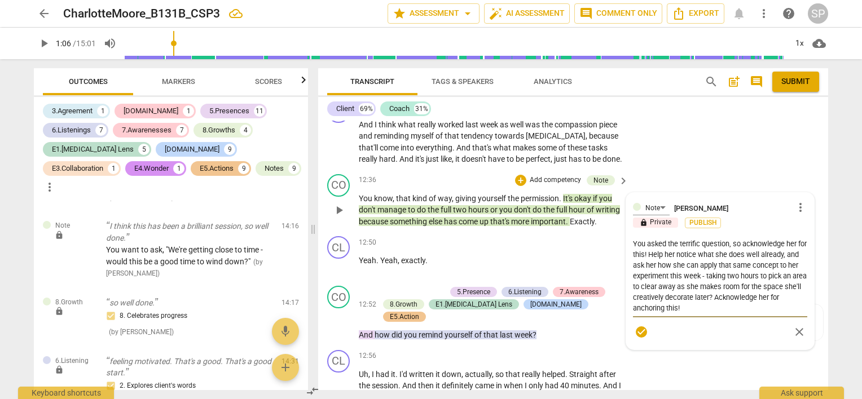
click at [633, 244] on textarea "You asked the terrific question, so acknowledge her for this! Help her notice w…" at bounding box center [720, 276] width 174 height 75
click at [715, 245] on textarea "You asked the terrific question, so acknowledge her answer and help her notice …" at bounding box center [720, 276] width 174 height 75
click at [690, 253] on textarea "You asked the terrific question, so acknowledge her answer and help her notice …" at bounding box center [720, 276] width 174 height 75
click at [788, 242] on textarea "You asked the terrific question, so acknowledge her answer and help her notice …" at bounding box center [720, 276] width 174 height 75
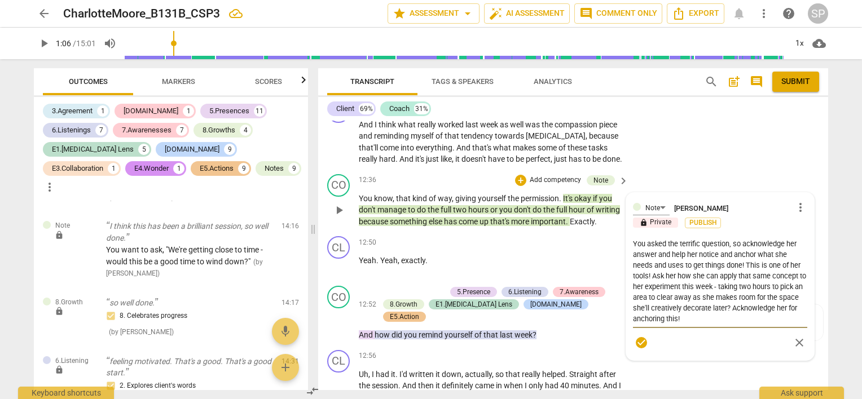
click at [649, 264] on textarea "You asked the terrific question, so acknowledge her answer and help her notice …" at bounding box center [720, 282] width 174 height 86
drag, startPoint x: 750, startPoint y: 296, endPoint x: 756, endPoint y: 305, distance: 10.6
click at [756, 305] on textarea "You asked the terrific question, so acknowledge her answer and help her notice …" at bounding box center [720, 282] width 174 height 86
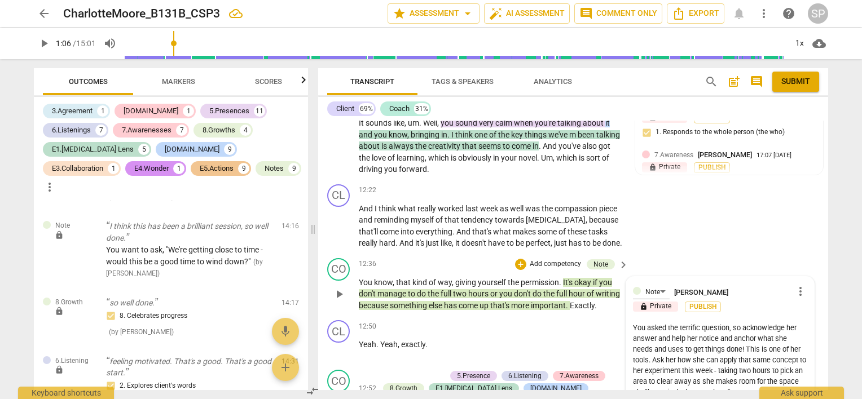
scroll to position [3830, 0]
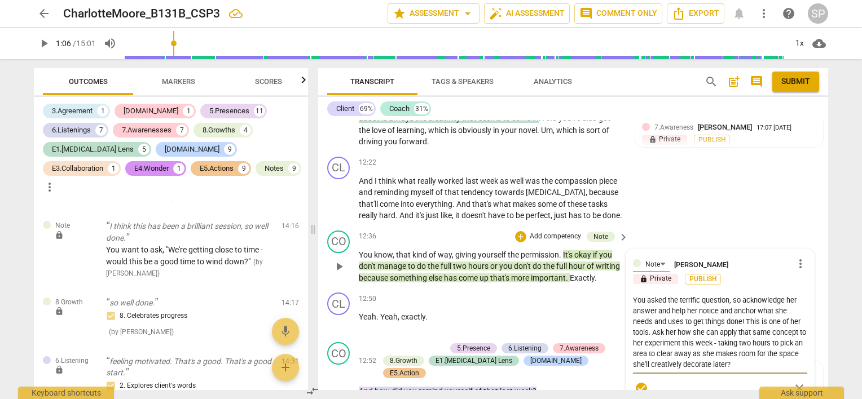
click at [745, 295] on textarea "You asked the terrific question, so acknowledge her answer and help her notice …" at bounding box center [720, 332] width 174 height 75
click at [670, 303] on textarea "Can you acknowledge her answer and help her notice and anchor what she needs an…" at bounding box center [720, 332] width 174 height 75
click at [686, 299] on textarea "Can you acknowledge her answer and help her notice and anchor what she needs an…" at bounding box center [720, 332] width 174 height 75
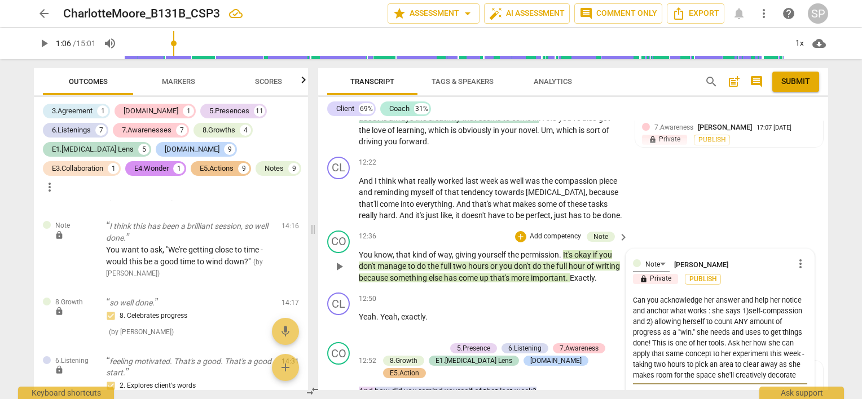
drag, startPoint x: 730, startPoint y: 323, endPoint x: 765, endPoint y: 332, distance: 36.7
click at [765, 332] on textarea "Can you acknowledge her answer and help her notice and anchor what works : she …" at bounding box center [720, 338] width 174 height 86
click at [799, 324] on textarea "Can you acknowledge her answer and help her notice and anchor what works: she s…" at bounding box center [720, 332] width 174 height 75
click at [642, 382] on span "check_circle" at bounding box center [642, 389] width 14 height 14
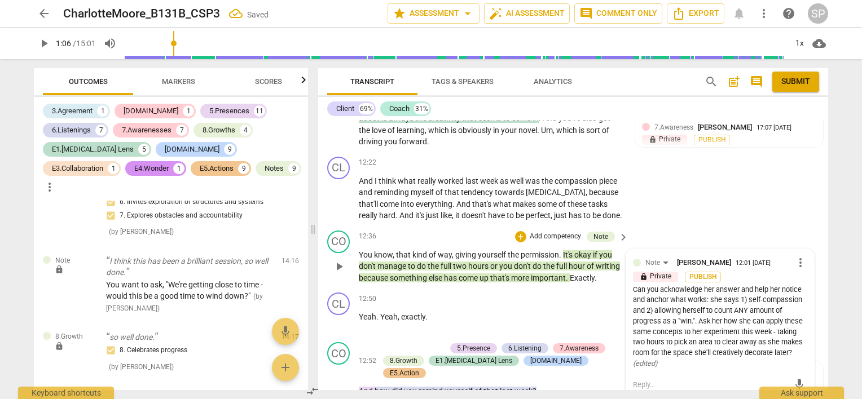
scroll to position [5596, 0]
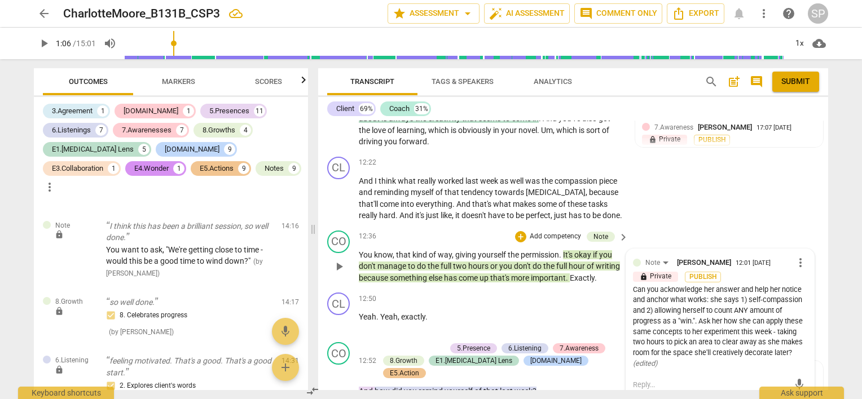
click at [692, 310] on div "Can you acknowledge her answer and help her notice and anchor what works: she s…" at bounding box center [720, 327] width 174 height 85
click at [794, 256] on span "more_vert" at bounding box center [801, 263] width 14 height 14
click at [806, 251] on li "Edit" at bounding box center [809, 251] width 39 height 21
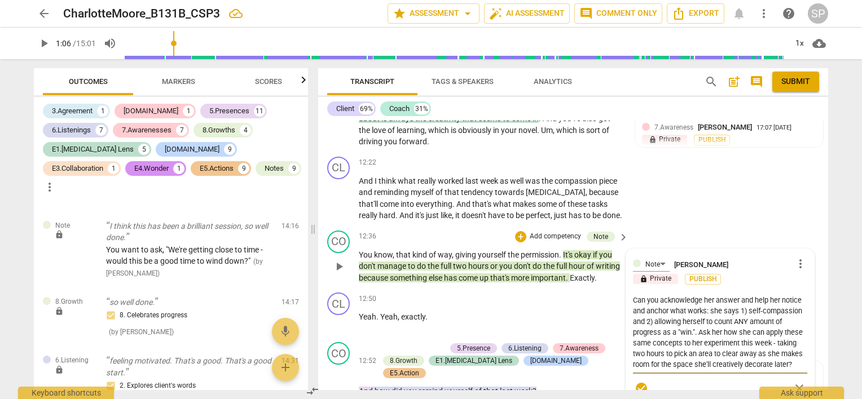
click at [727, 321] on textarea "Can you acknowledge her answer and help her notice and anchor what works: she s…" at bounding box center [720, 332] width 174 height 75
click at [643, 382] on span "check_circle" at bounding box center [642, 389] width 14 height 14
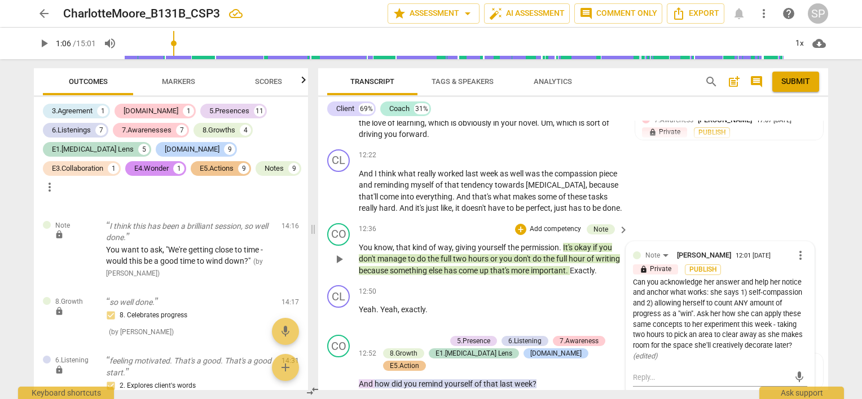
scroll to position [3830, 0]
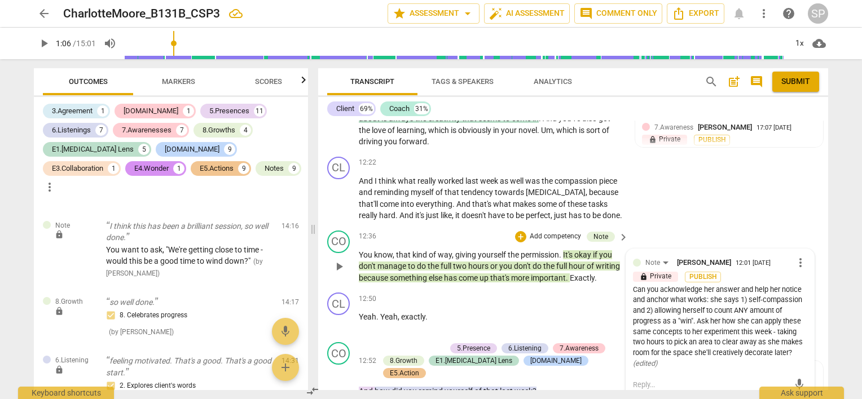
click at [794, 256] on span "more_vert" at bounding box center [801, 263] width 14 height 14
click at [794, 249] on li "Edit" at bounding box center [809, 251] width 39 height 21
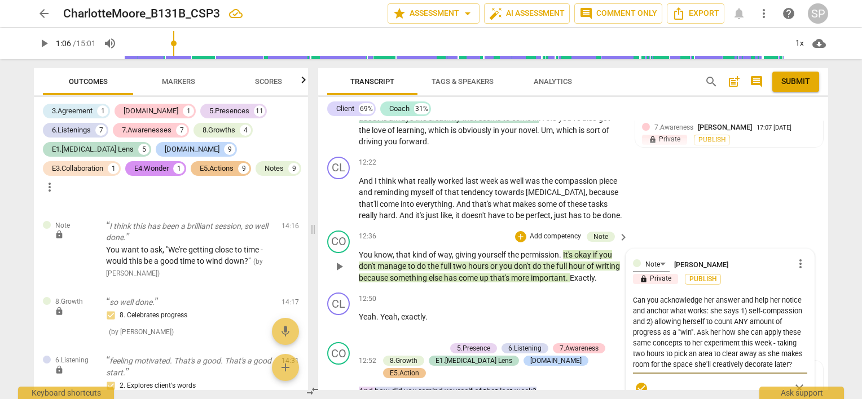
drag, startPoint x: 753, startPoint y: 288, endPoint x: 645, endPoint y: 288, distance: 107.8
click at [645, 295] on textarea "Can you acknowledge her answer and help her notice and anchor what works: she s…" at bounding box center [720, 332] width 174 height 75
click at [732, 352] on textarea "Can you help her notice and anchor what works: she says 1) self-compassion and …" at bounding box center [720, 332] width 174 height 75
click at [667, 310] on textarea "Can you help her notice and anchor what works: she says 1) self-compassion and …" at bounding box center [720, 332] width 174 height 75
click at [785, 310] on textarea "Can you help her notice and anchor what works: she says 1) self-compassion and …" at bounding box center [720, 332] width 174 height 75
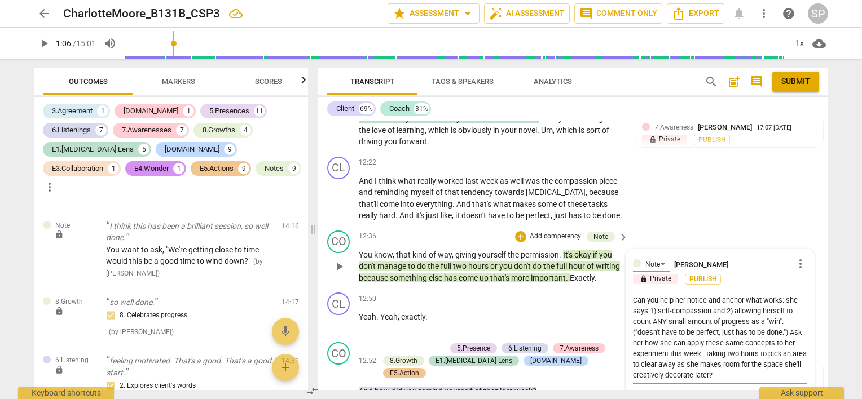
drag, startPoint x: 631, startPoint y: 291, endPoint x: 747, endPoint y: 359, distance: 135.1
click at [747, 359] on textarea "Can you help her notice and anchor what works: she says 1) self-compassion and …" at bounding box center [720, 338] width 174 height 86
click at [736, 274] on div "lock Private Publish" at bounding box center [720, 279] width 174 height 11
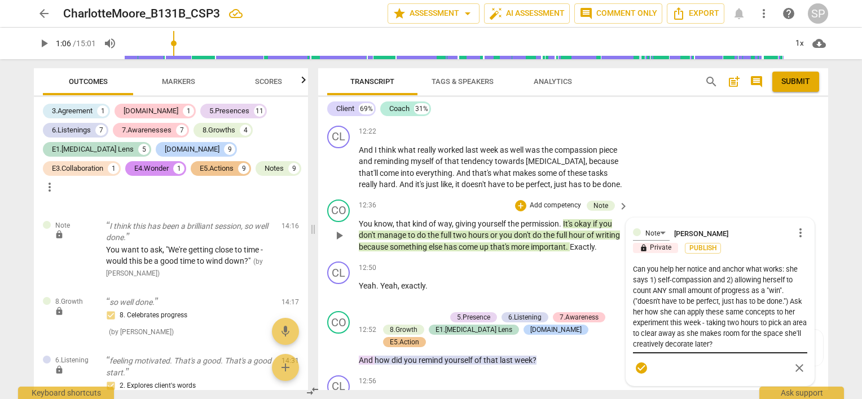
scroll to position [3887, 0]
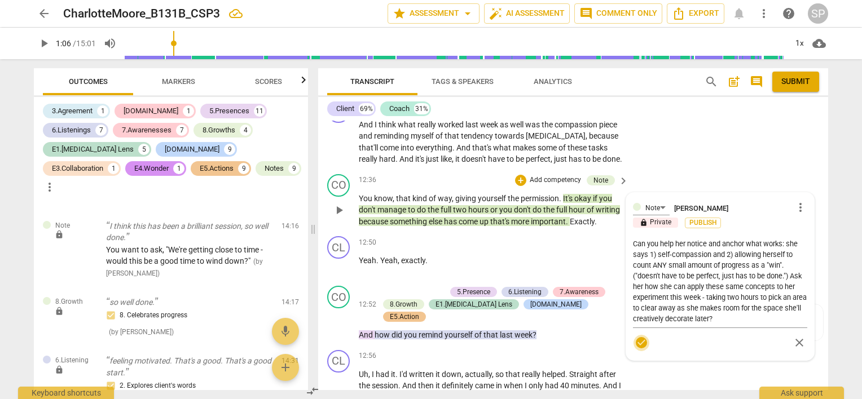
click at [641, 336] on span "check_circle" at bounding box center [642, 343] width 14 height 14
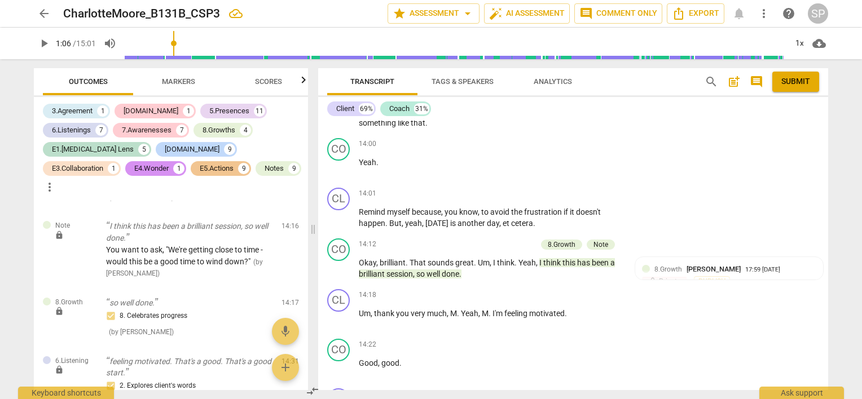
scroll to position [4451, 0]
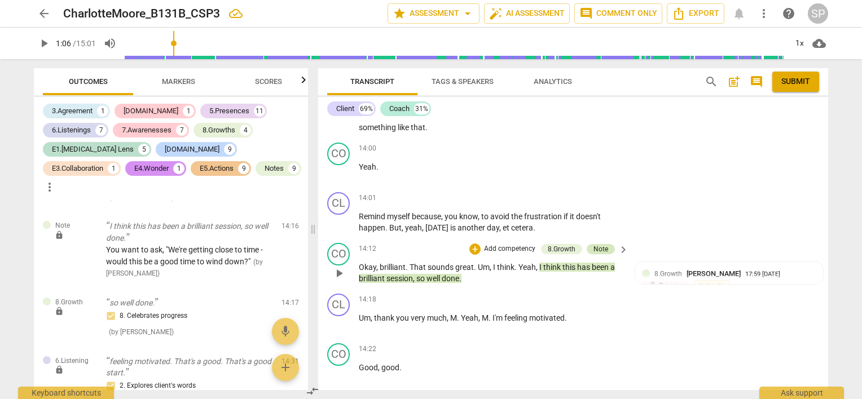
click at [603, 244] on div "Note" at bounding box center [601, 249] width 15 height 10
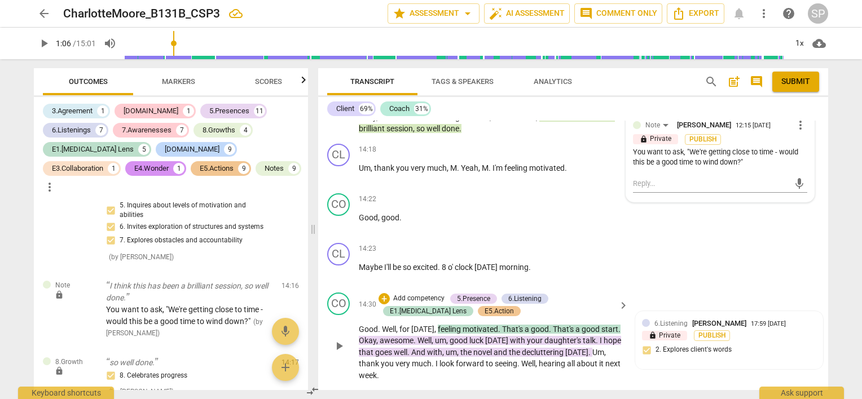
scroll to position [4677, 0]
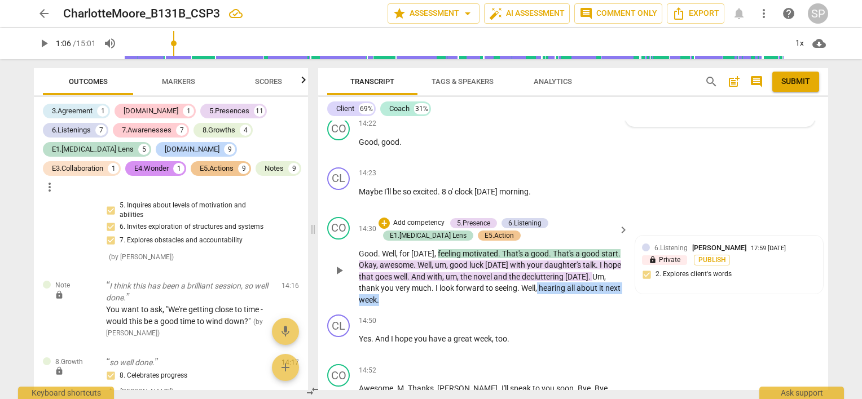
drag, startPoint x: 591, startPoint y: 273, endPoint x: 598, endPoint y: 293, distance: 21.4
click at [598, 293] on div "CO play_arrow pause 14:30 + Add competency 5.Presence 6.Listening E1.[MEDICAL_D…" at bounding box center [573, 262] width 510 height 98
copy p "hearing all about it next week ."
click at [386, 218] on div "+" at bounding box center [384, 223] width 11 height 11
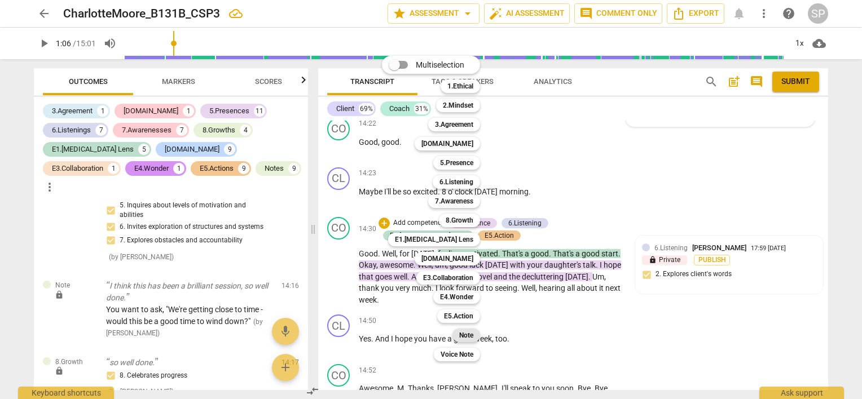
click at [473, 333] on b "Note" at bounding box center [466, 336] width 14 height 14
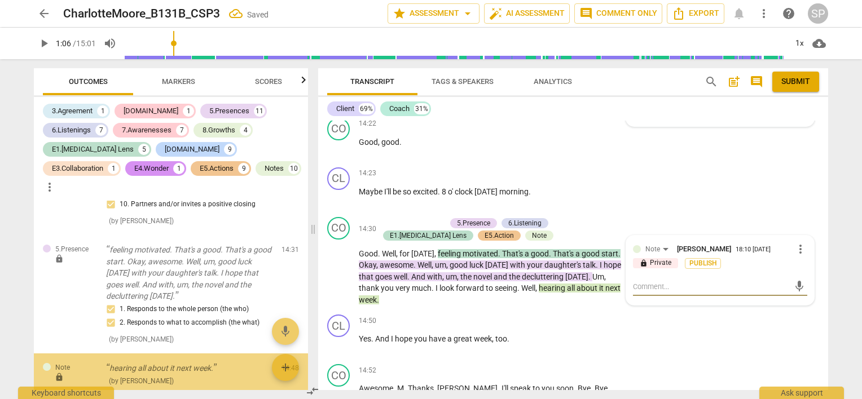
scroll to position [6022, 0]
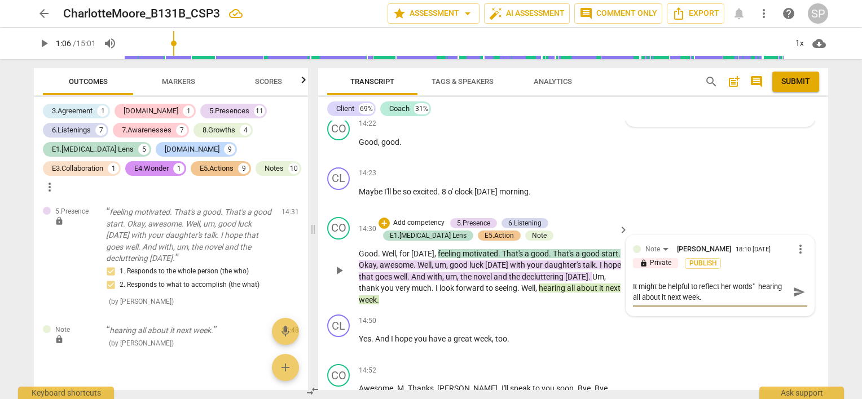
drag, startPoint x: 754, startPoint y: 270, endPoint x: 759, endPoint y: 287, distance: 17.0
click at [759, 287] on textarea "It might be helpful to reflect her words" hearing all about it next week." at bounding box center [711, 292] width 156 height 21
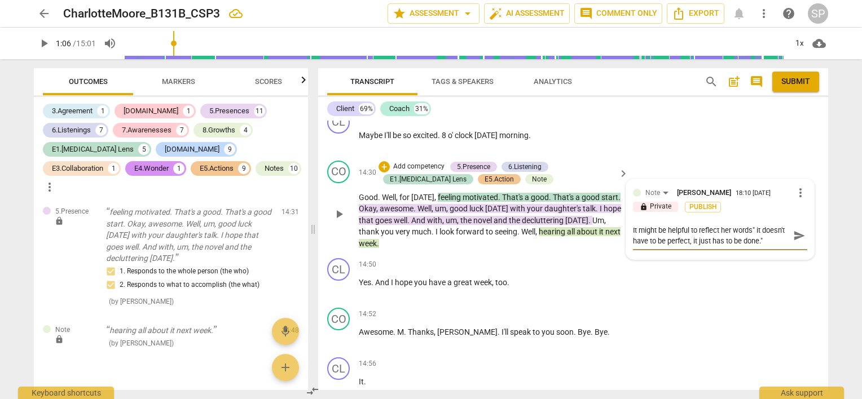
scroll to position [10, 0]
click at [793, 230] on span "send" at bounding box center [799, 236] width 12 height 12
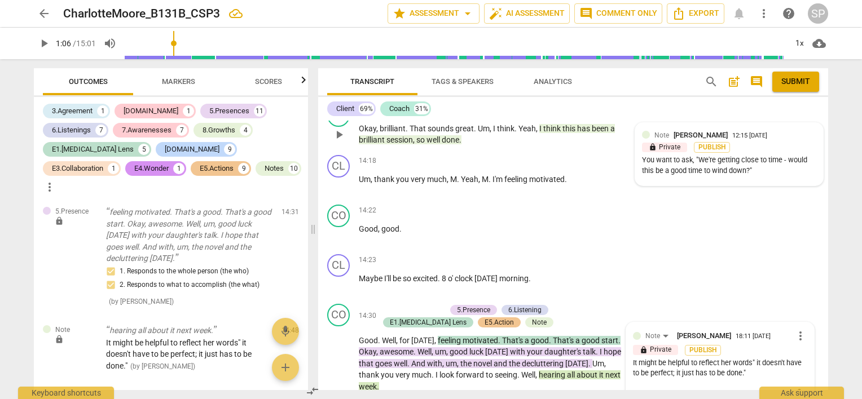
scroll to position [4602, 0]
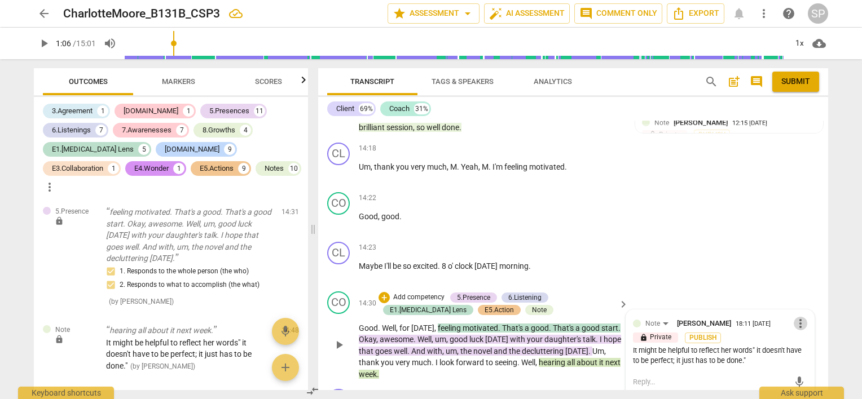
click at [796, 317] on span "more_vert" at bounding box center [801, 324] width 14 height 14
click at [802, 307] on li "Edit" at bounding box center [809, 308] width 39 height 21
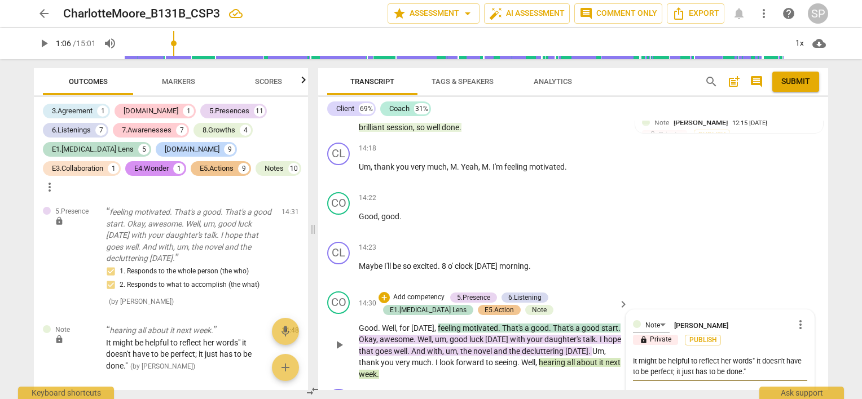
click at [720, 356] on textarea "It might be helpful to reflect her words" it doesn't have to be perfect; it jus…" at bounding box center [720, 366] width 174 height 21
click at [767, 358] on textarea "It might be helpful to ask how her words" it doesn't have to be perfect; it jus…" at bounding box center [720, 366] width 174 height 21
click at [727, 356] on textarea "It might be helpful to ask how her words" it doesn't have to be perfect; it jus…" at bounding box center [720, 366] width 174 height 21
click at [700, 356] on textarea "It might be helpful to ask how she might help herself remember (her words" it d…" at bounding box center [720, 372] width 174 height 32
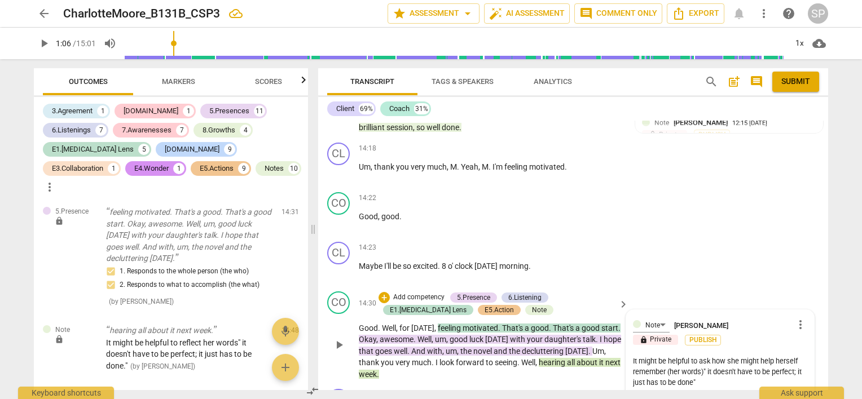
click at [694, 369] on textarea "It might be helpful to ask how she might help herself remember (her words)" it …" at bounding box center [720, 372] width 174 height 32
click at [691, 356] on textarea "It might be helpful to ask how she might help herself remember (her words)" it …" at bounding box center [720, 372] width 174 height 32
click at [696, 356] on textarea "It might be helpful to ask how she might help herself remember (her words)" it …" at bounding box center [720, 372] width 174 height 32
click at [724, 356] on textarea "You could ask how she might help herself remember (her words)" it doesn't have …" at bounding box center [720, 372] width 174 height 32
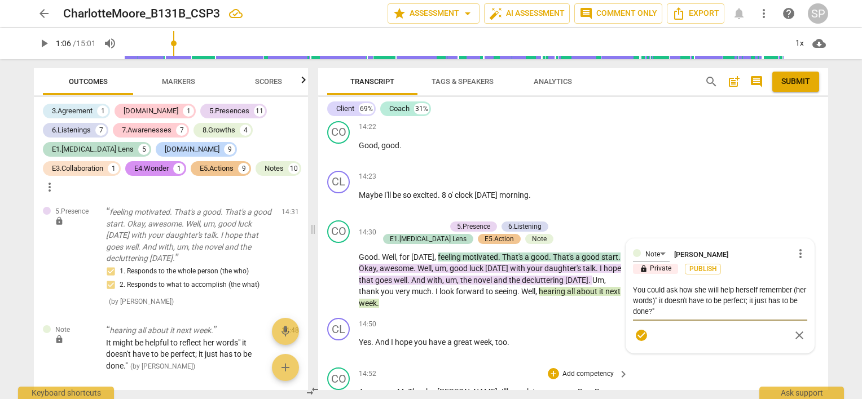
scroll to position [4715, 0]
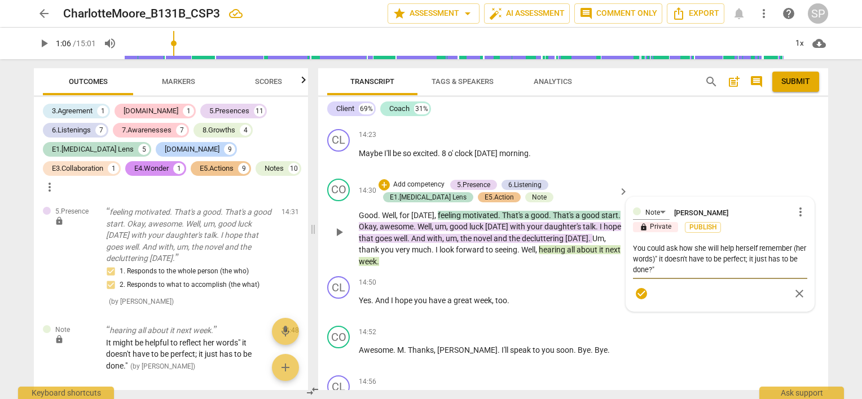
click at [639, 287] on span "check_circle" at bounding box center [642, 294] width 14 height 14
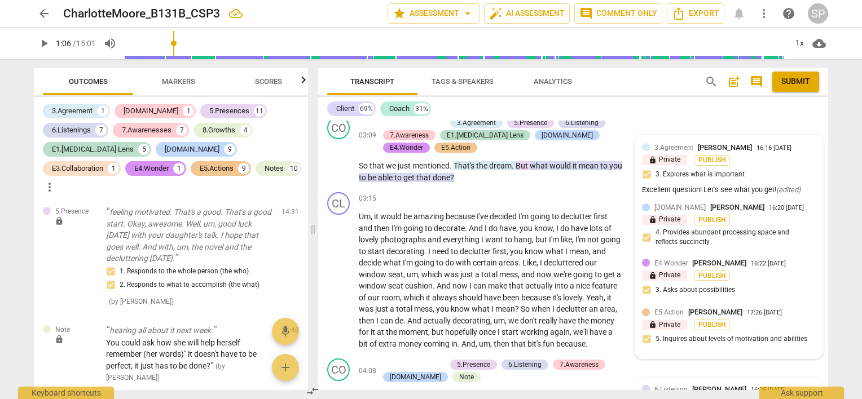
scroll to position [878, 0]
click at [459, 375] on div "Note" at bounding box center [466, 378] width 15 height 10
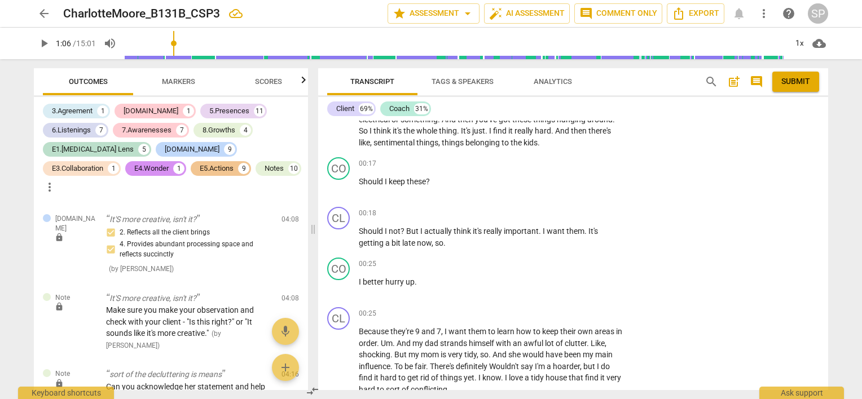
scroll to position [0, 0]
